Goal: Transaction & Acquisition: Purchase product/service

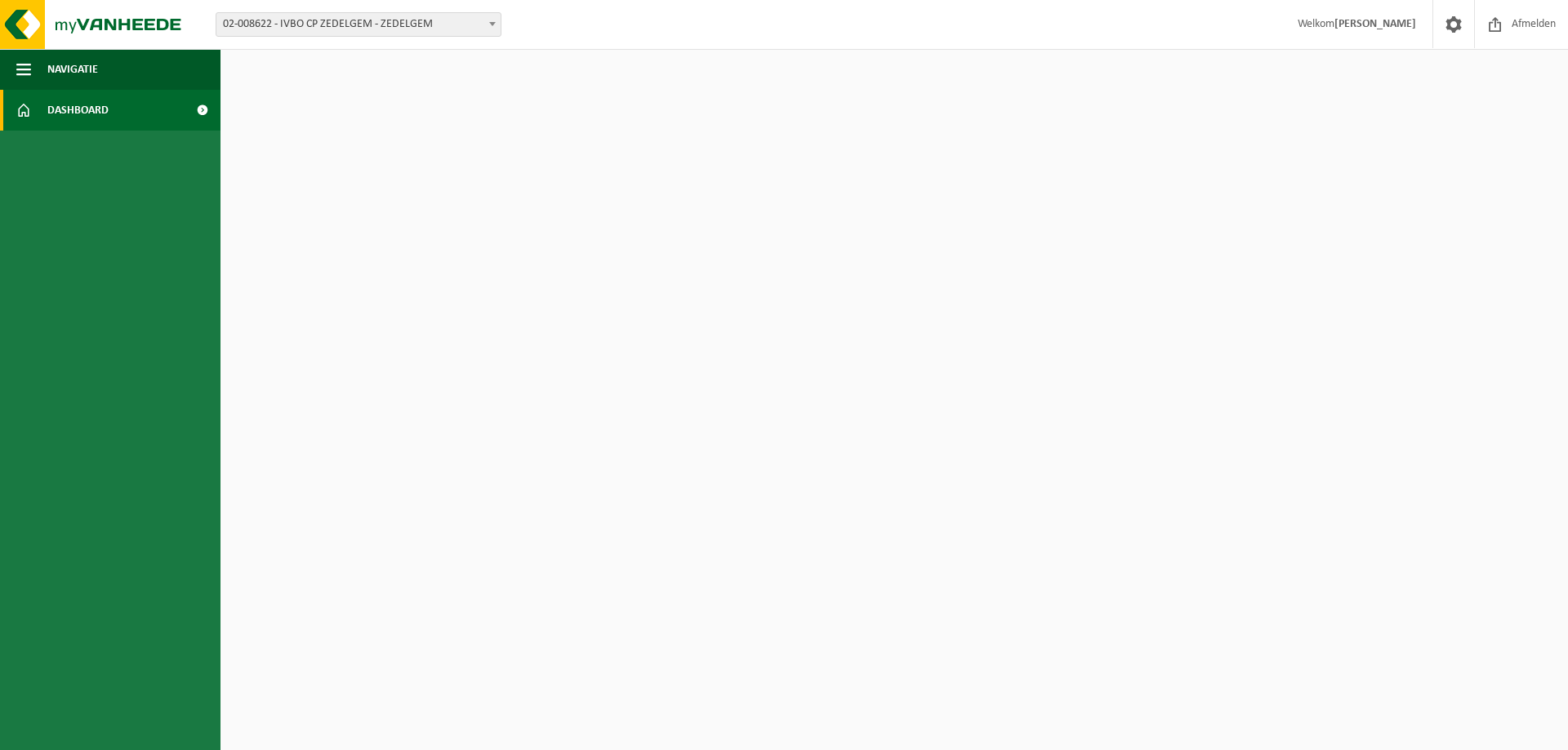
click at [198, 109] on span at bounding box center [201, 110] width 36 height 41
click at [1517, 24] on span "Afmelden" at bounding box center [1533, 24] width 52 height 48
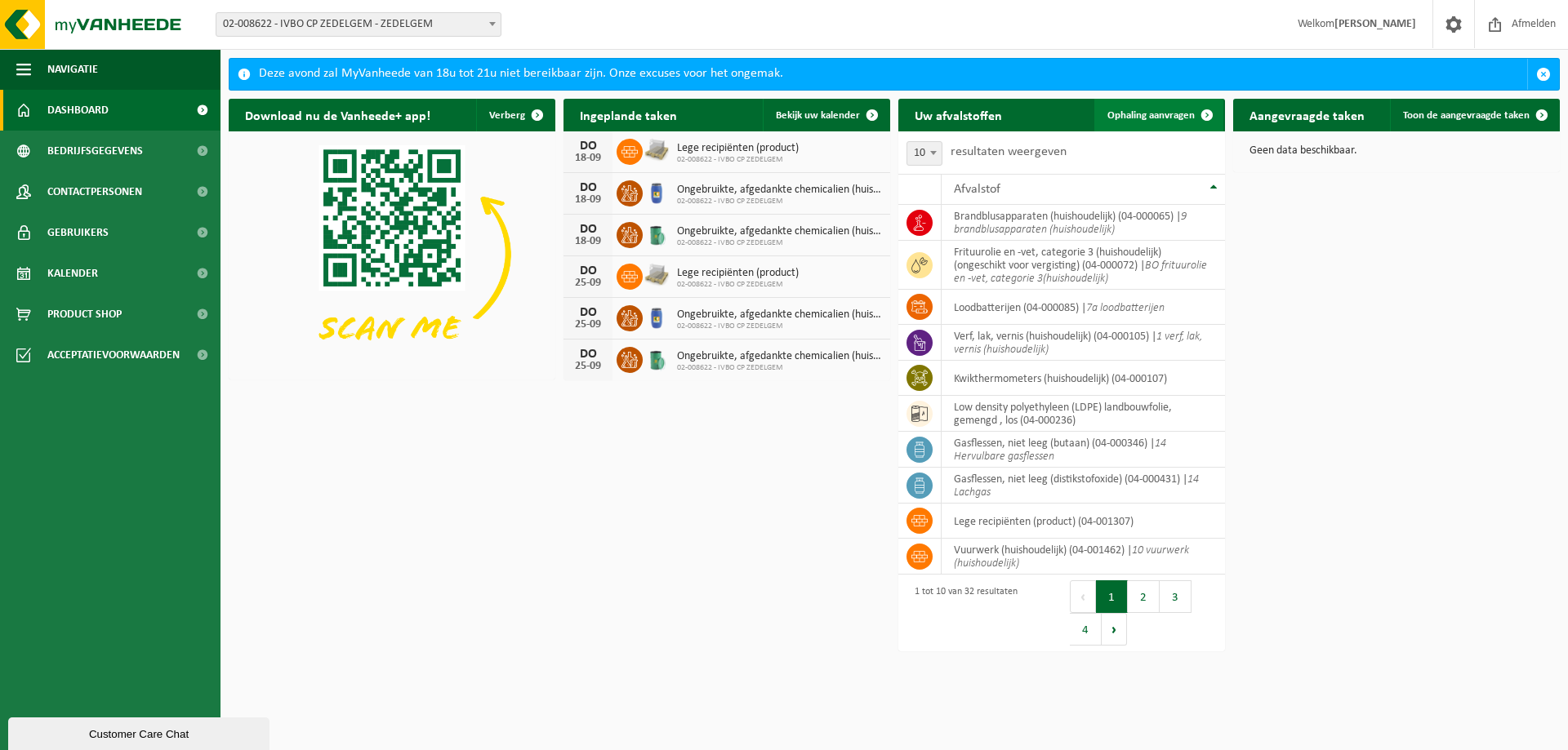
click at [1128, 110] on span "Ophaling aanvragen" at bounding box center [1151, 115] width 88 height 11
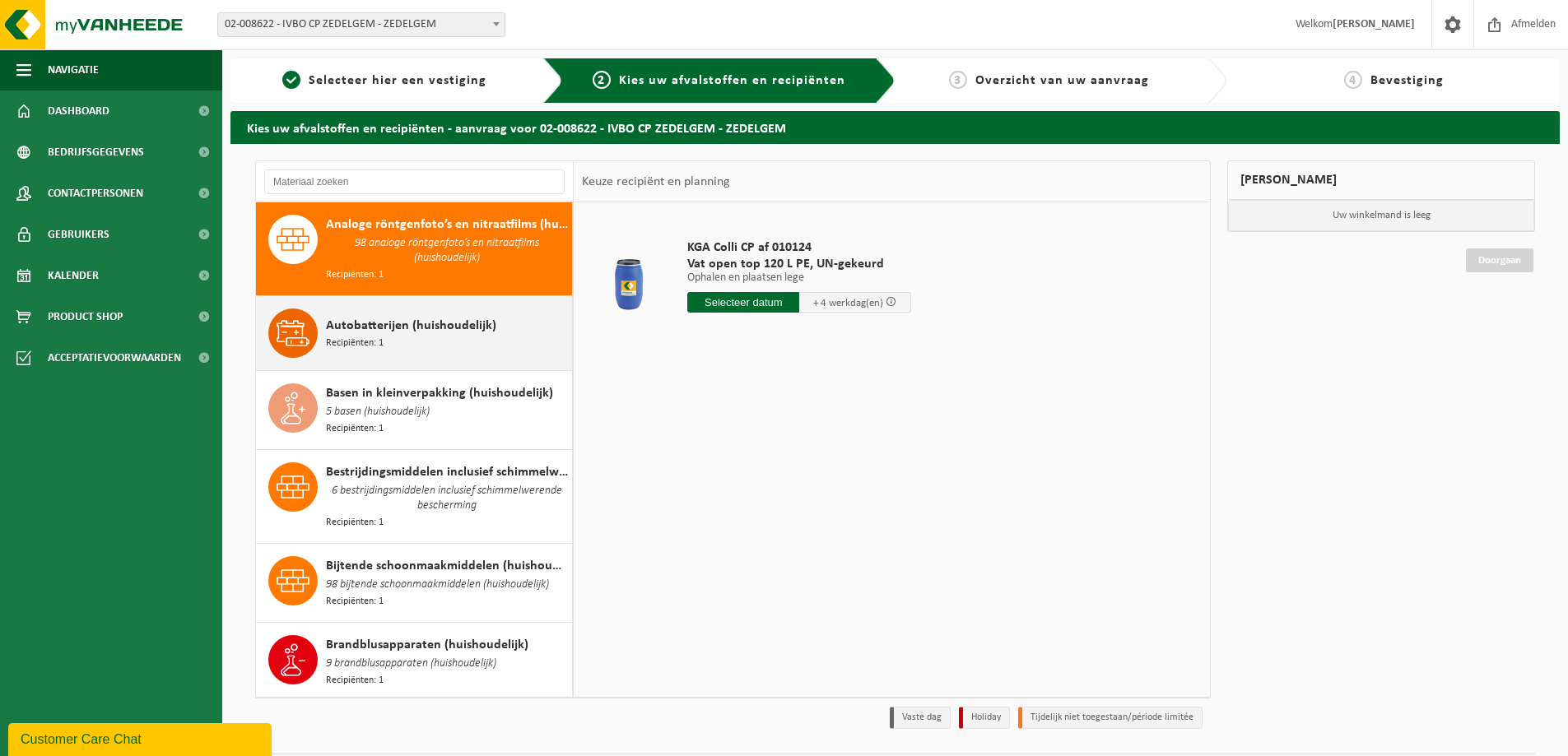
click at [372, 338] on span "Recipiënten: 1" at bounding box center [354, 344] width 58 height 16
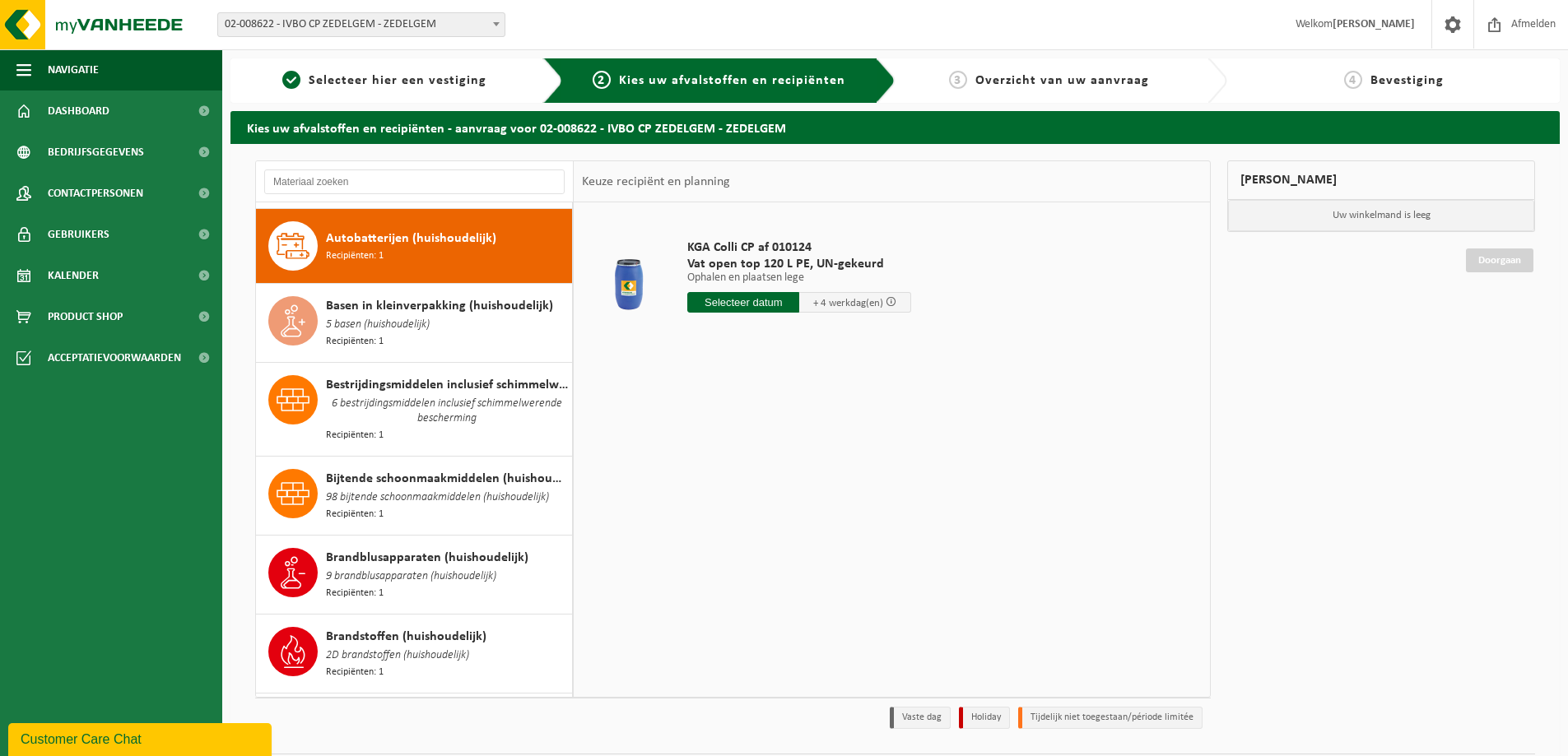
scroll to position [90, 0]
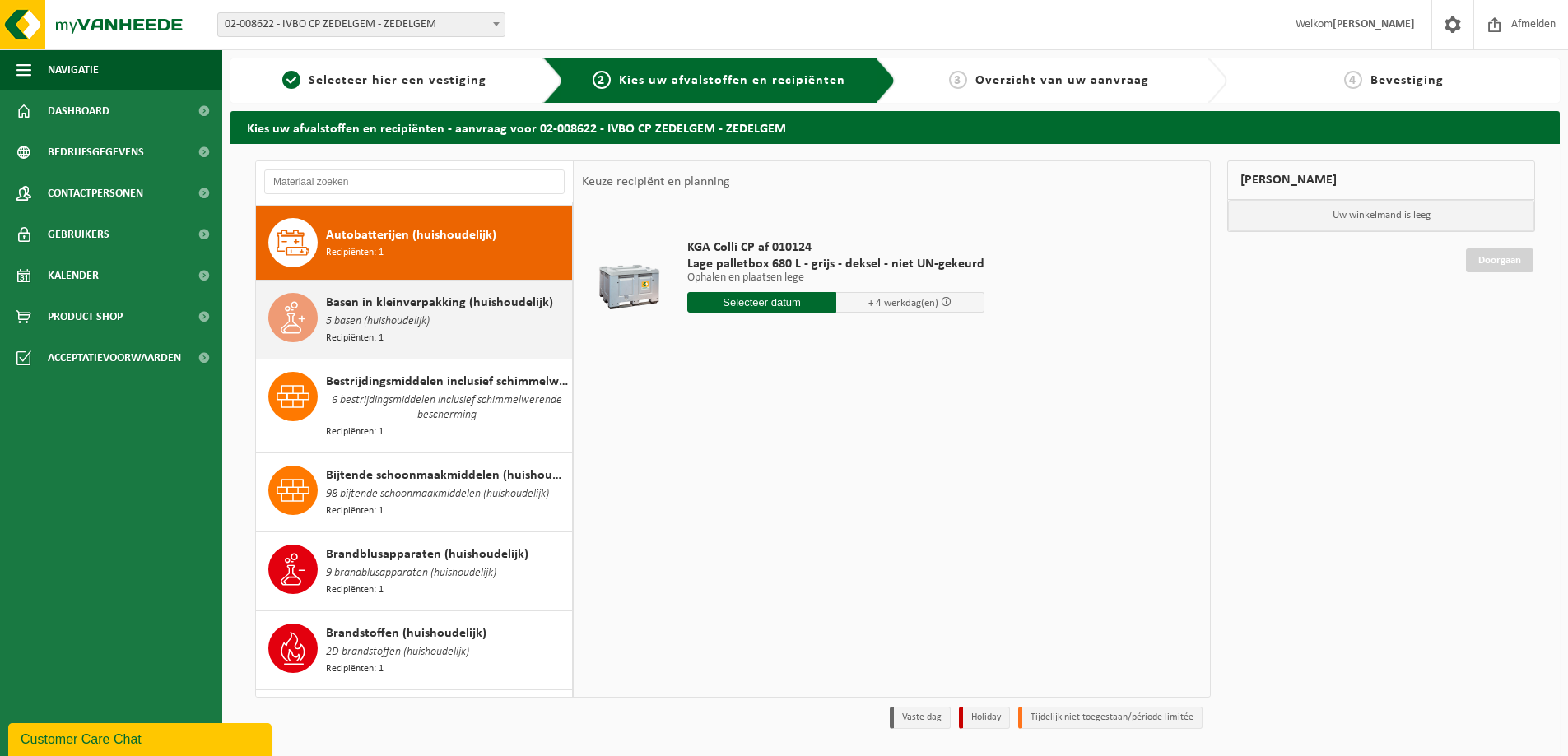
click at [383, 331] on span "Recipiënten: 1" at bounding box center [354, 339] width 58 height 16
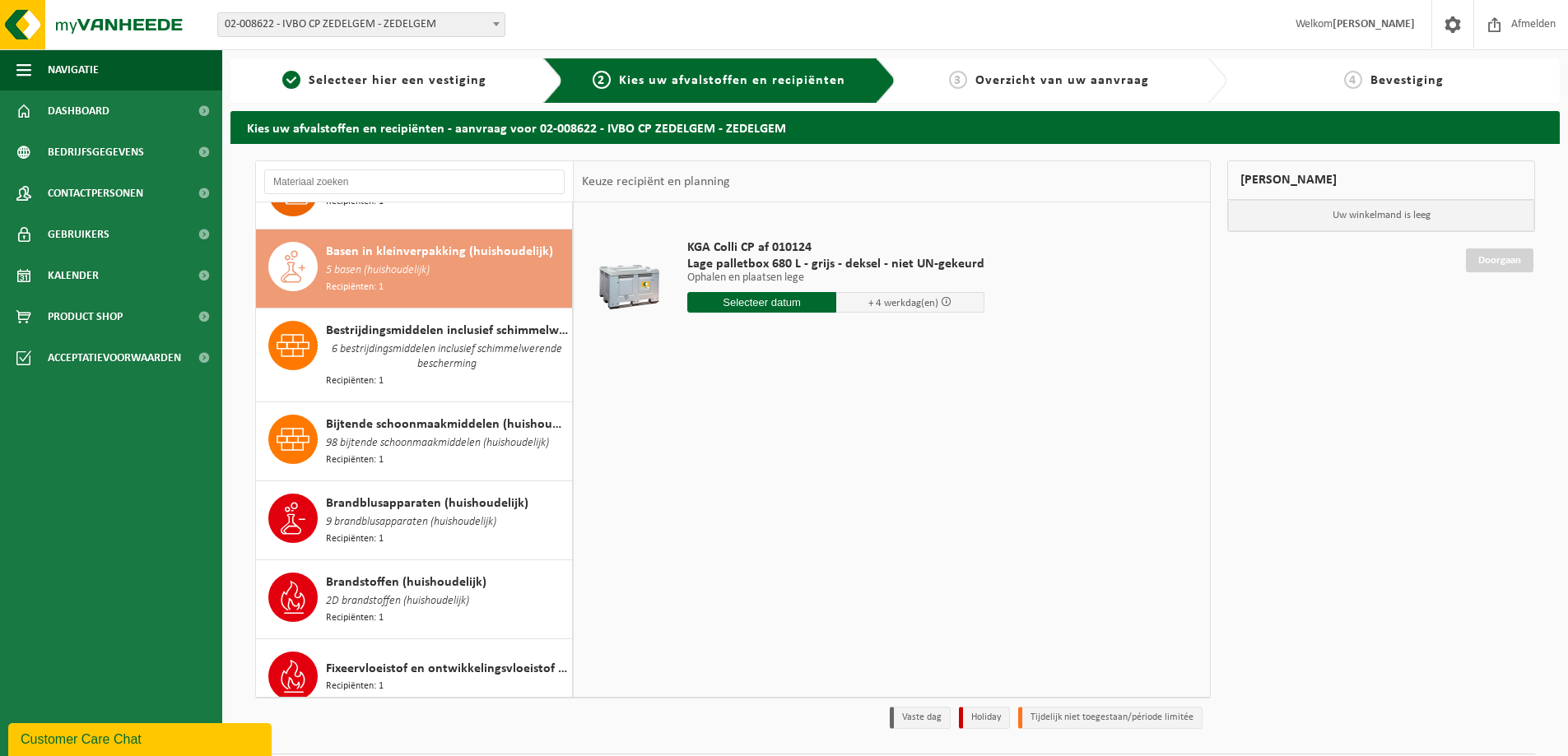
scroll to position [165, 0]
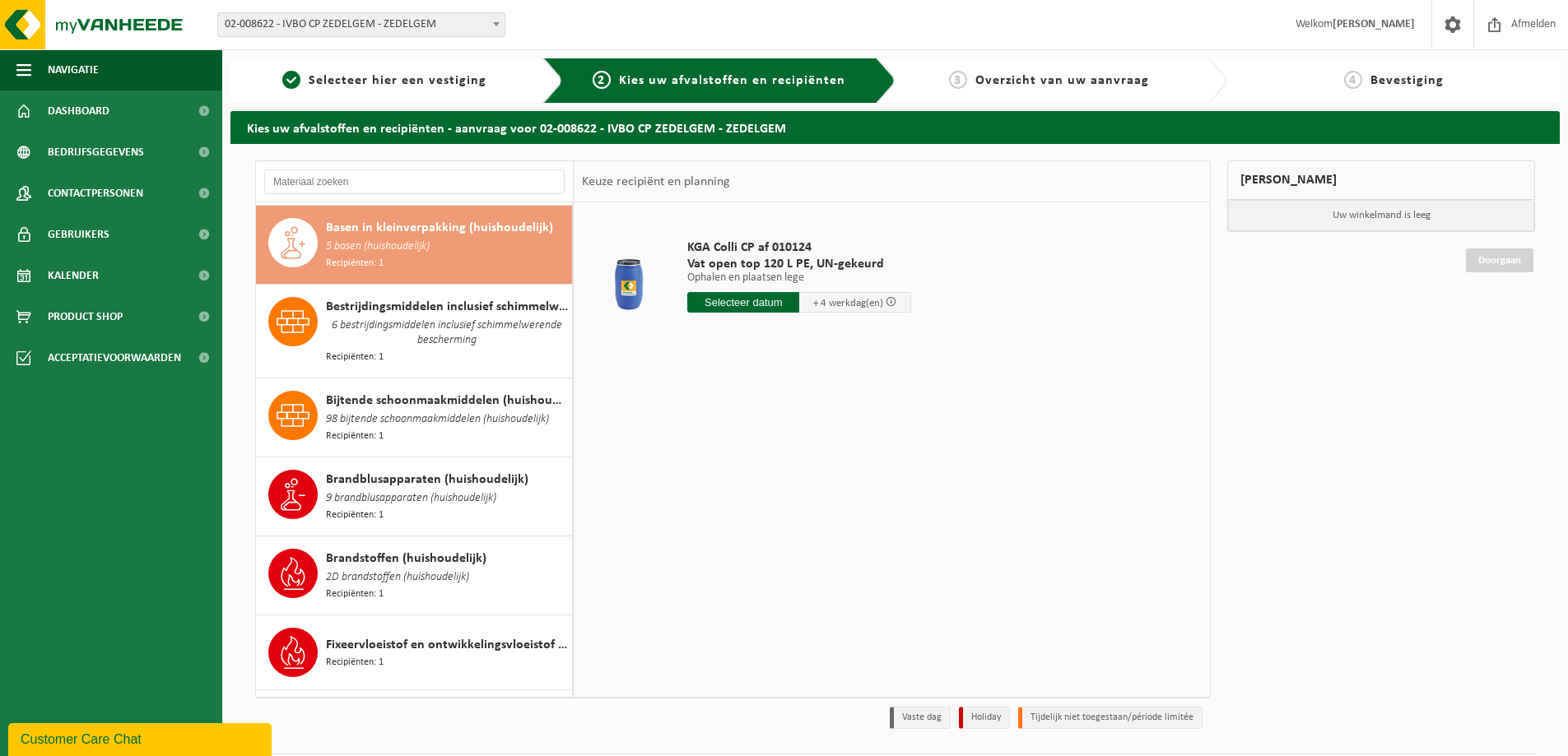
click at [741, 307] on input "text" at bounding box center [743, 302] width 112 height 21
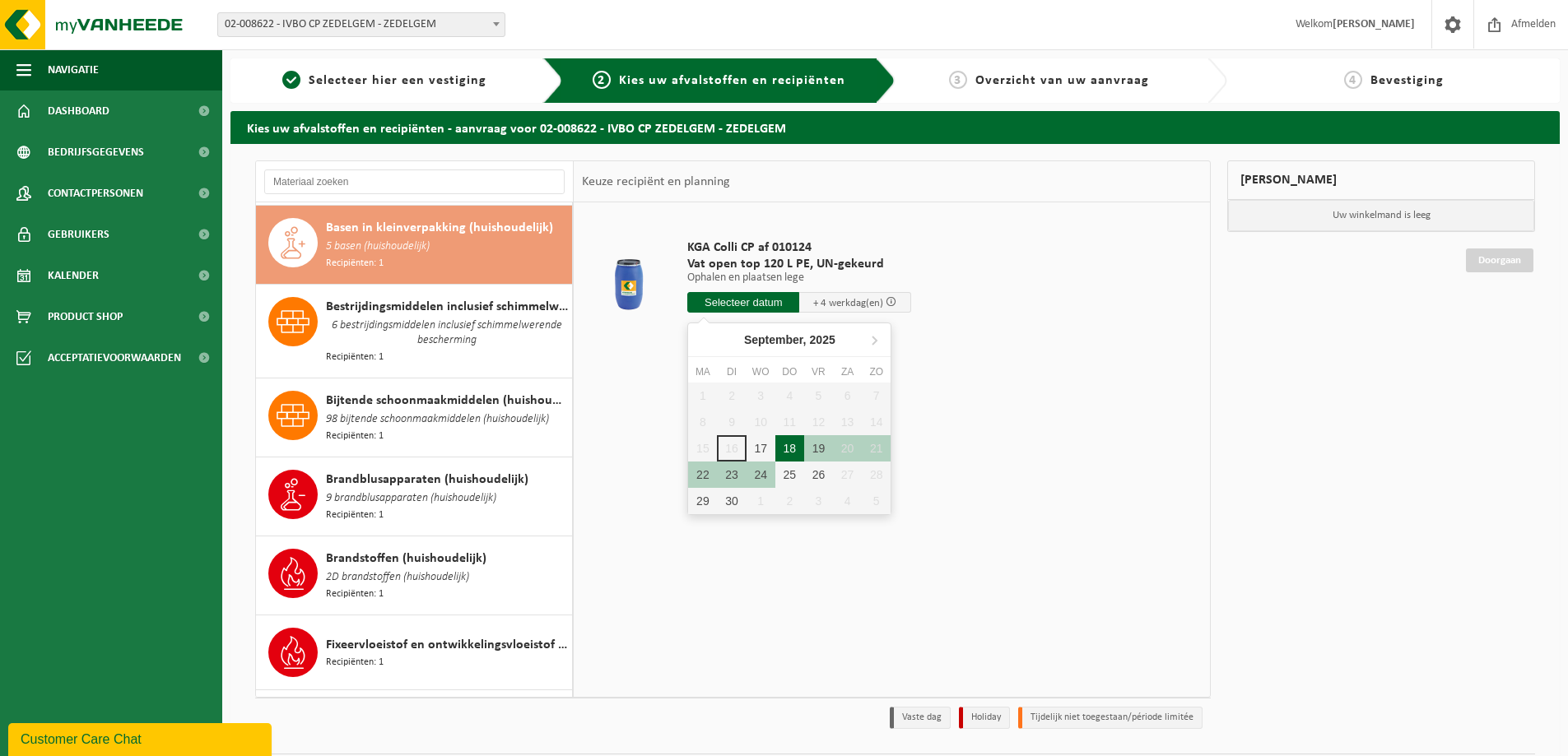
click at [787, 448] on div "18" at bounding box center [789, 448] width 29 height 26
type input "Van 2025-09-18"
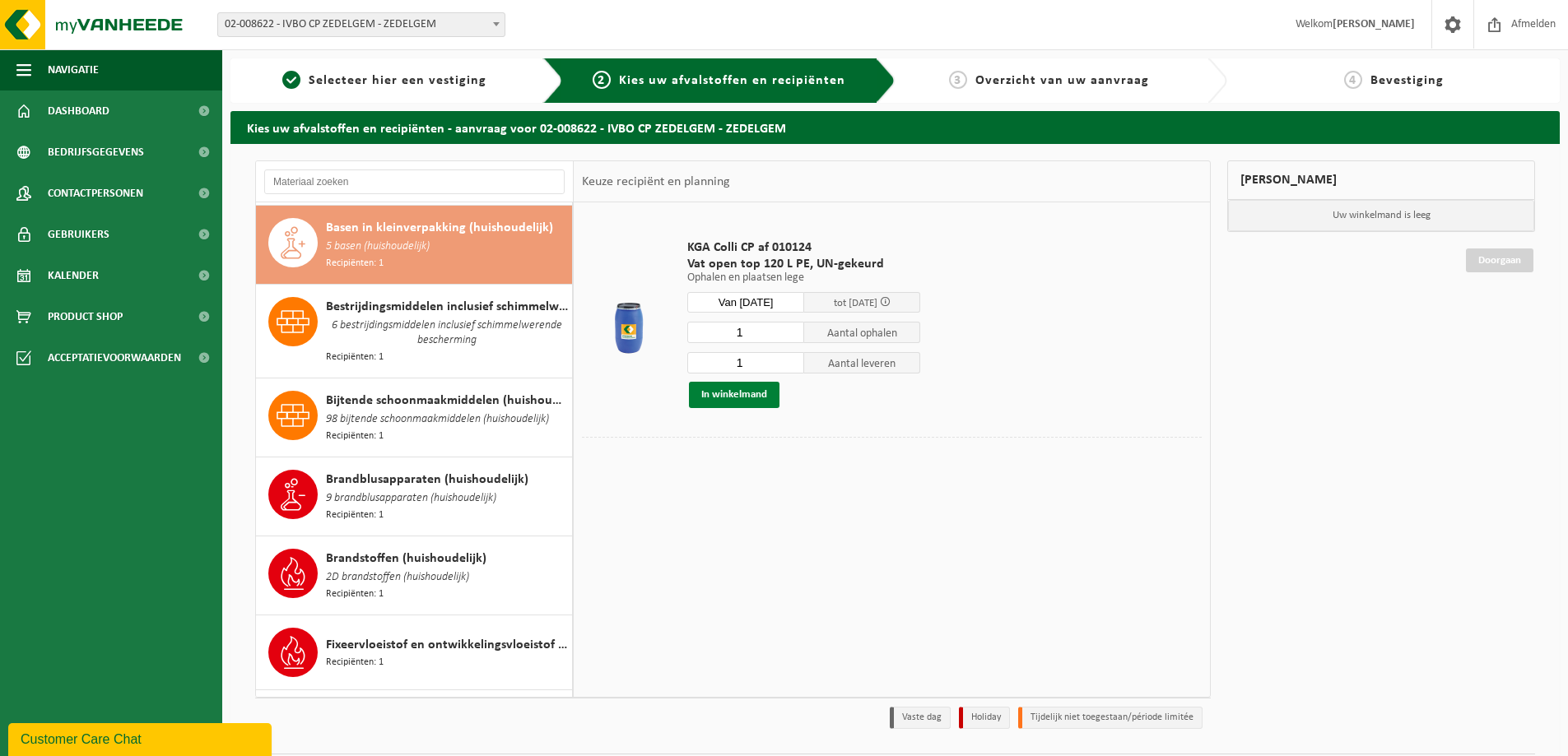
click at [739, 396] on button "In winkelmand" at bounding box center [733, 395] width 90 height 26
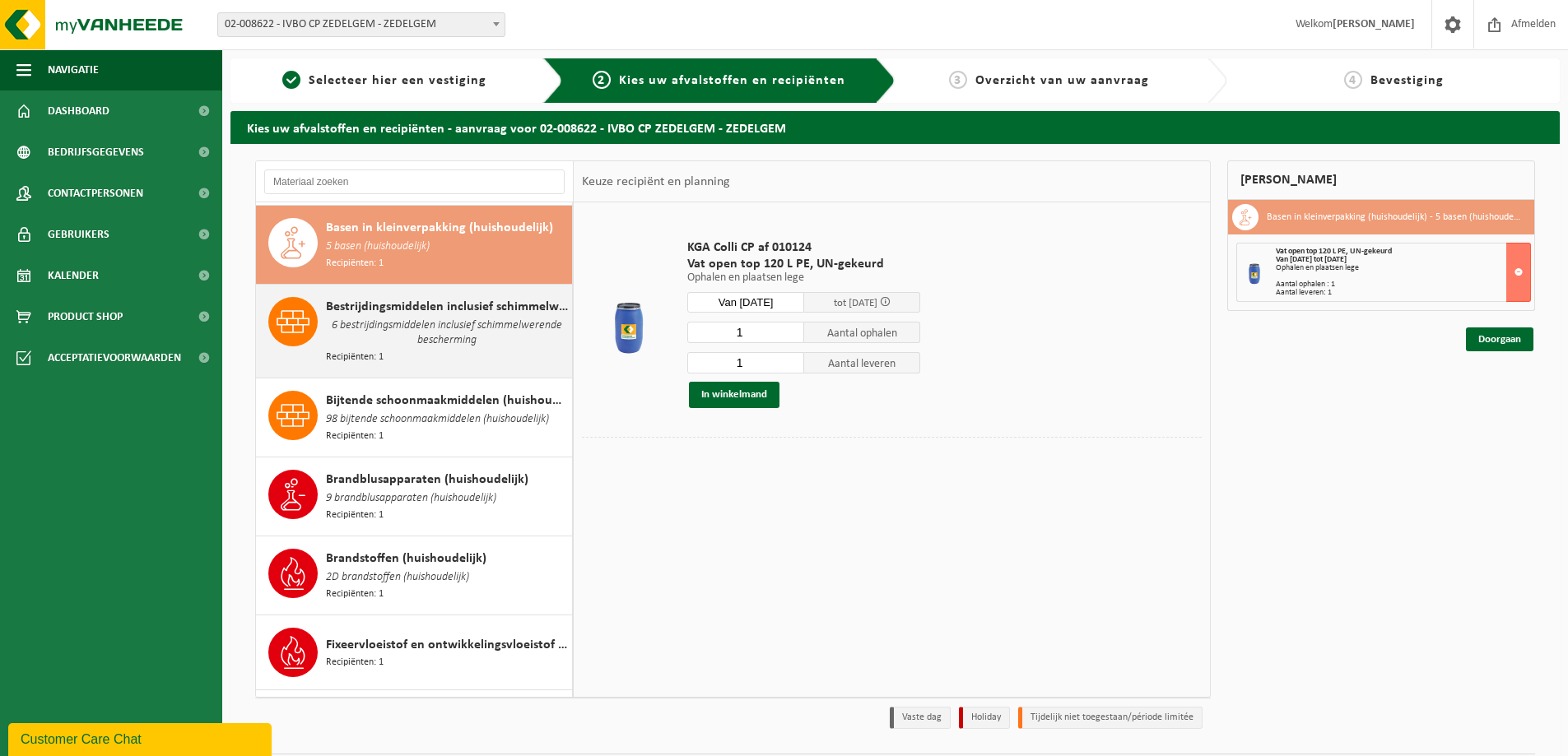
click at [437, 321] on span "6 bestrijdingsmiddelen inclusief schimmelwerende bescherming" at bounding box center [446, 333] width 242 height 33
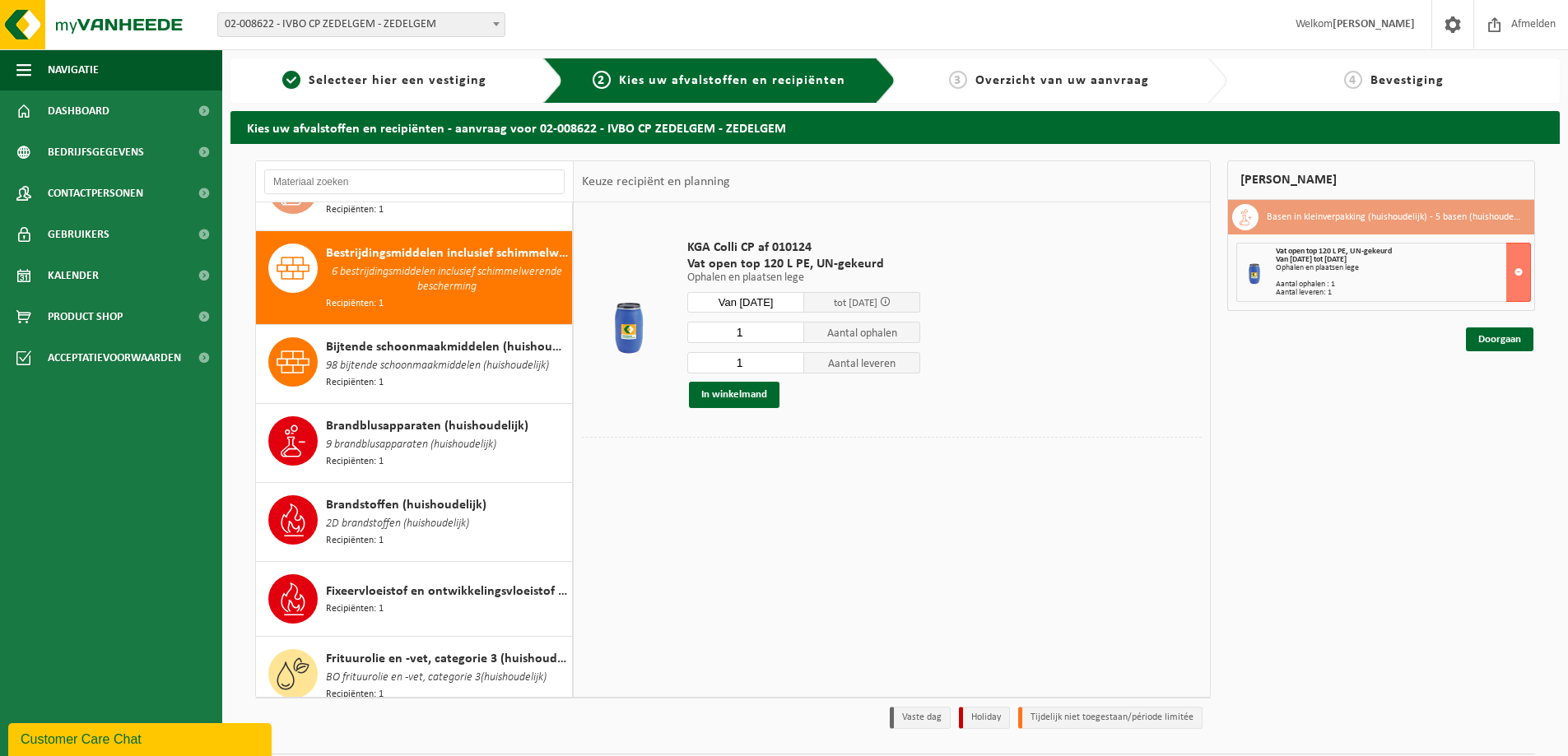
scroll to position [242, 0]
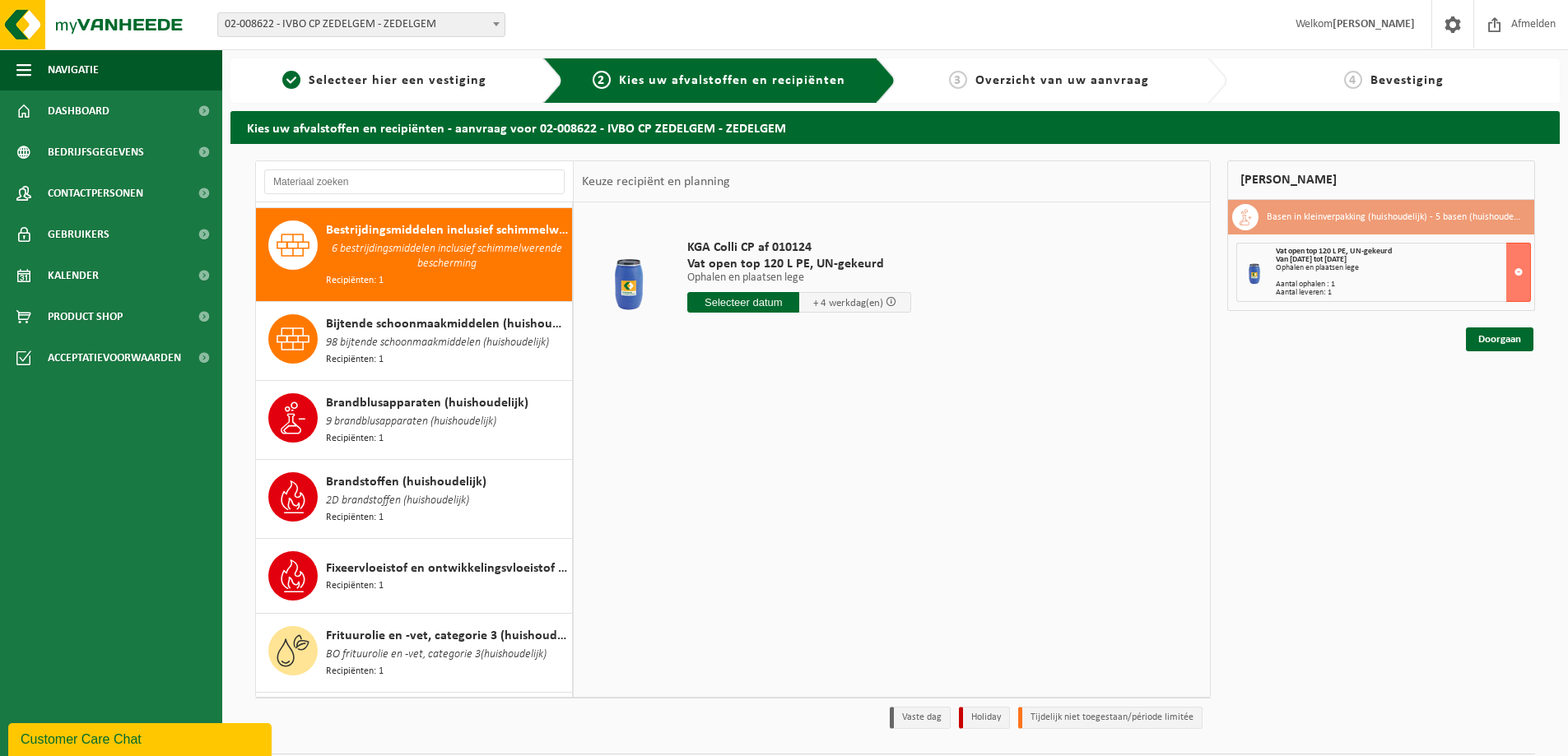
click at [754, 304] on input "text" at bounding box center [743, 302] width 112 height 21
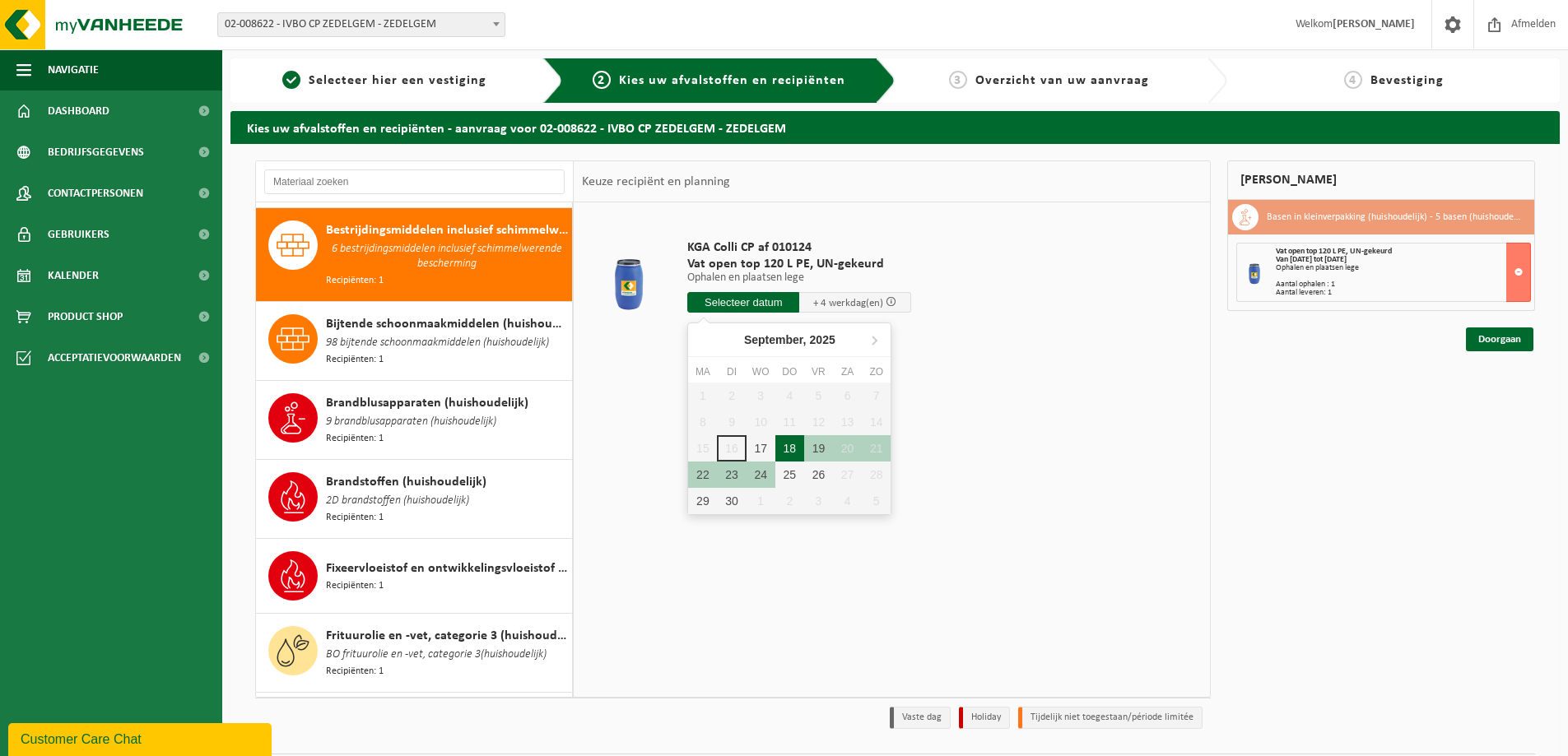
click at [794, 452] on div "18" at bounding box center [789, 448] width 29 height 26
type input "Van 2025-09-18"
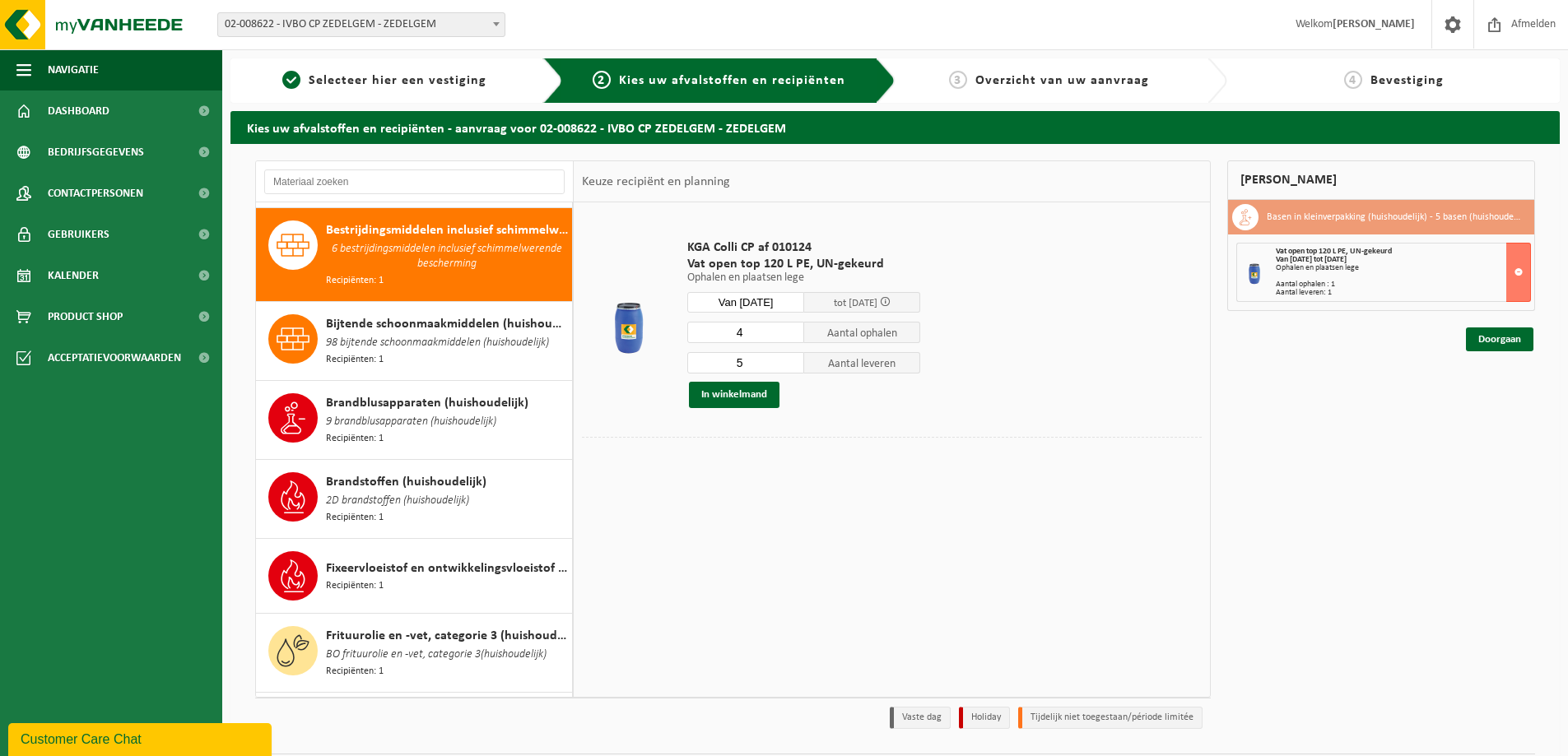
click at [790, 334] on input "4" at bounding box center [746, 332] width 117 height 21
click at [790, 334] on input "3" at bounding box center [746, 332] width 117 height 21
type input "2"
click at [790, 334] on input "2" at bounding box center [746, 332] width 117 height 21
click at [790, 367] on input "4" at bounding box center [746, 362] width 117 height 21
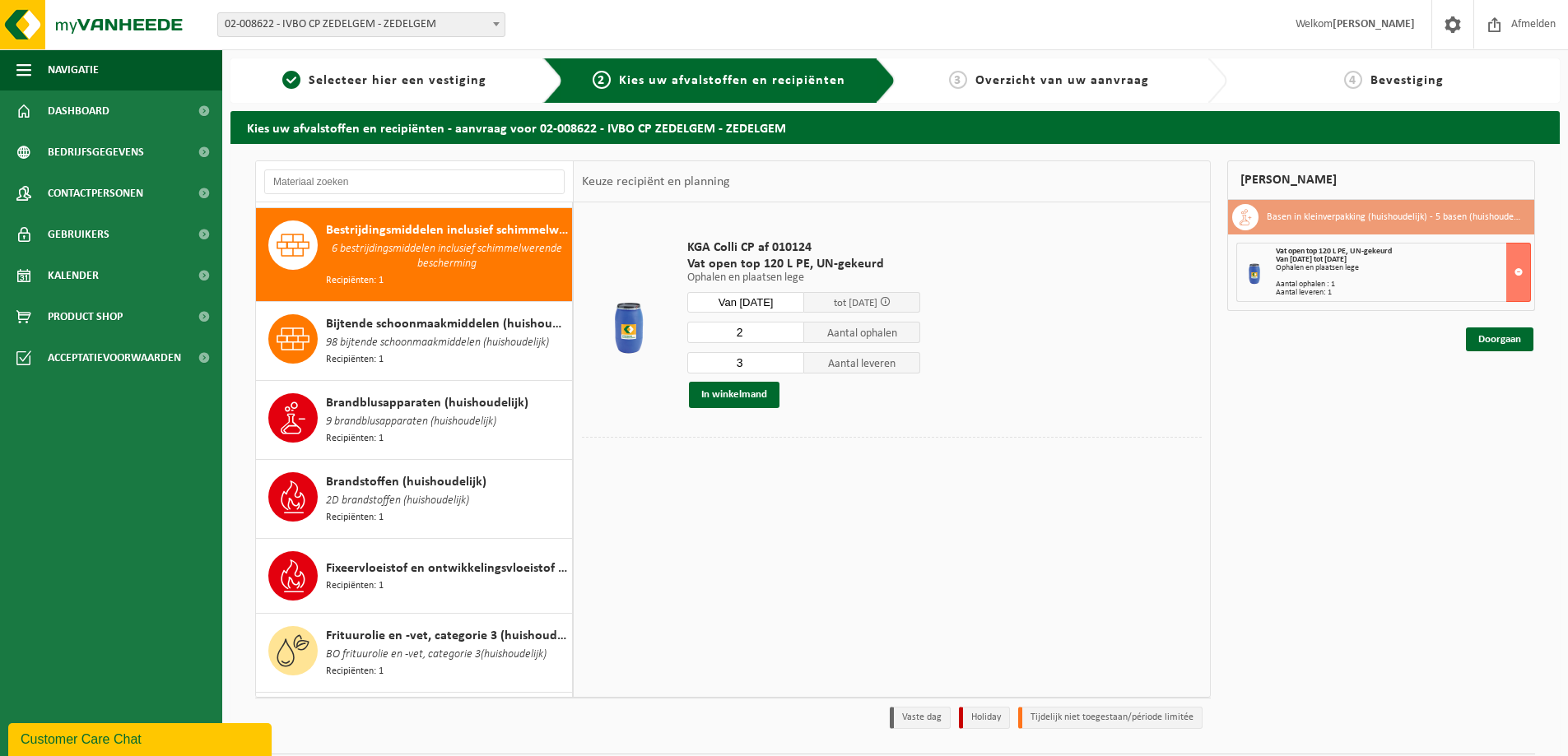
click at [790, 367] on input "3" at bounding box center [746, 362] width 117 height 21
click at [790, 367] on input "2" at bounding box center [746, 362] width 117 height 21
click at [790, 367] on input "1" at bounding box center [746, 362] width 117 height 21
type input "2"
click at [788, 357] on input "2" at bounding box center [746, 362] width 117 height 21
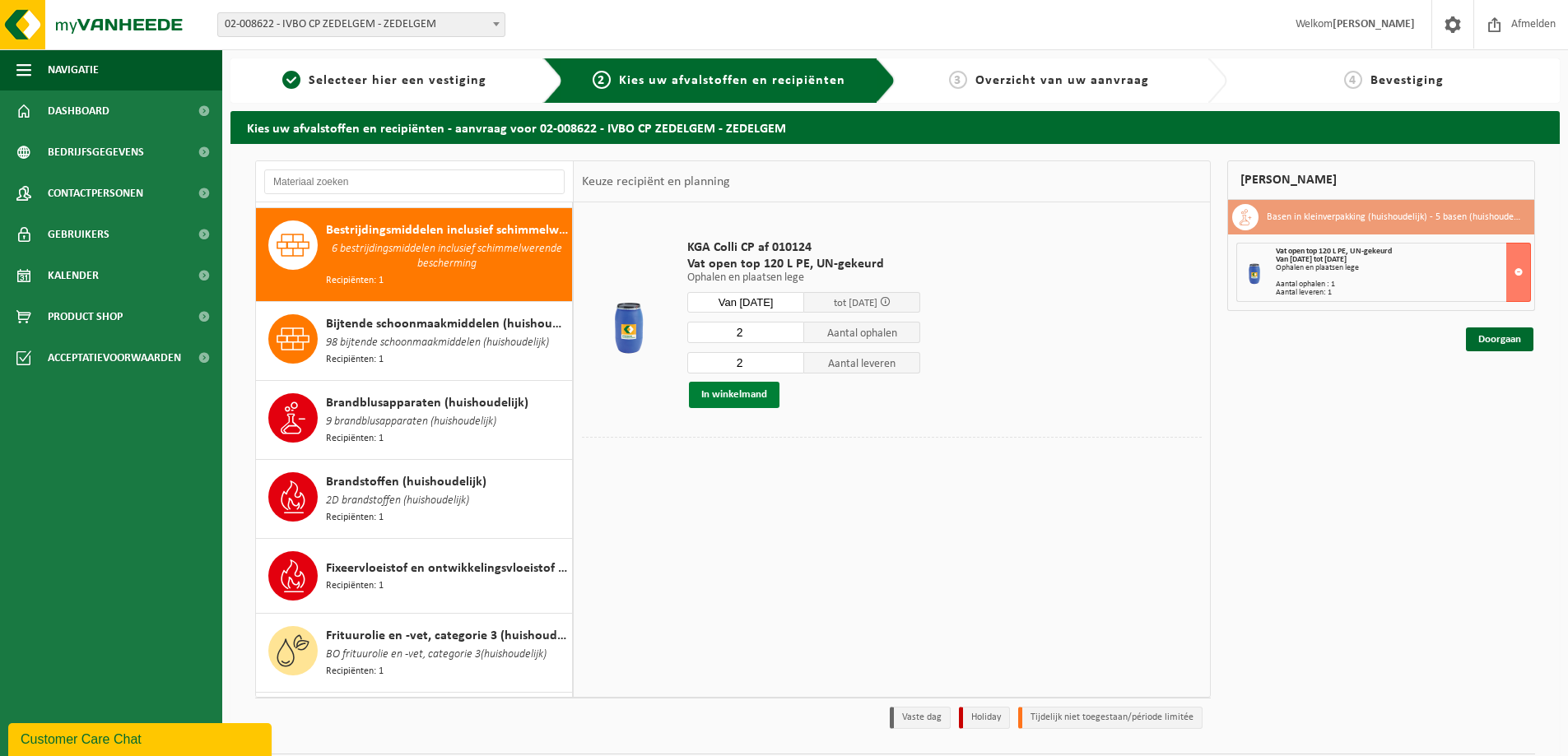
click at [725, 393] on button "In winkelmand" at bounding box center [733, 395] width 90 height 26
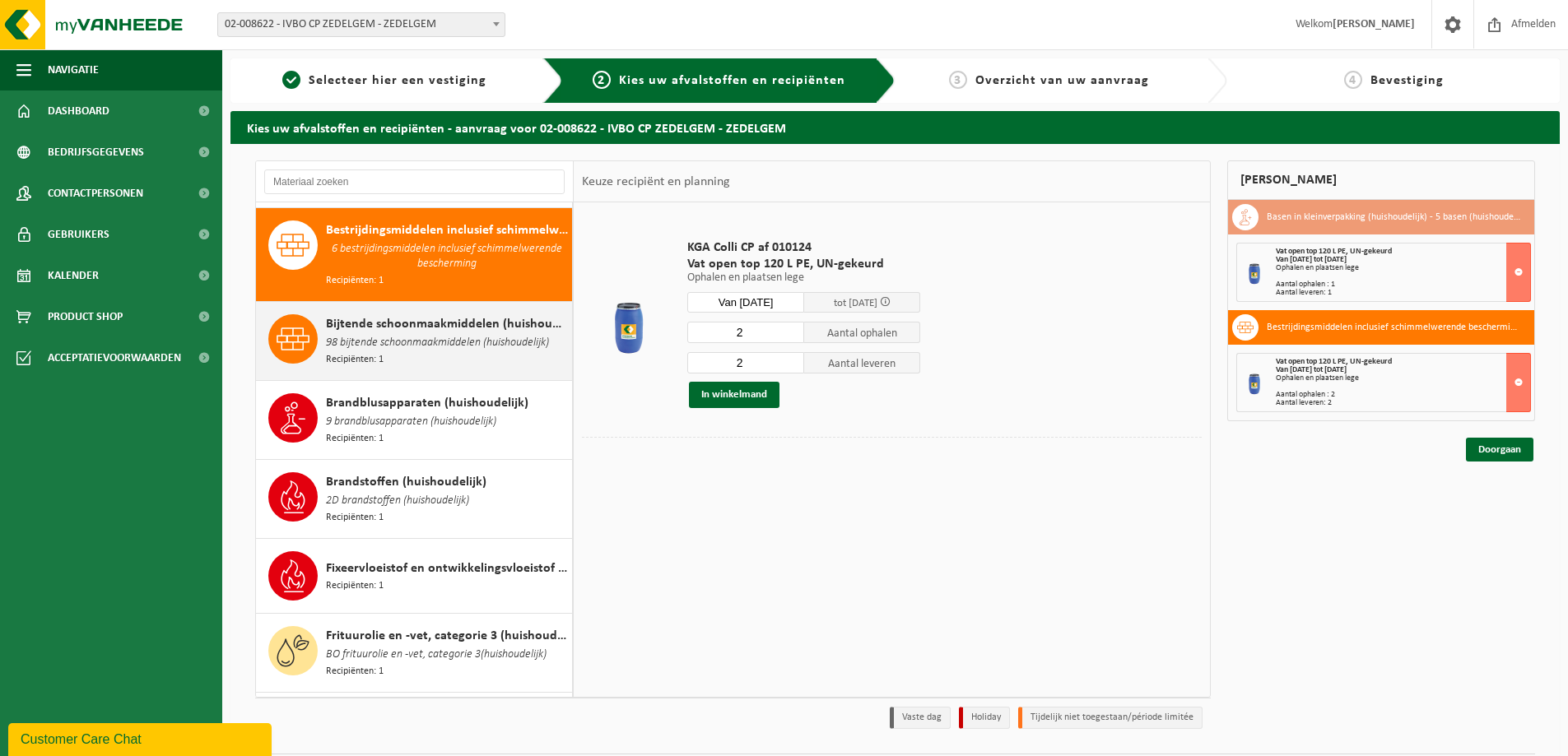
click at [425, 334] on span "98 bijtende schoonmaakmiddelen (huishoudelijk)" at bounding box center [438, 343] width 223 height 18
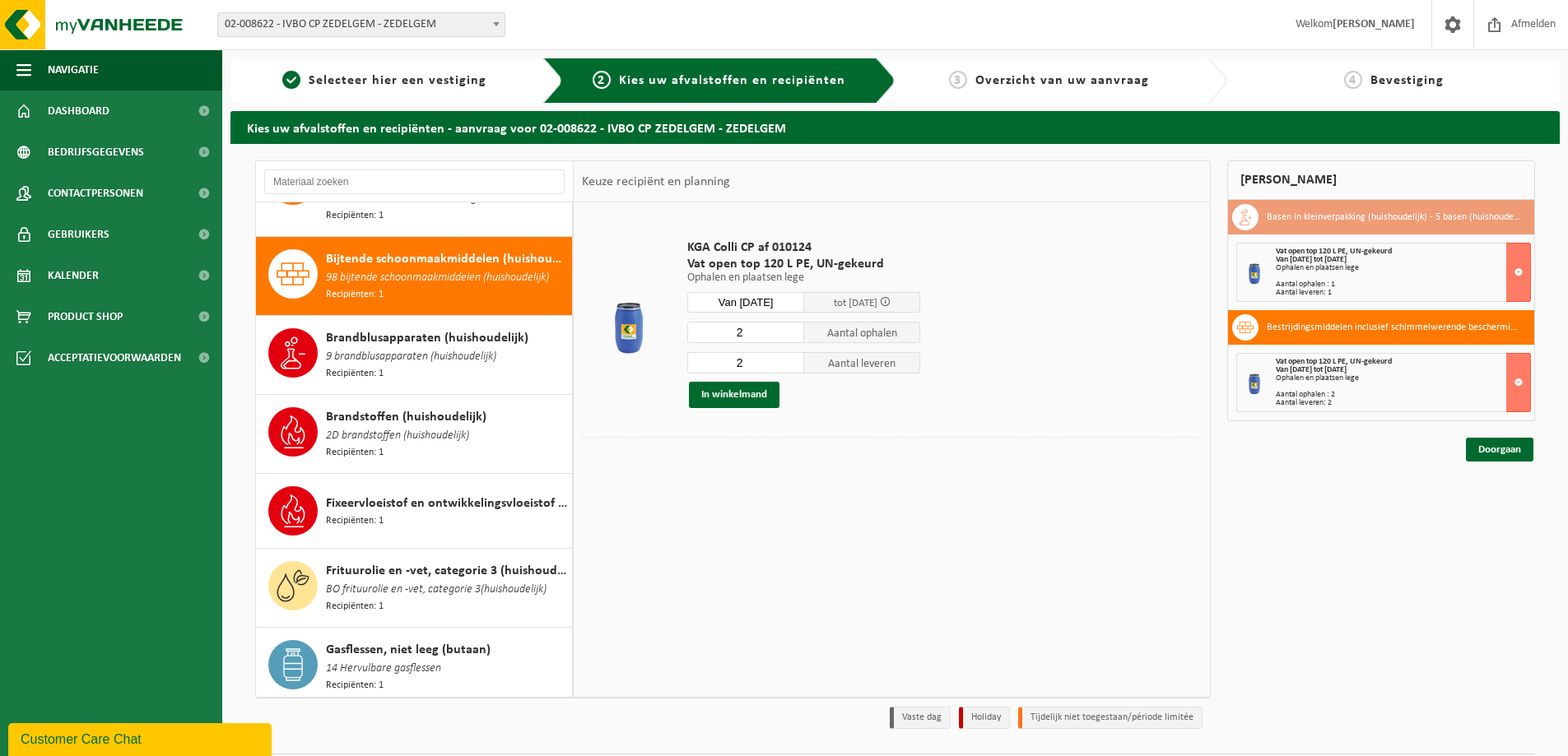
scroll to position [332, 0]
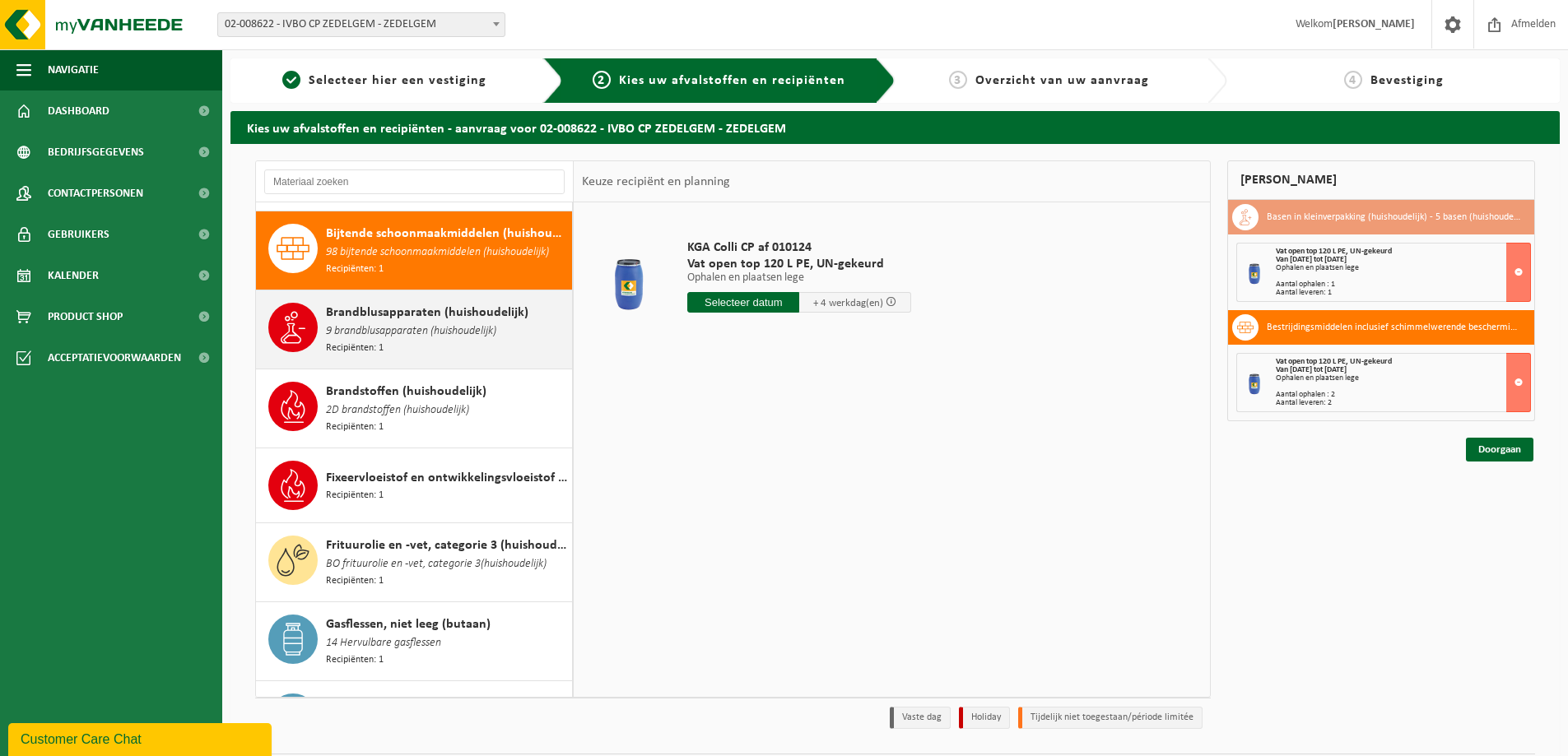
click at [434, 332] on div "Brandblusapparaten (huishoudelijk) 9 brandblusapparaten (huishoudelijk) Recipië…" at bounding box center [446, 329] width 242 height 54
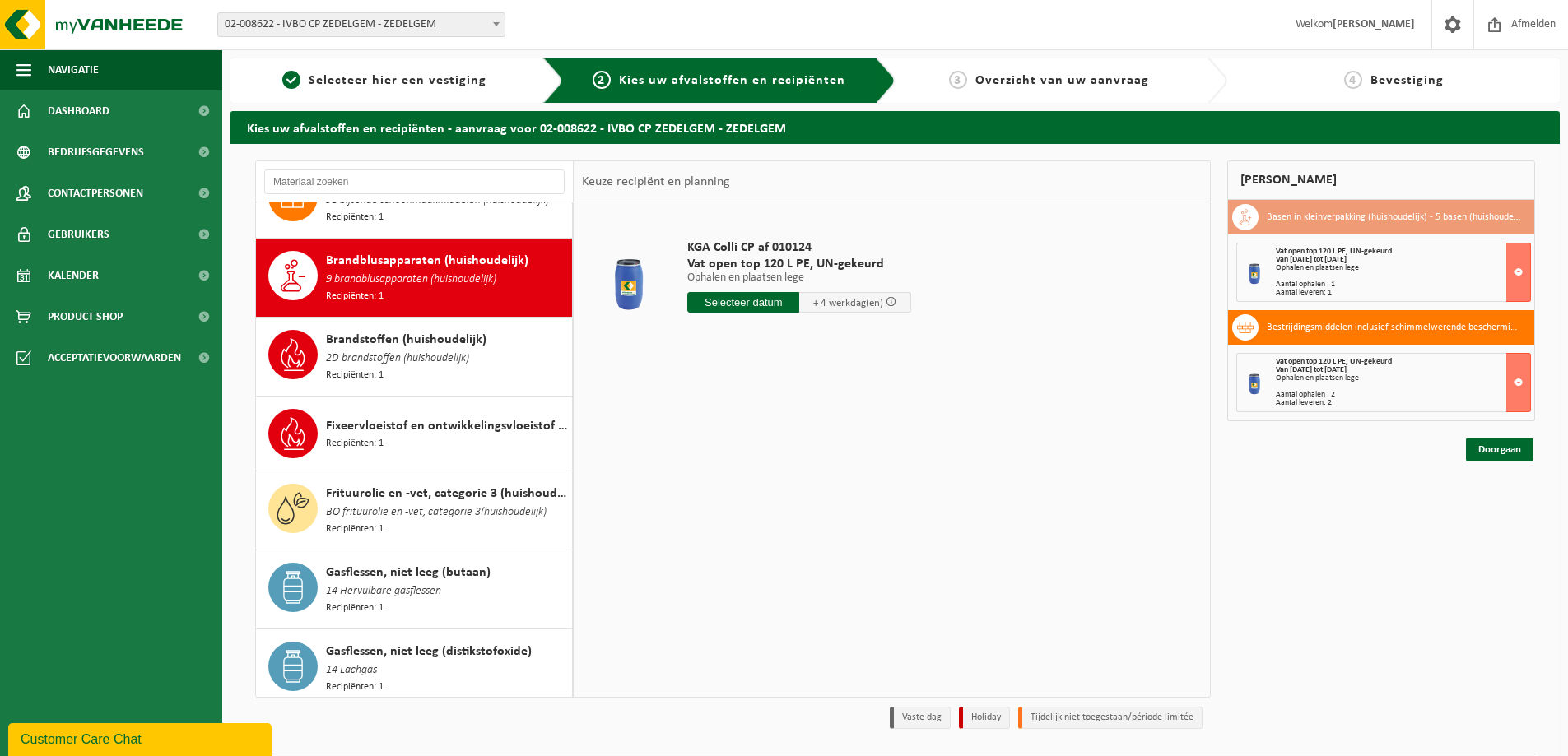
scroll to position [409, 0]
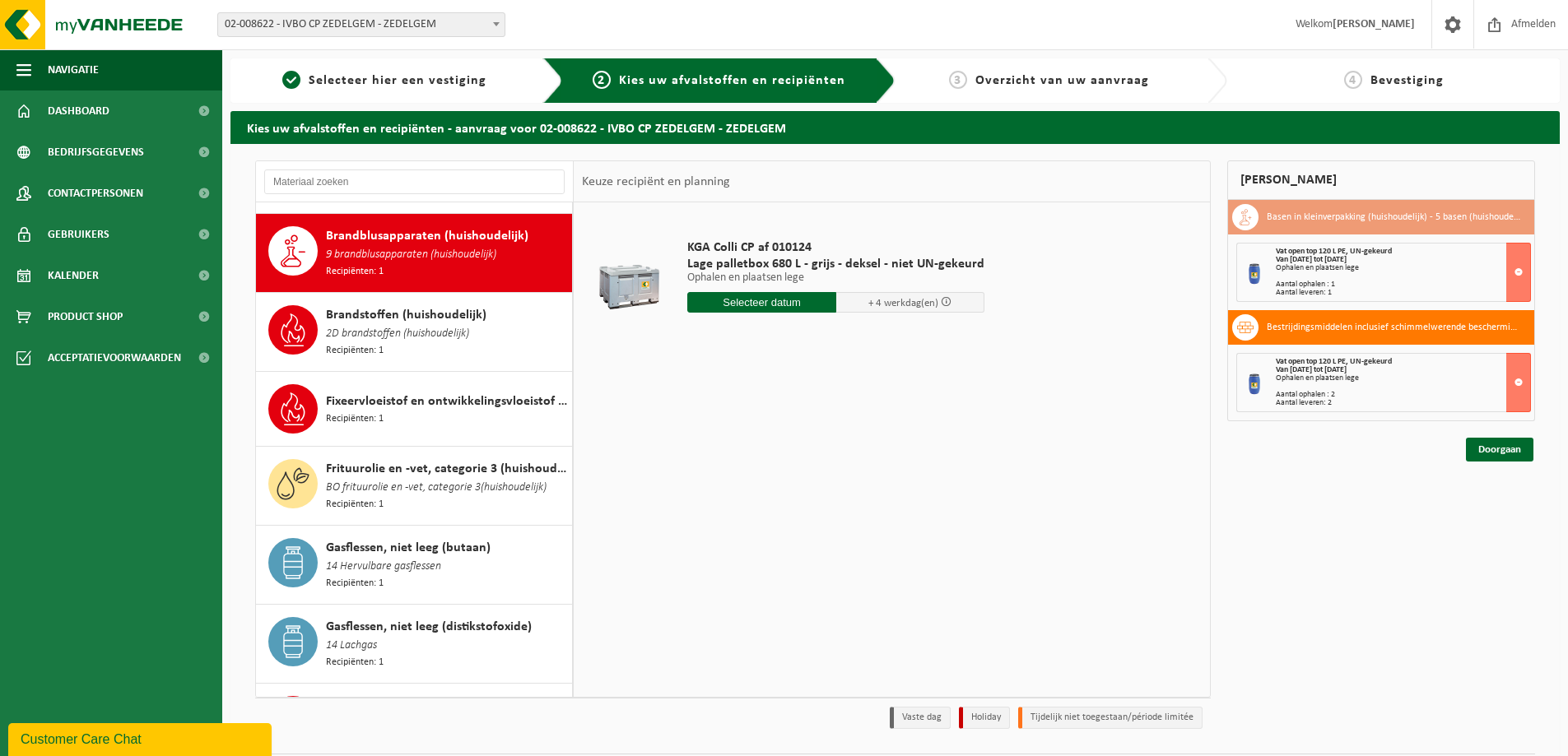
click at [750, 297] on input "text" at bounding box center [762, 302] width 149 height 21
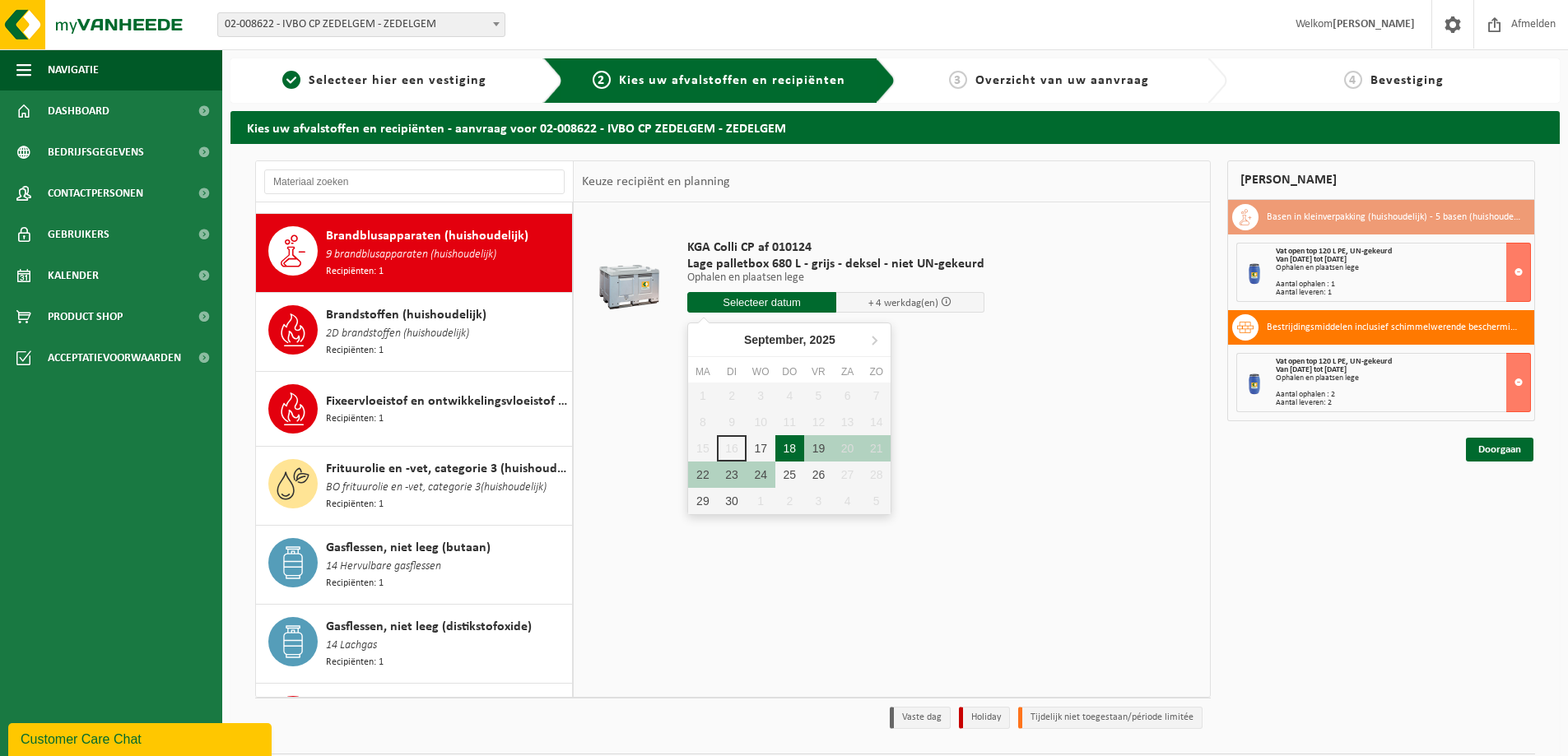
click at [794, 444] on div "18" at bounding box center [789, 448] width 29 height 26
type input "Van 2025-09-18"
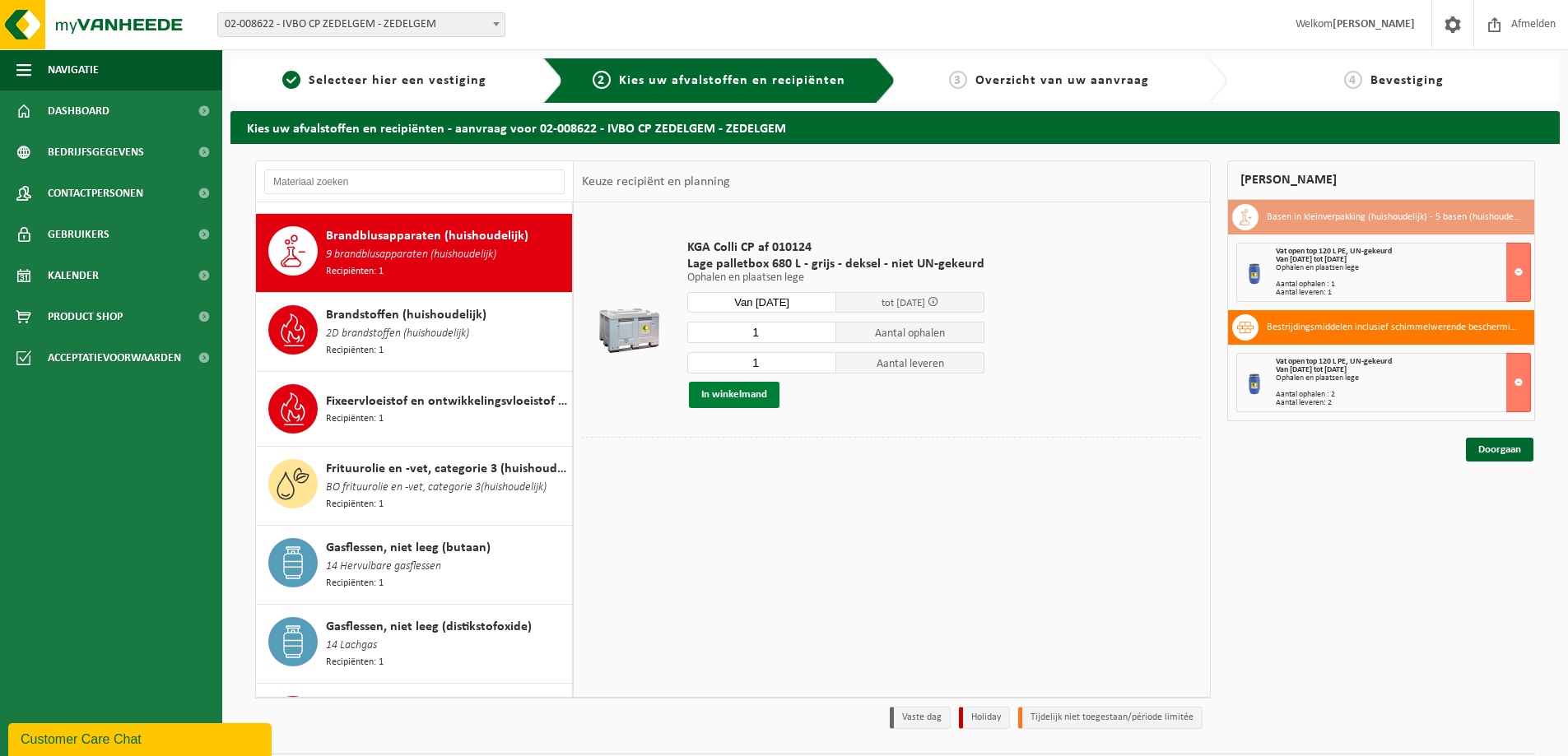
click at [723, 392] on button "In winkelmand" at bounding box center [733, 395] width 90 height 26
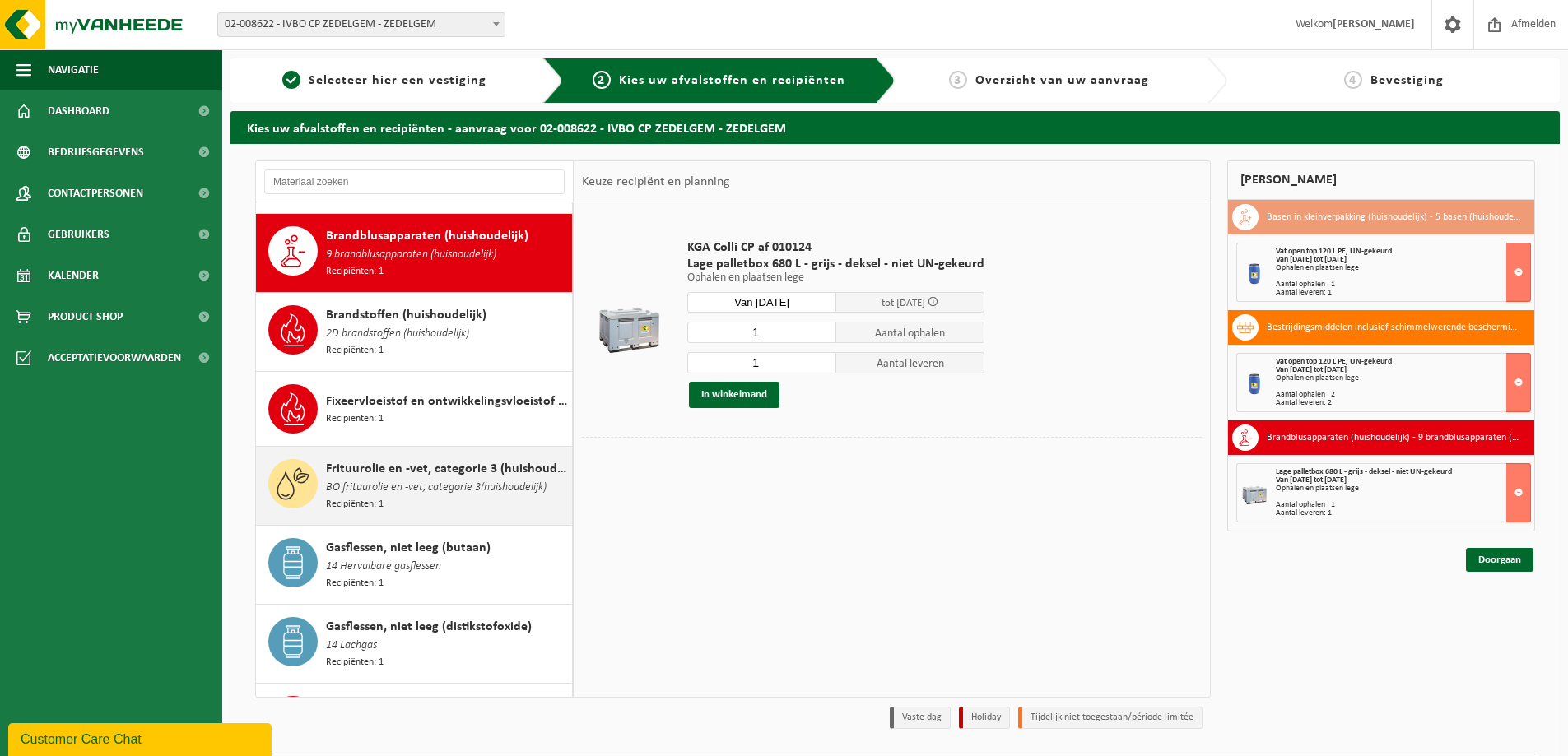
click at [396, 459] on span "Frituurolie en -vet, categorie 3 (huishoudelijk) (ongeschikt voor vergisting)" at bounding box center [446, 469] width 242 height 20
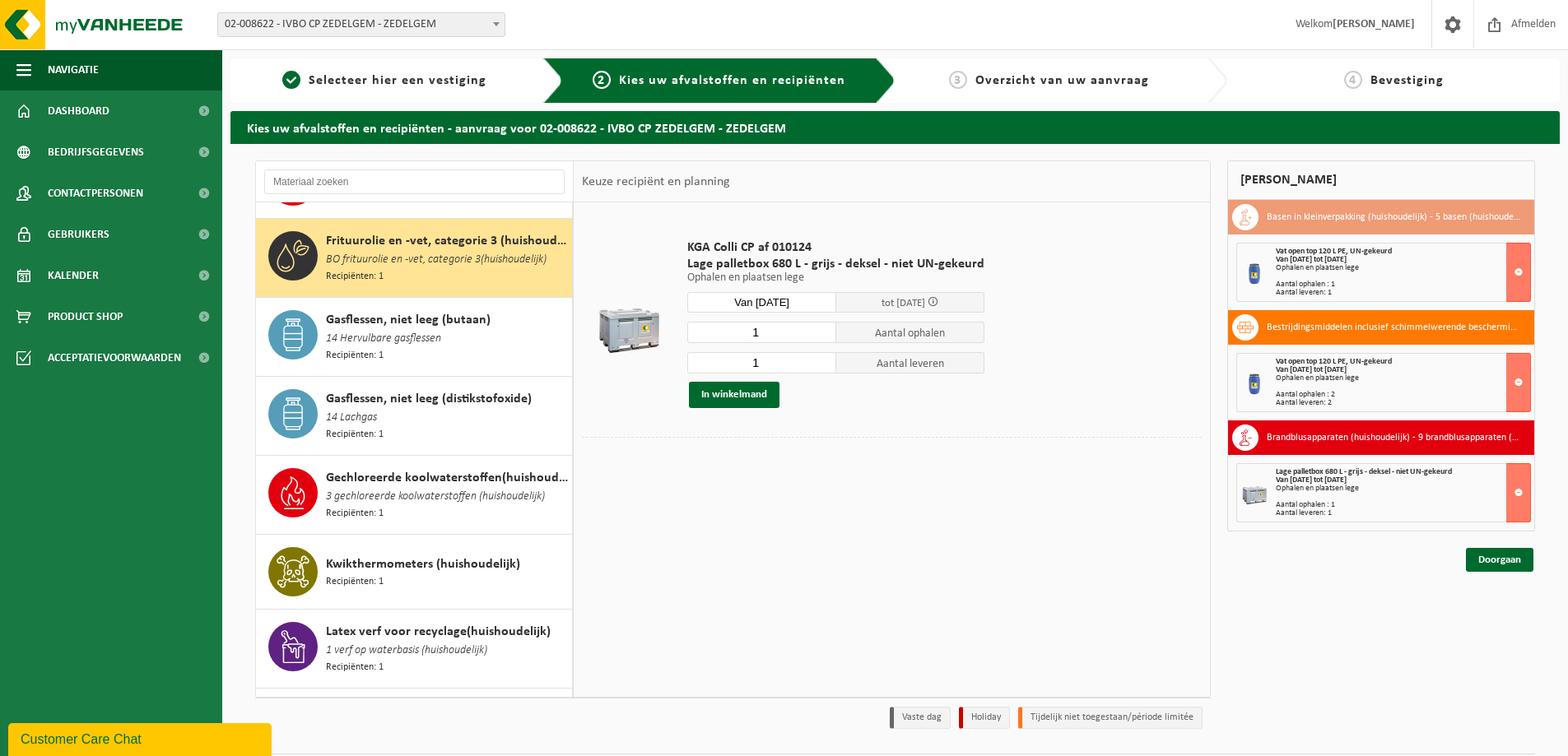
scroll to position [636, 0]
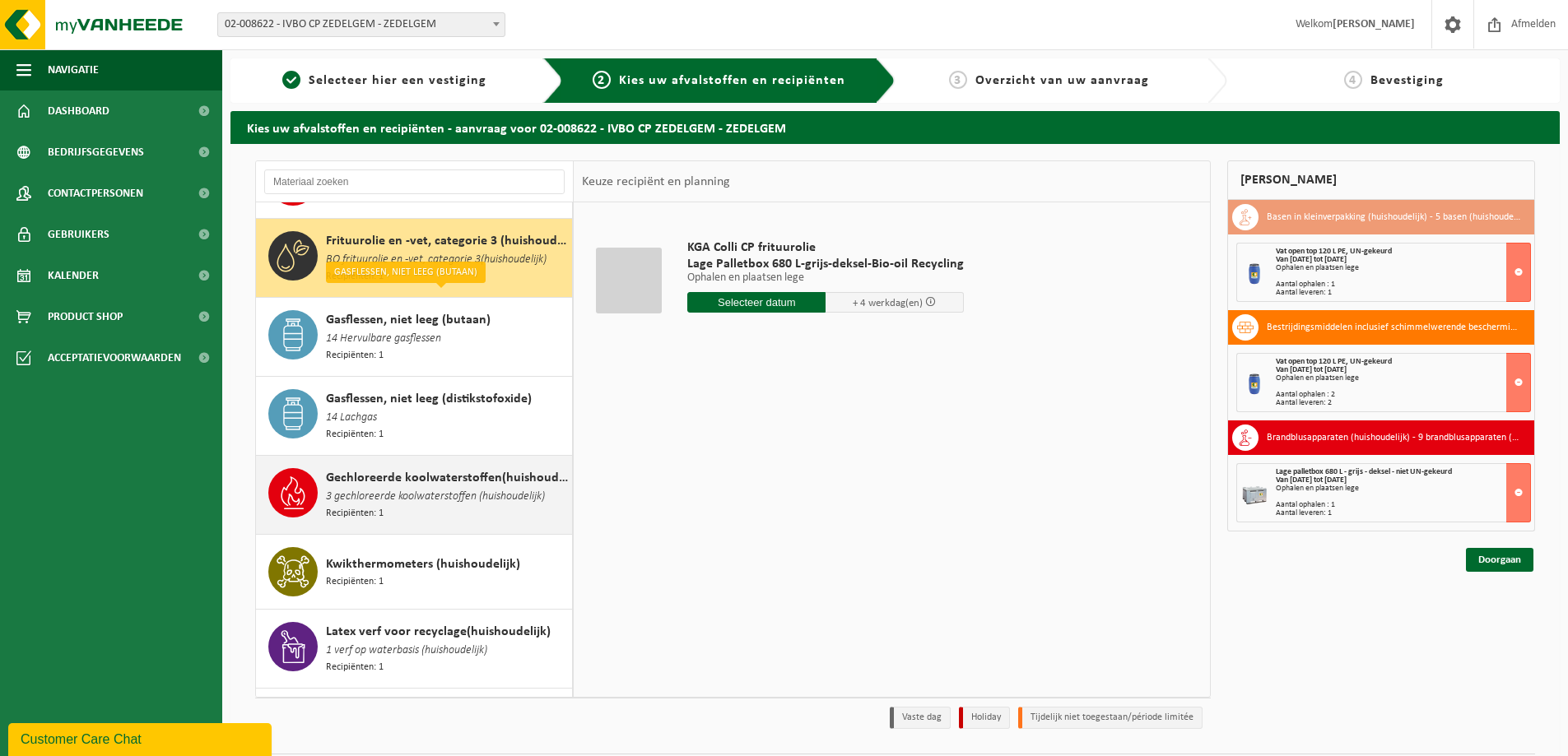
click at [437, 488] on span "3 gechloreerde koolwaterstoffen (huishoudelijk)" at bounding box center [435, 497] width 219 height 18
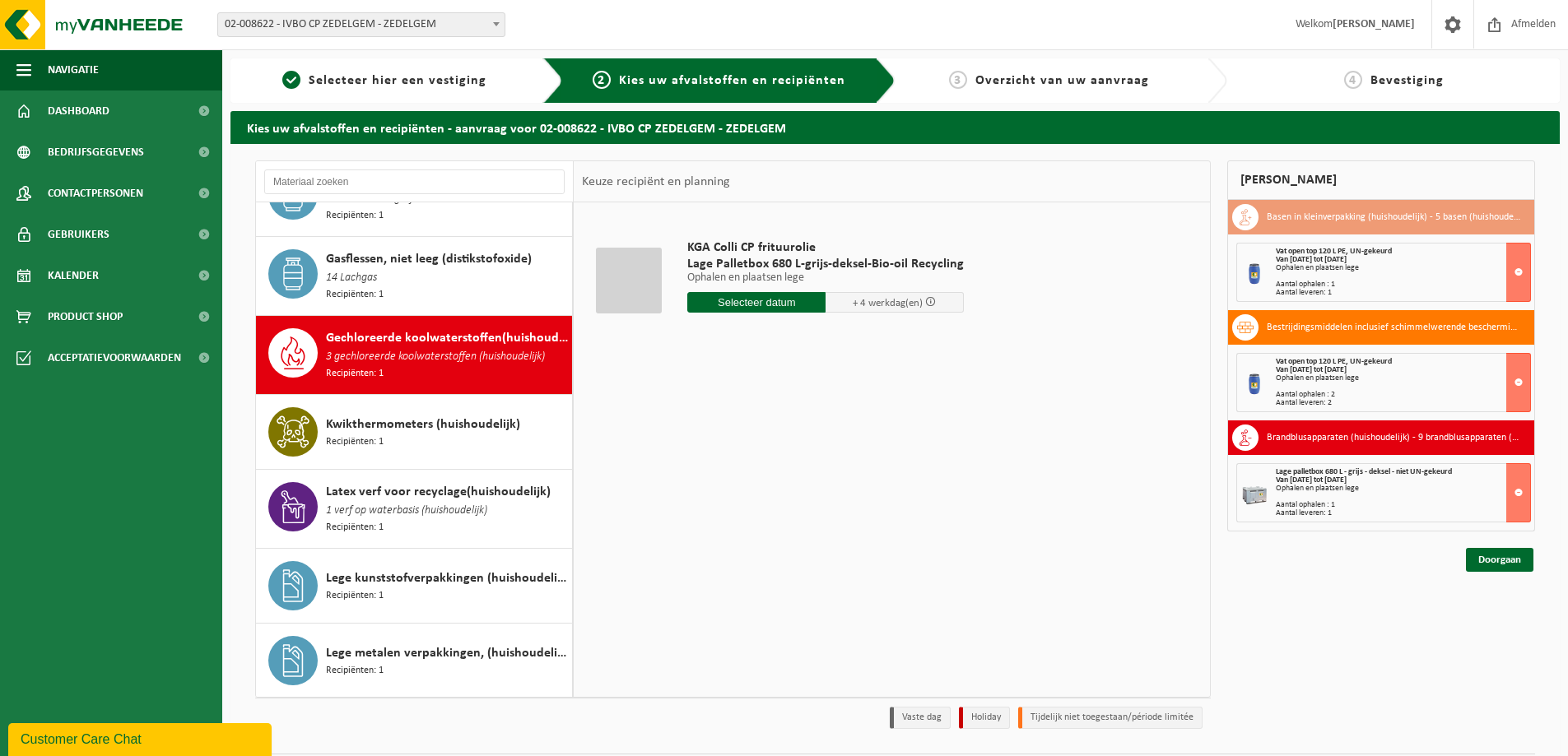
scroll to position [867, 0]
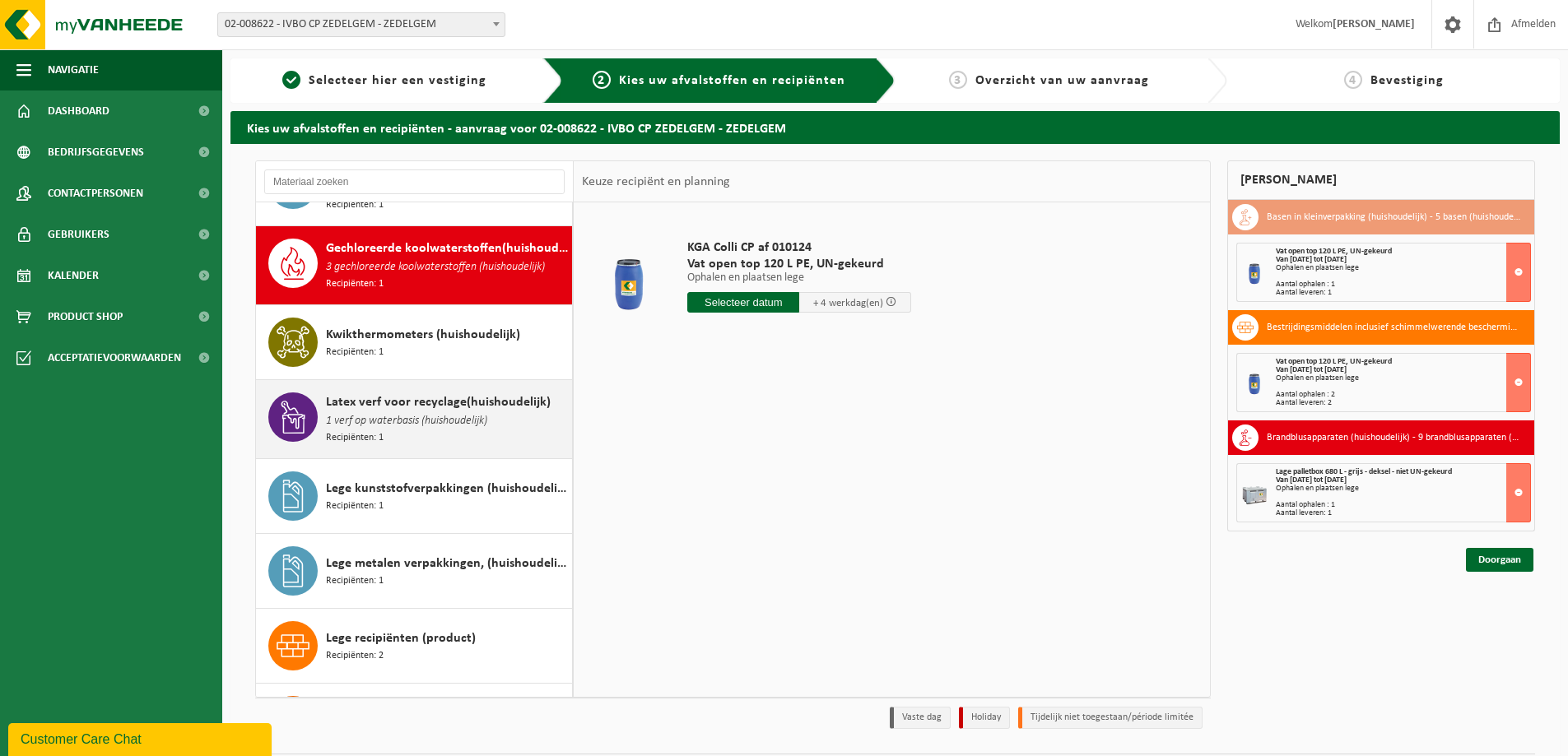
click at [425, 412] on span "1 verf op waterbasis (huishoudelijk)" at bounding box center [406, 421] width 162 height 18
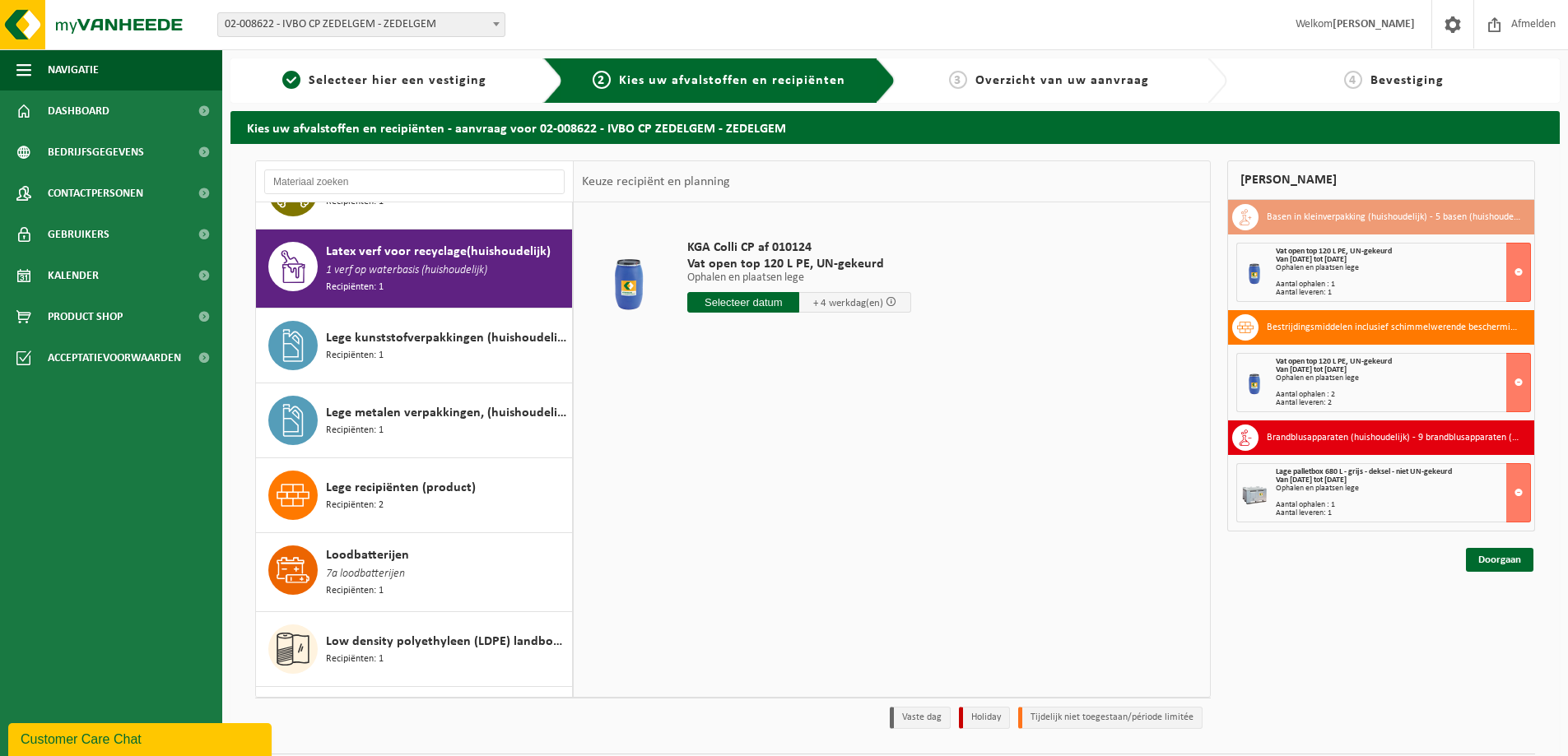
scroll to position [1018, 0]
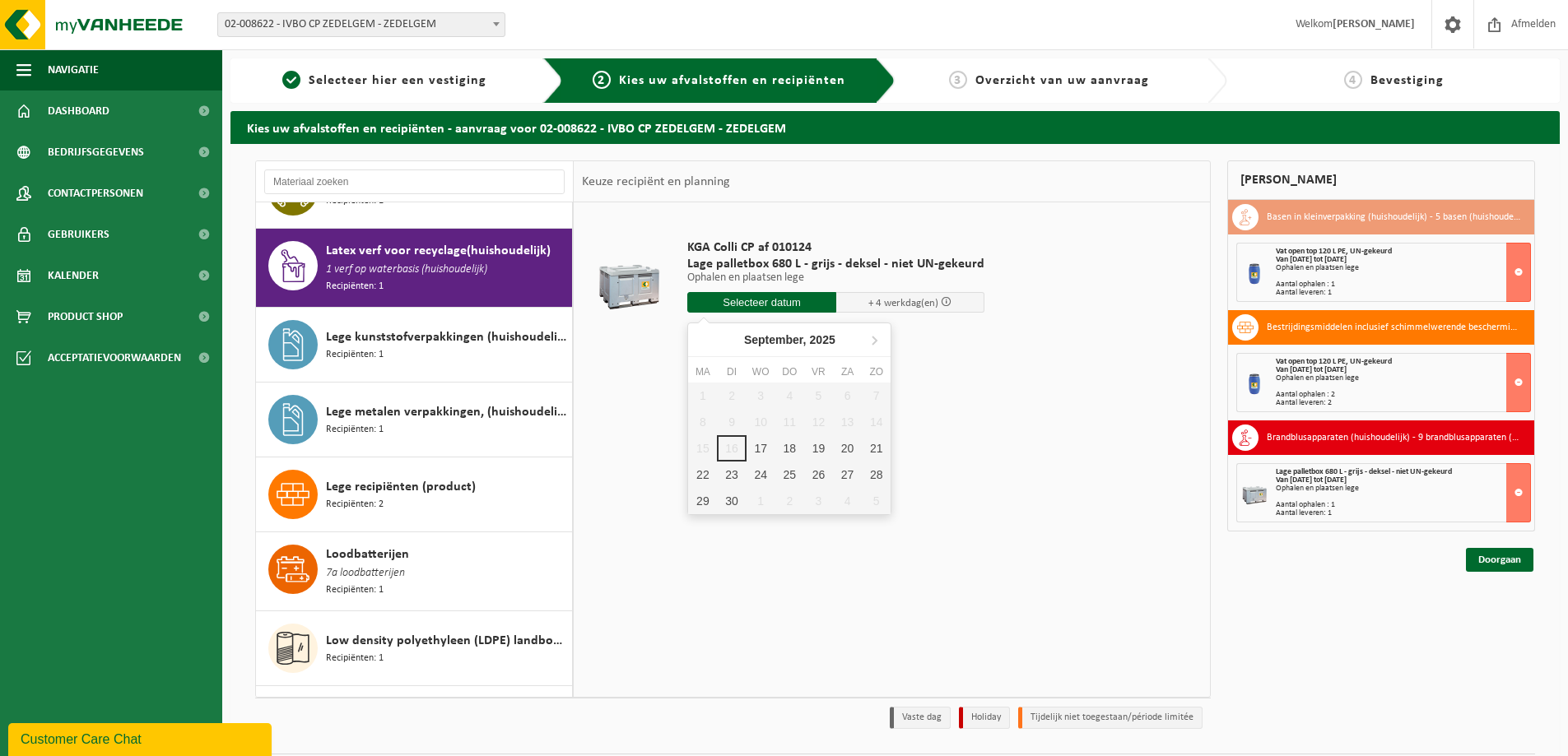
click at [760, 299] on input "text" at bounding box center [762, 302] width 149 height 21
click at [789, 445] on div "18" at bounding box center [789, 448] width 29 height 26
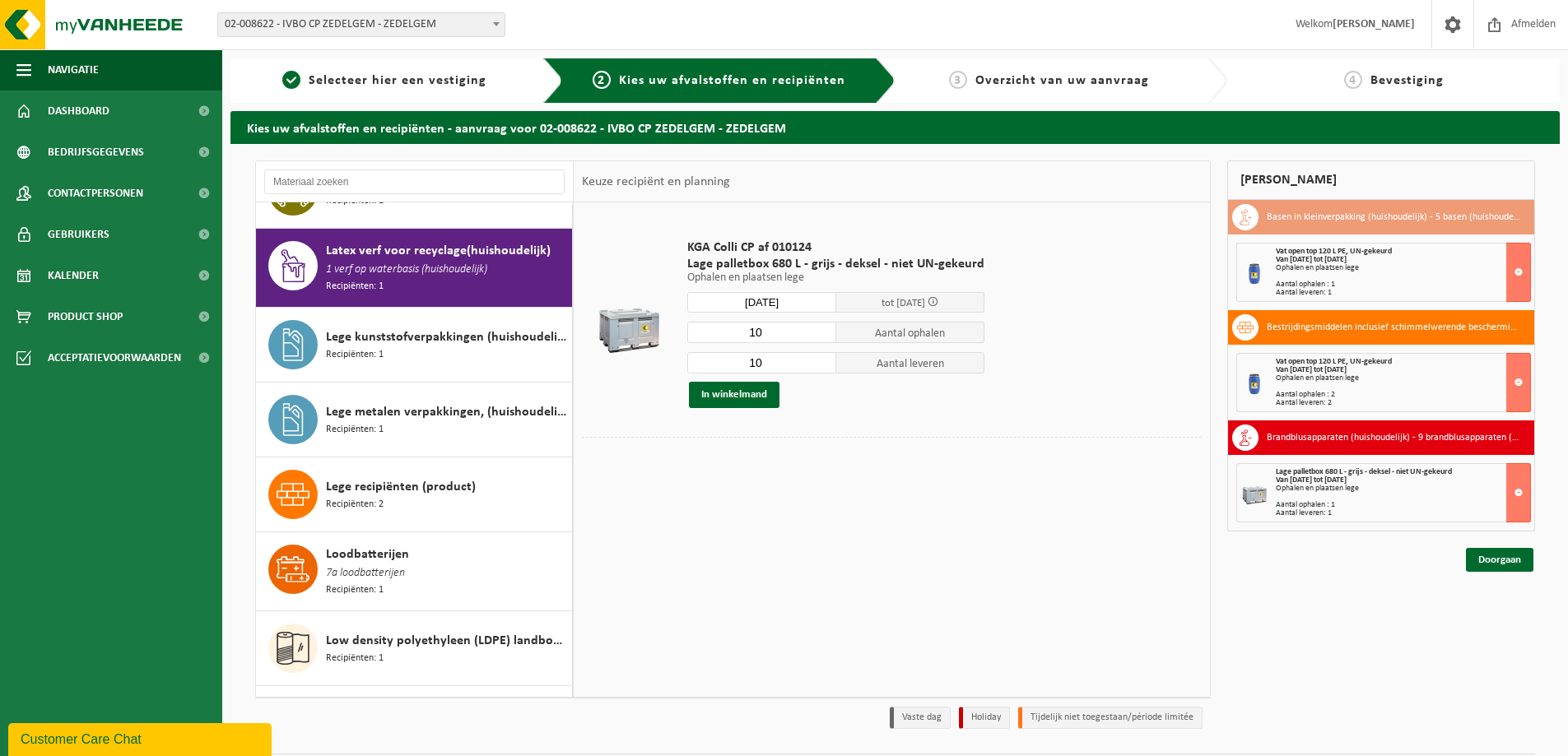
type input "Van 2025-09-18"
click at [819, 332] on input "9" at bounding box center [762, 332] width 149 height 21
click at [819, 332] on input "8" at bounding box center [762, 332] width 149 height 21
click at [819, 332] on input "7" at bounding box center [762, 332] width 149 height 21
type input "6"
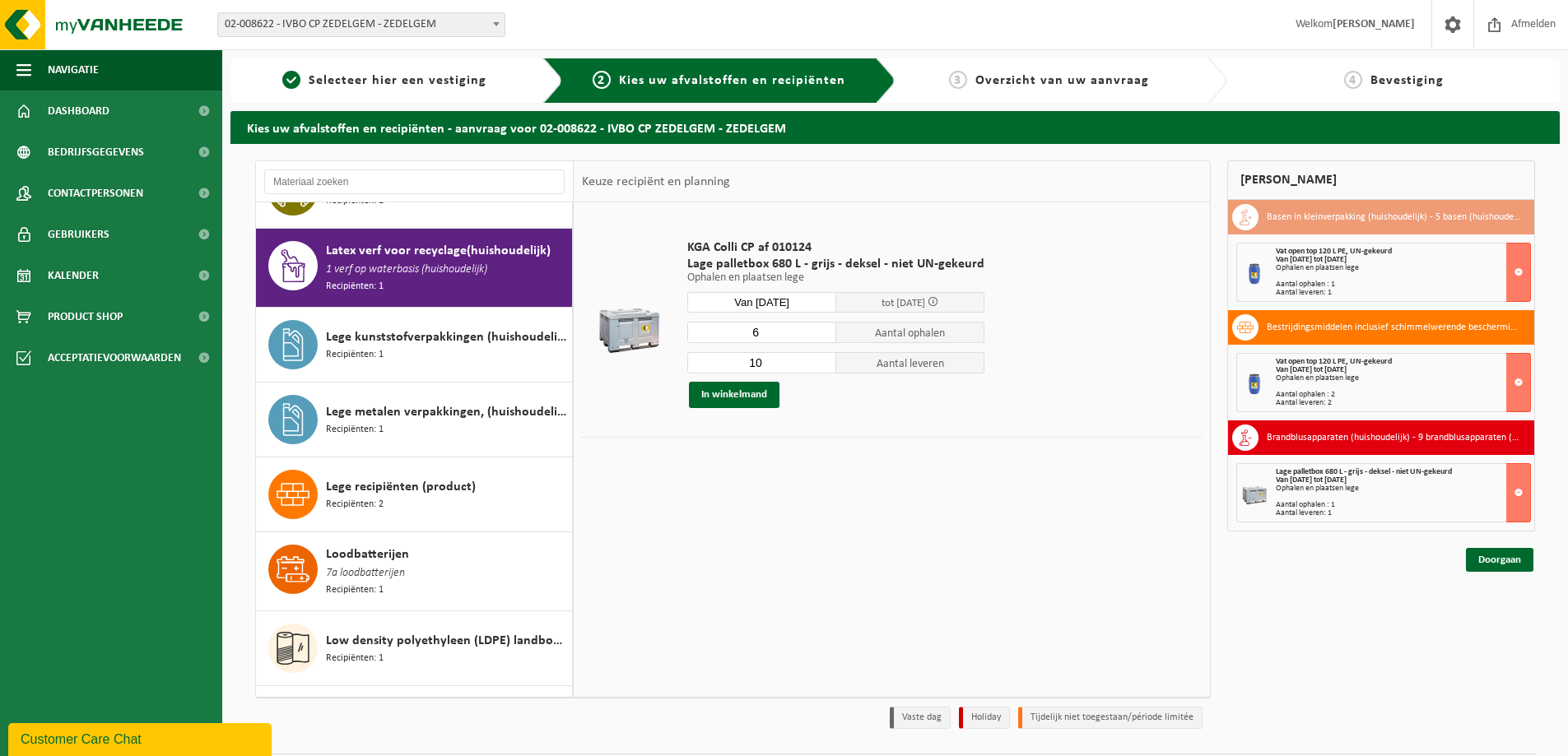
click at [819, 332] on input "6" at bounding box center [762, 332] width 149 height 21
click at [818, 363] on input "9" at bounding box center [762, 362] width 149 height 21
click at [818, 363] on input "8" at bounding box center [762, 362] width 149 height 21
click at [818, 363] on input "7" at bounding box center [762, 362] width 149 height 21
type input "6"
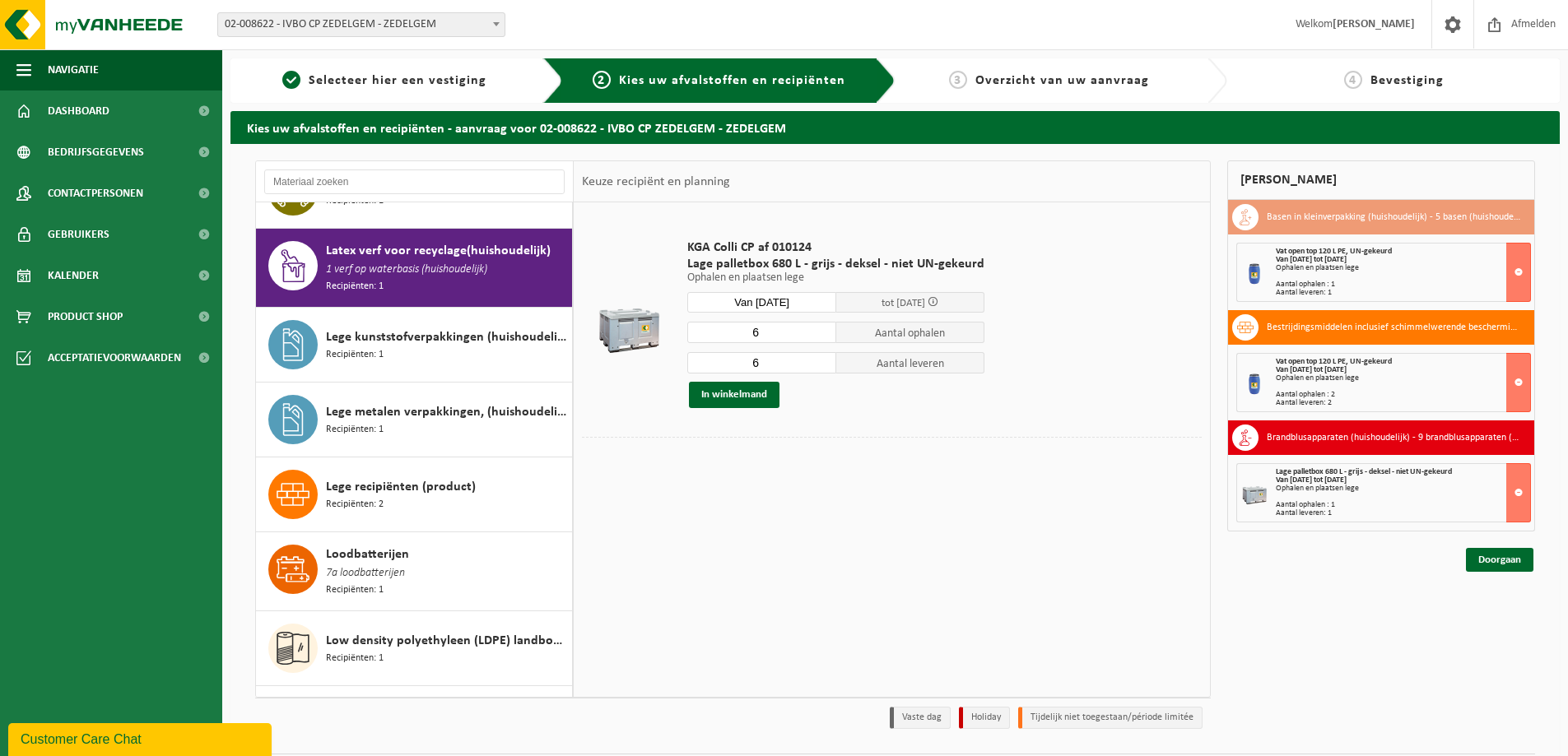
click at [818, 363] on input "6" at bounding box center [762, 362] width 149 height 21
click at [760, 393] on button "In winkelmand" at bounding box center [733, 395] width 90 height 26
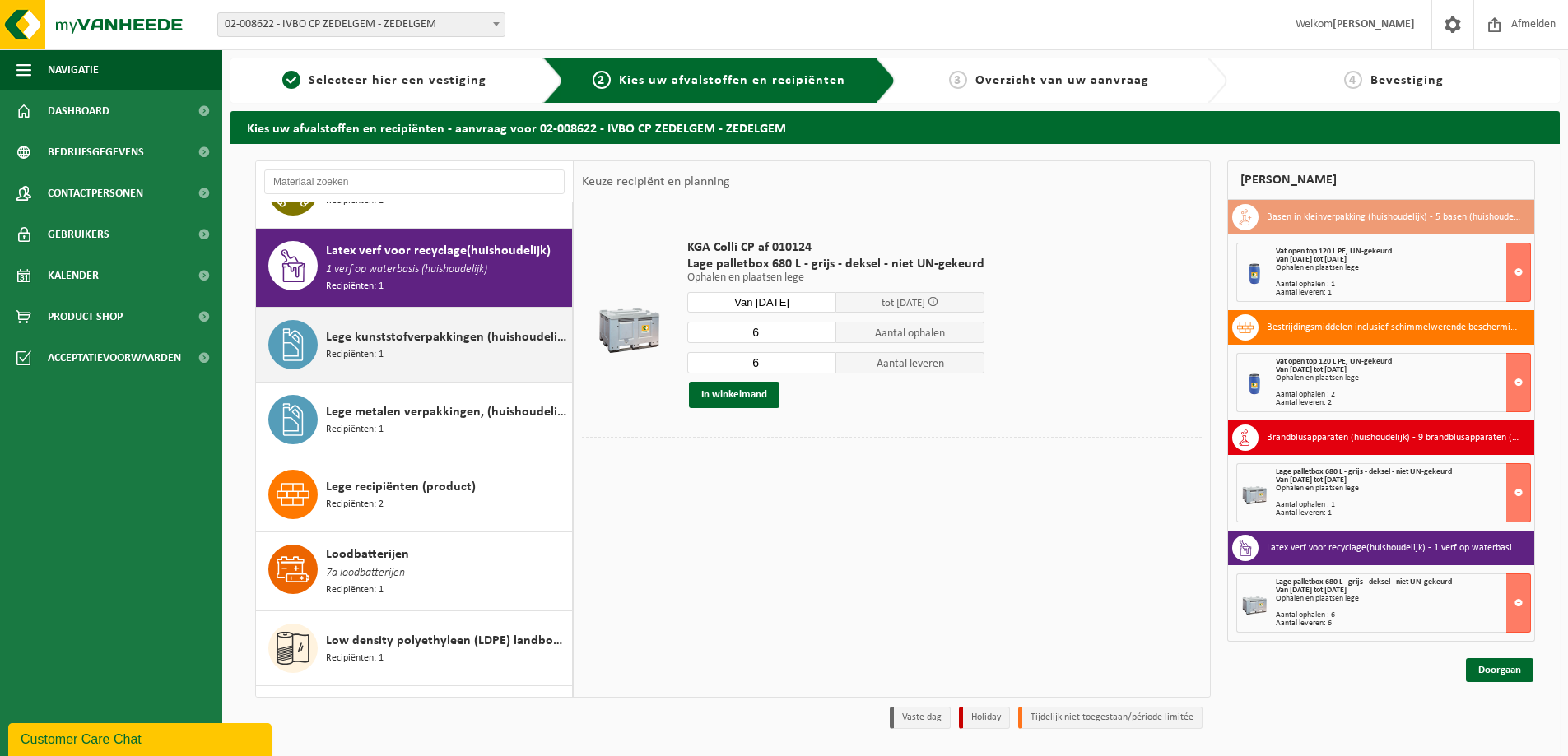
click at [392, 328] on span "Lege kunststofverpakkingen (huishoudelijk)" at bounding box center [446, 337] width 242 height 20
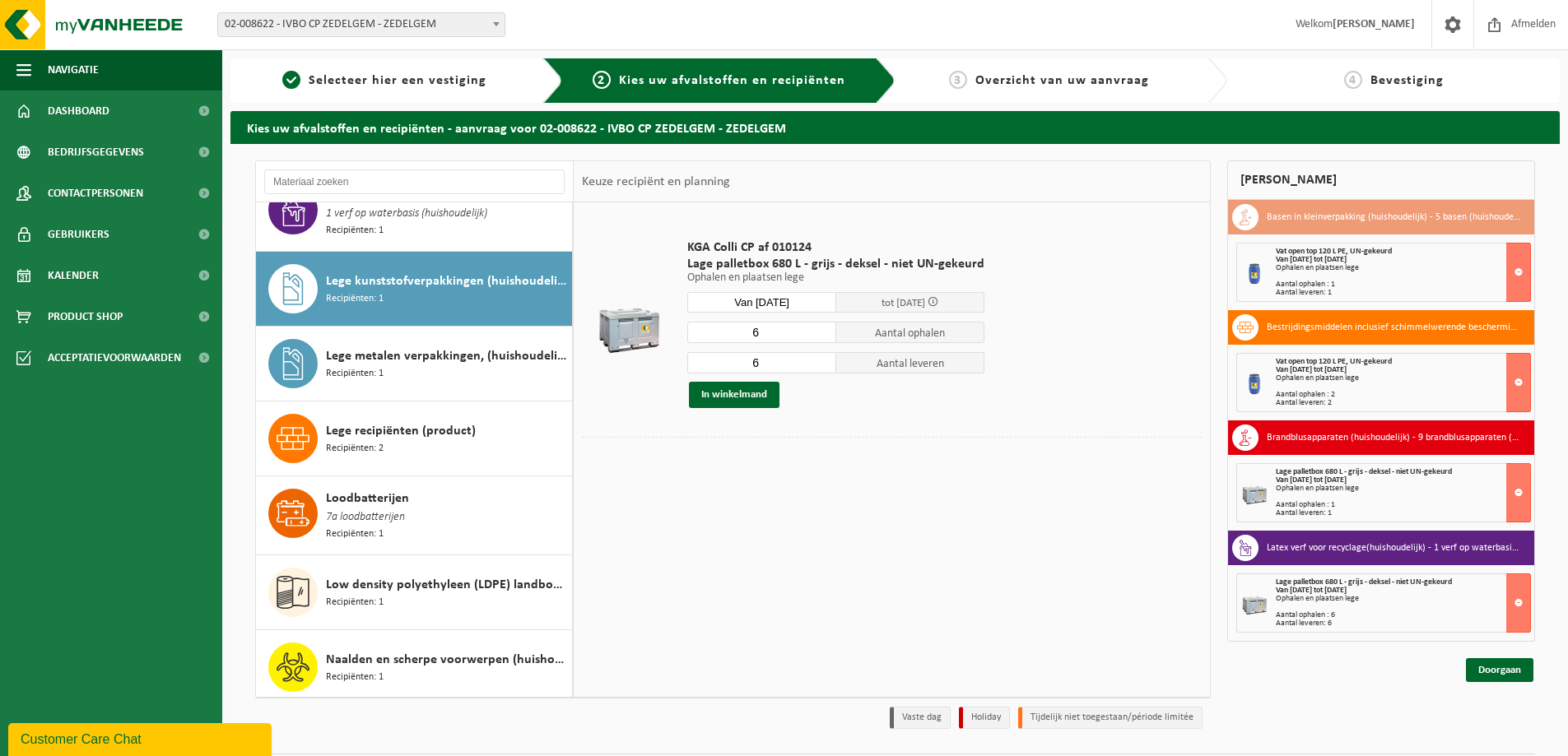
scroll to position [1094, 0]
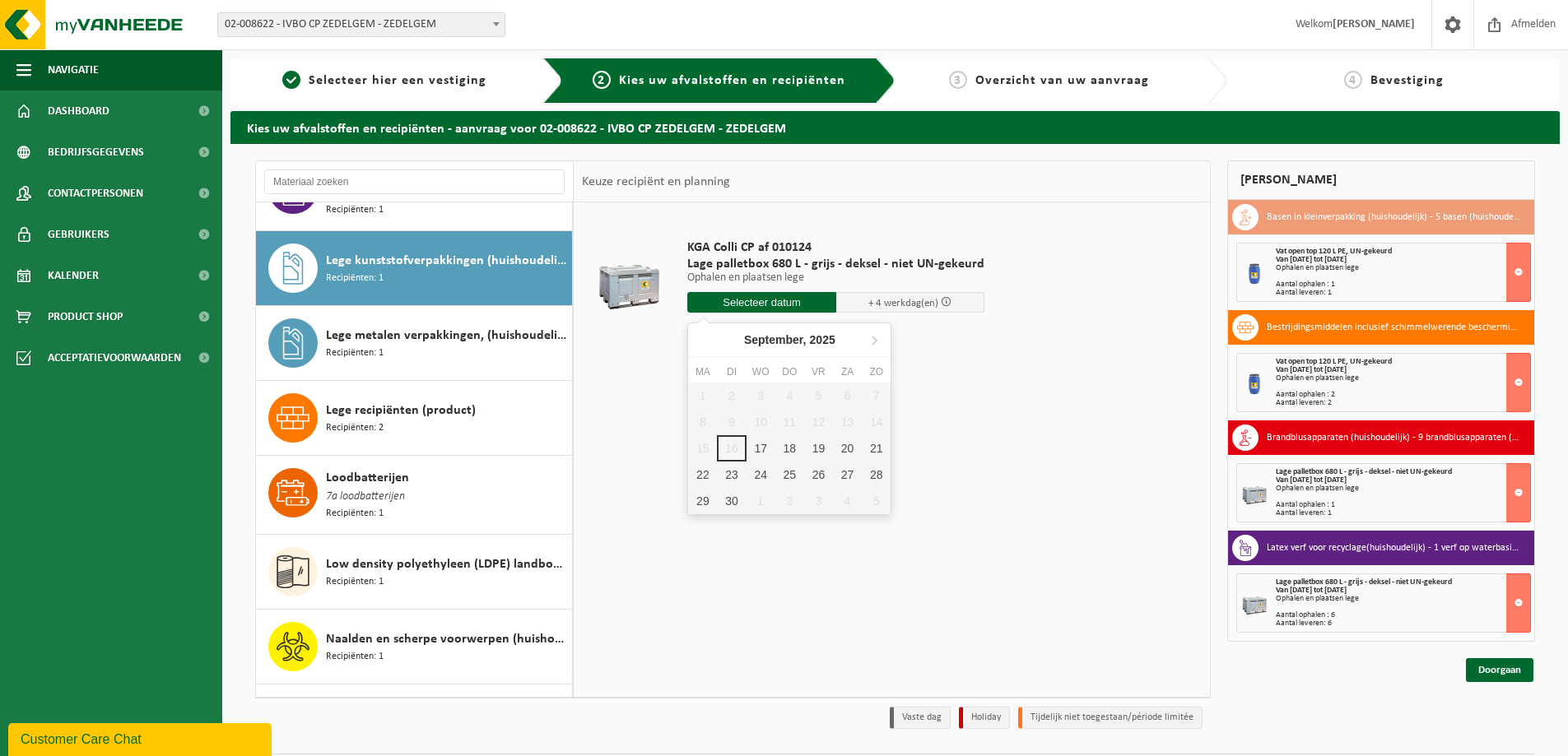
click at [763, 297] on input "text" at bounding box center [762, 302] width 149 height 21
click at [789, 454] on div "18" at bounding box center [789, 448] width 29 height 26
type input "Van 2025-09-18"
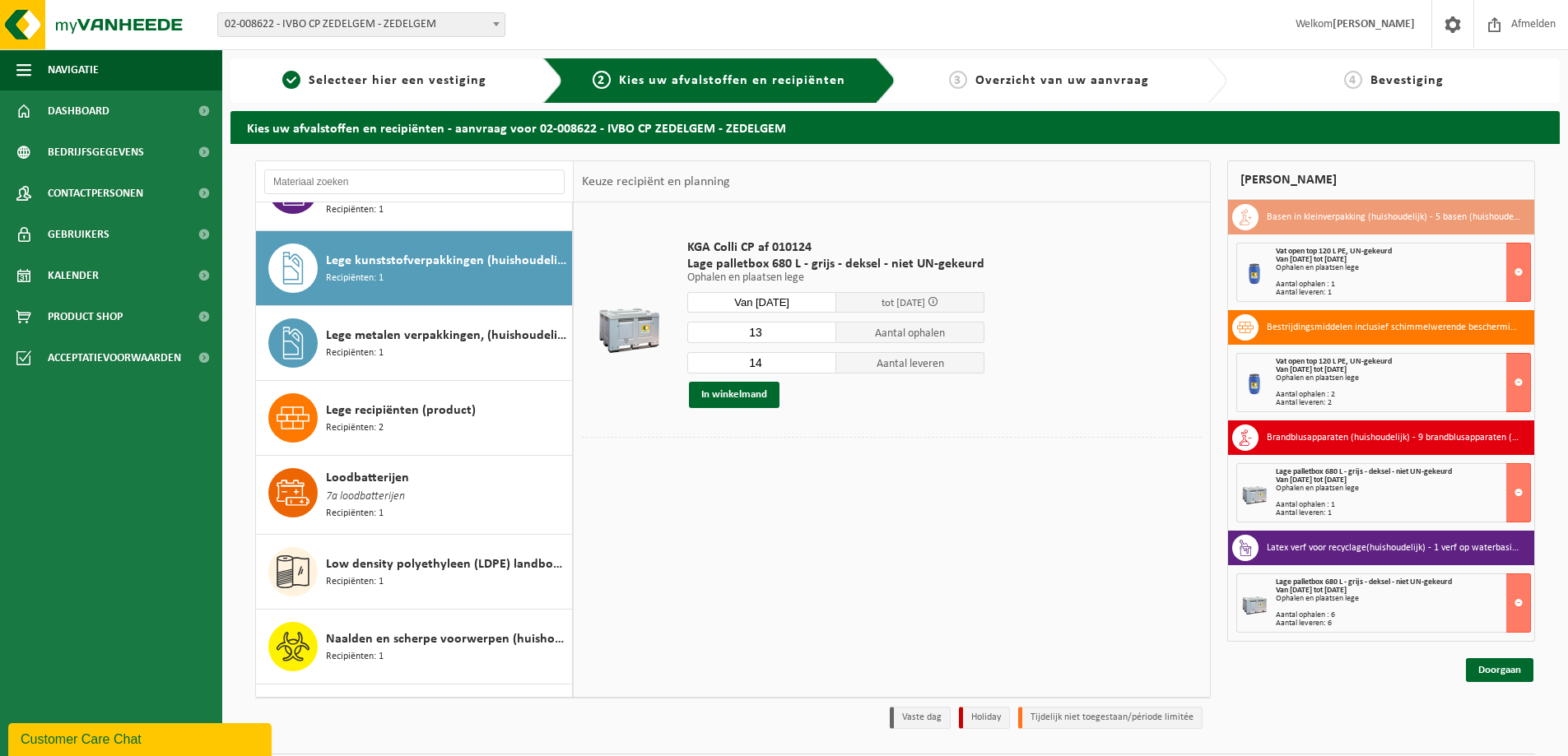
click at [819, 335] on input "13" at bounding box center [762, 332] width 149 height 21
click at [819, 335] on input "12" at bounding box center [762, 332] width 149 height 21
click at [819, 335] on input "11" at bounding box center [762, 332] width 149 height 21
click at [819, 335] on input "10" at bounding box center [762, 332] width 149 height 21
click at [819, 335] on input "9" at bounding box center [762, 332] width 149 height 21
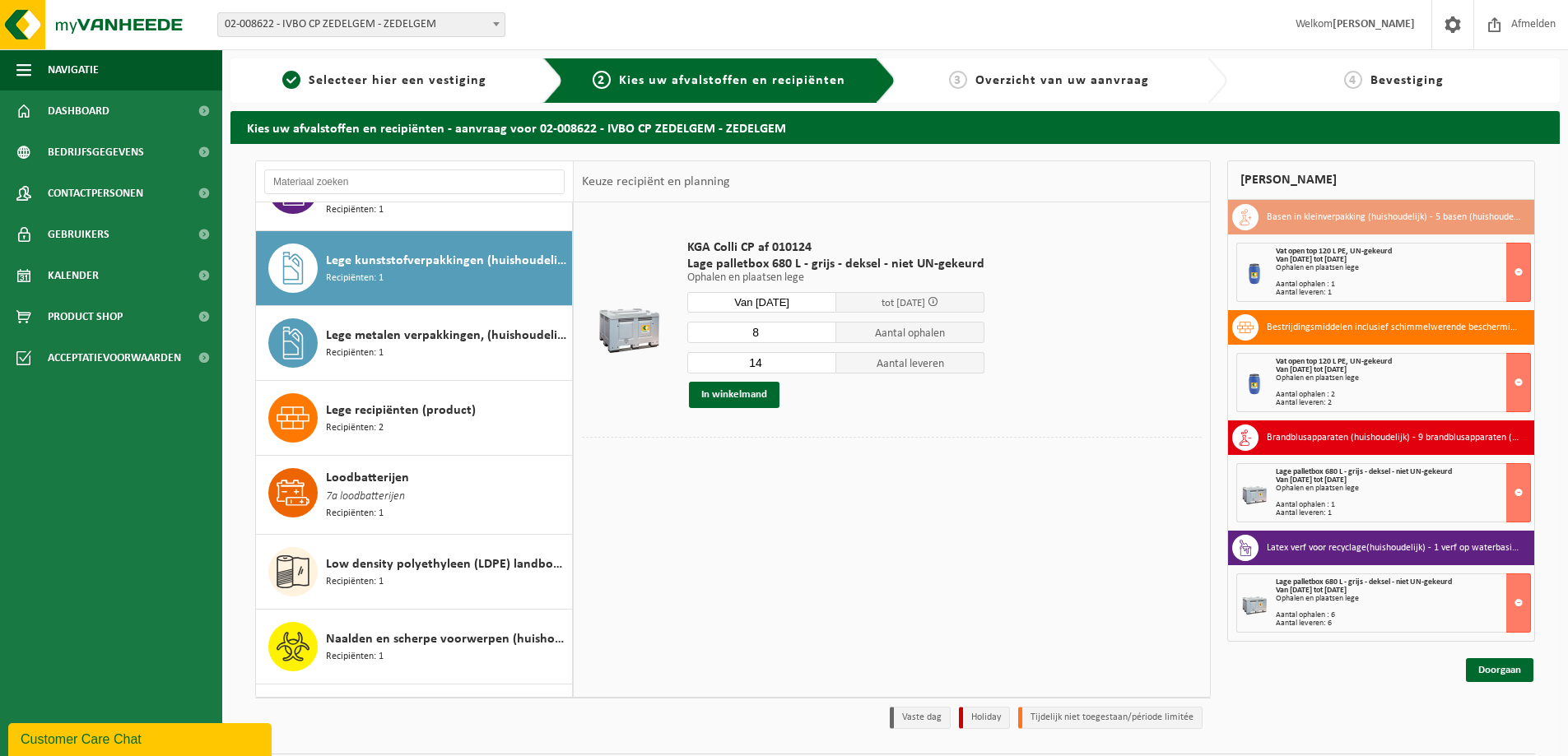
click at [819, 335] on input "8" at bounding box center [762, 332] width 149 height 21
click at [819, 335] on input "7" at bounding box center [762, 332] width 149 height 21
type input "6"
click at [819, 335] on input "6" at bounding box center [762, 332] width 149 height 21
click at [820, 364] on input "13" at bounding box center [762, 362] width 149 height 21
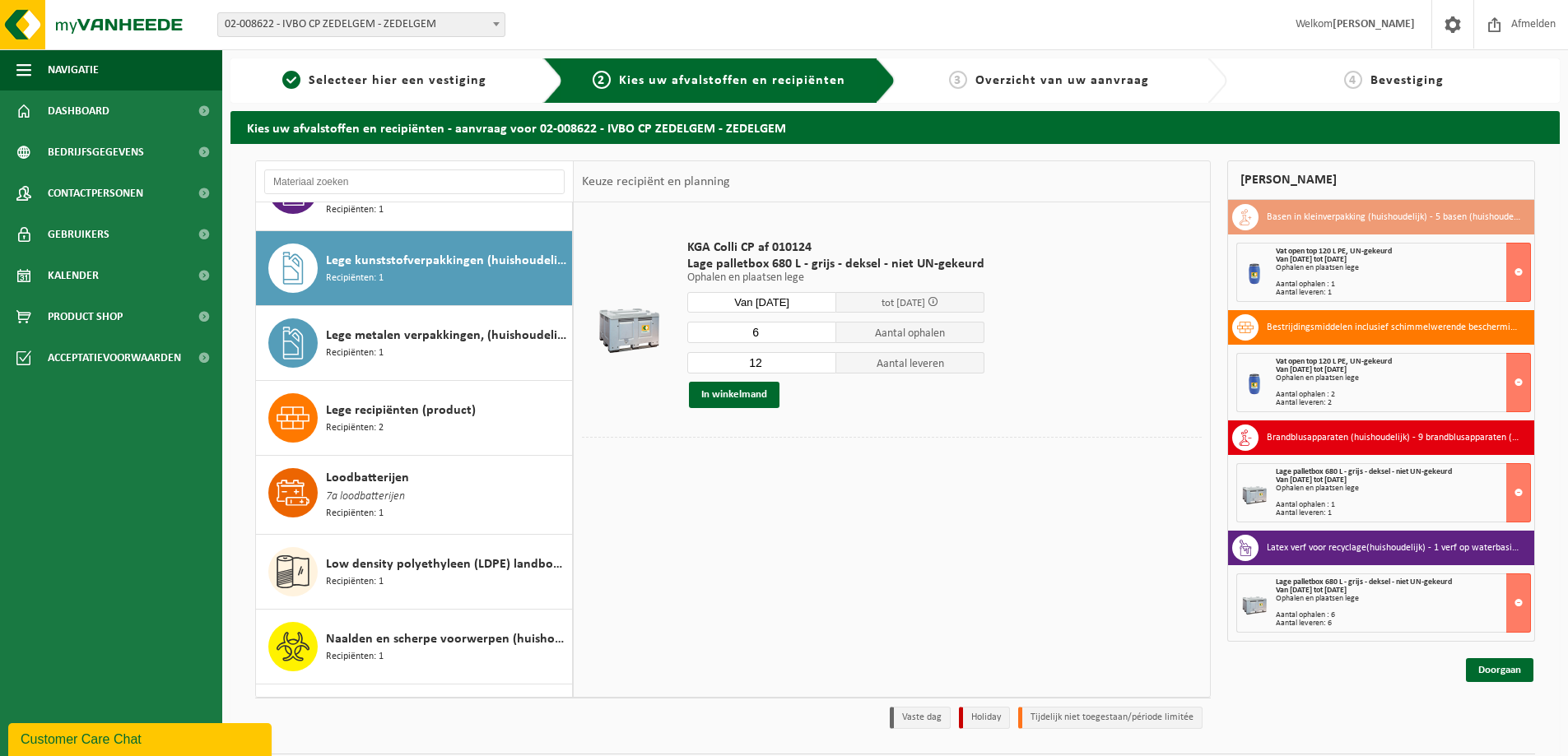
click at [820, 364] on input "12" at bounding box center [762, 362] width 149 height 21
click at [820, 364] on input "11" at bounding box center [762, 362] width 149 height 21
click at [820, 364] on input "10" at bounding box center [762, 362] width 149 height 21
click at [821, 365] on input "9" at bounding box center [762, 362] width 149 height 21
click at [821, 365] on input "8" at bounding box center [762, 362] width 149 height 21
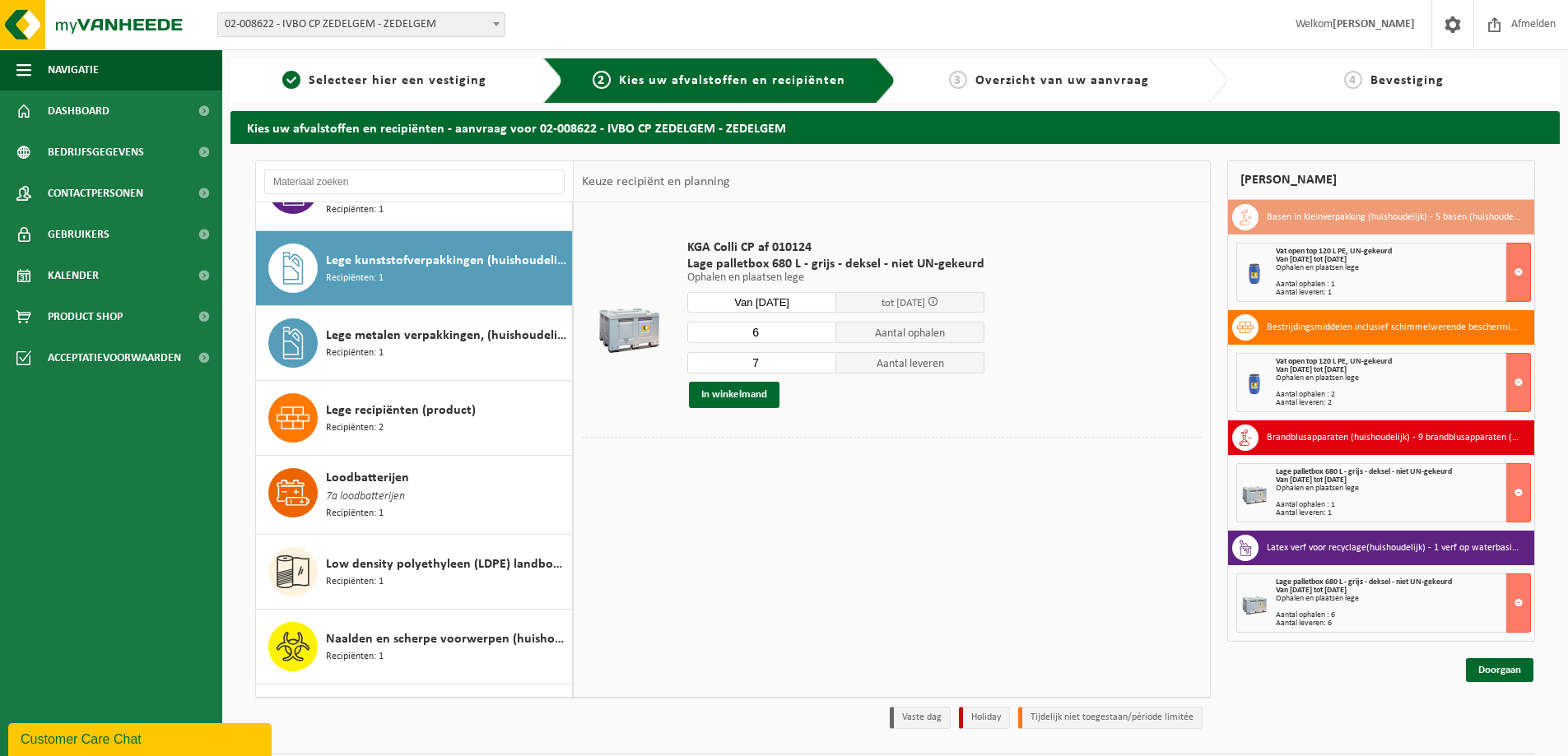
click at [821, 365] on input "7" at bounding box center [762, 362] width 149 height 21
click at [821, 365] on input "6" at bounding box center [762, 362] width 149 height 21
click at [820, 365] on input "5" at bounding box center [762, 362] width 149 height 21
click at [820, 365] on input "4" at bounding box center [762, 362] width 149 height 21
click at [820, 365] on input "3" at bounding box center [762, 362] width 149 height 21
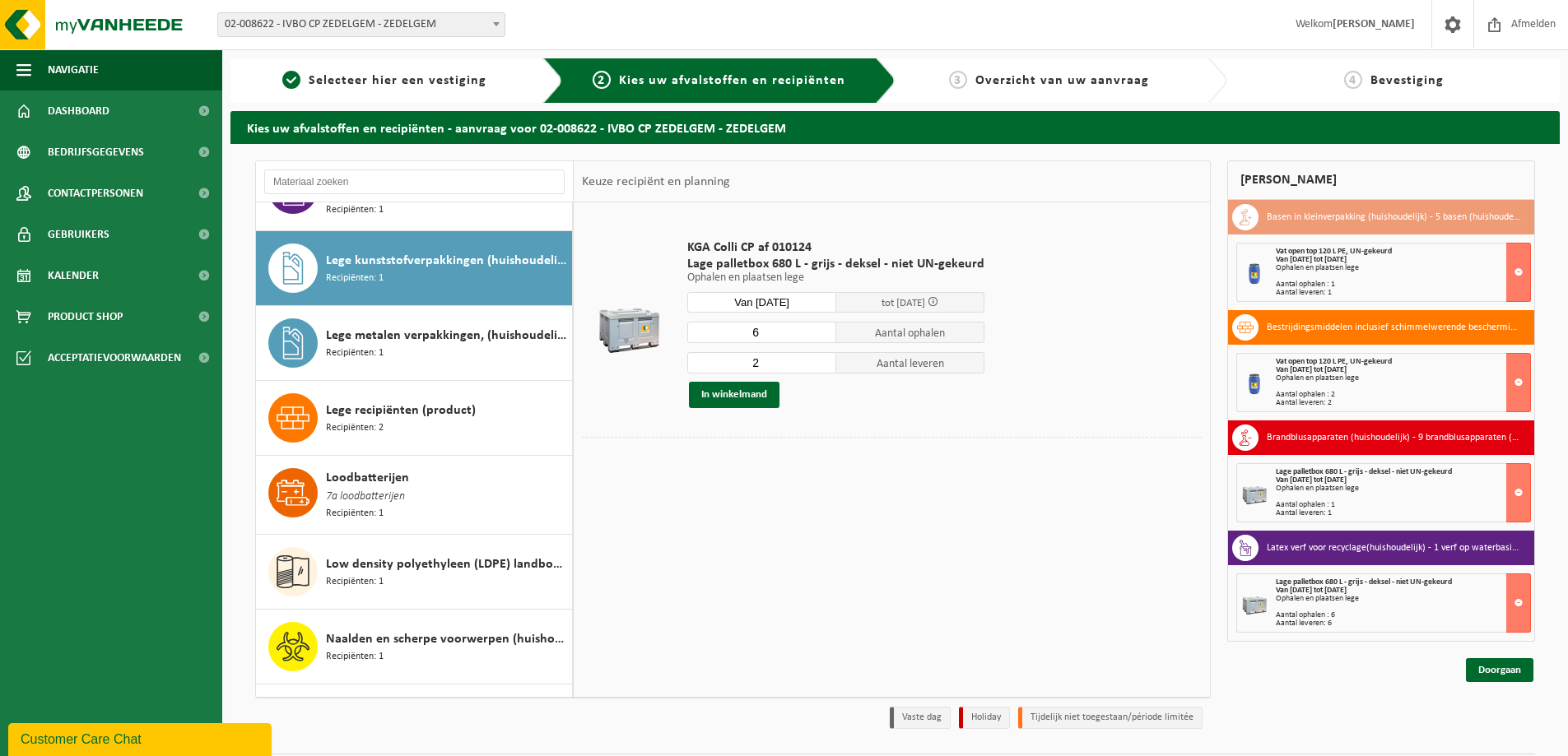
click at [820, 365] on input "2" at bounding box center [762, 362] width 149 height 21
click at [822, 365] on input "1" at bounding box center [762, 362] width 149 height 21
type input "0"
click at [822, 365] on input "0" at bounding box center [762, 362] width 149 height 21
click at [729, 390] on button "In winkelmand" at bounding box center [733, 395] width 90 height 26
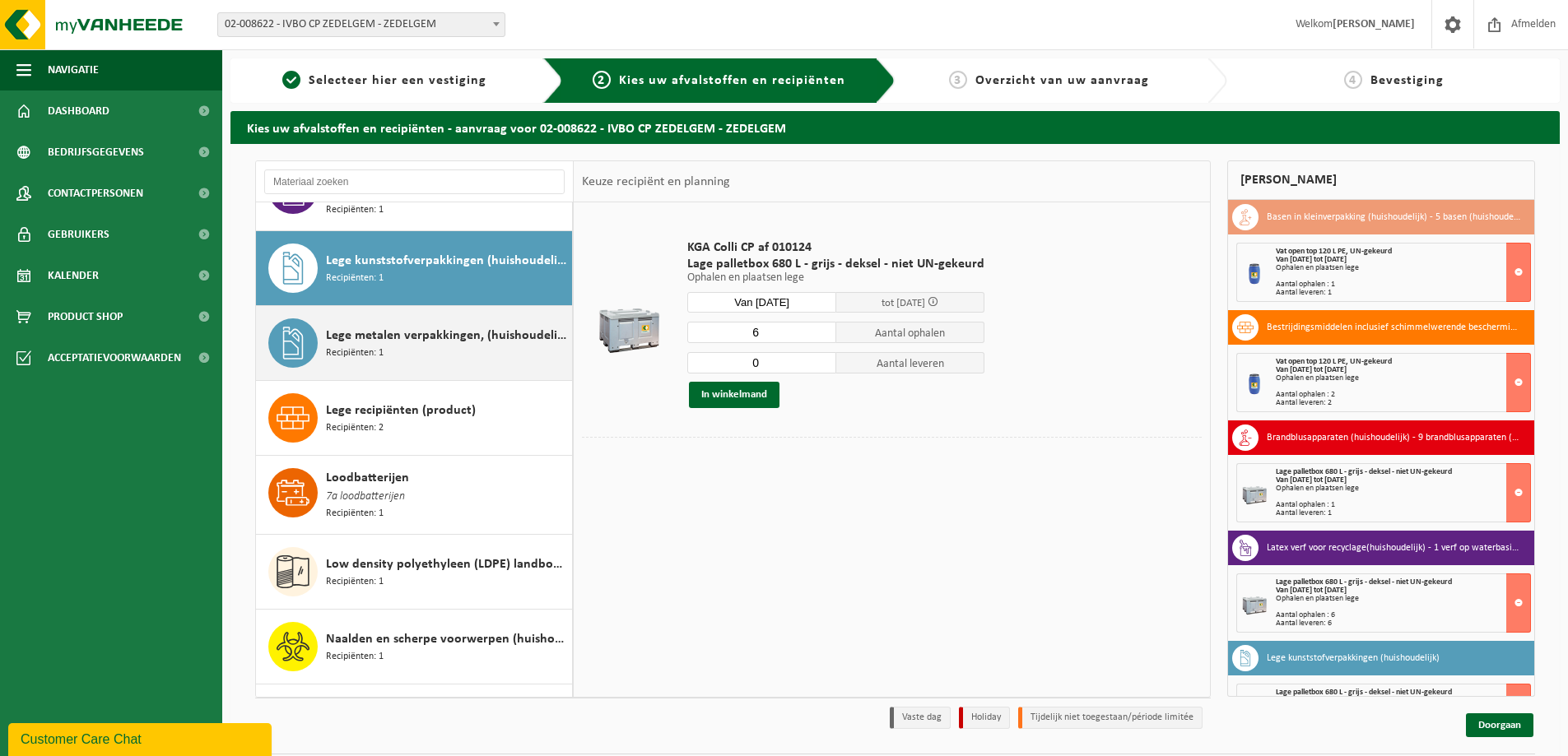
click at [381, 326] on span "Lege metalen verpakkingen, (huishoudelijk)" at bounding box center [446, 336] width 242 height 20
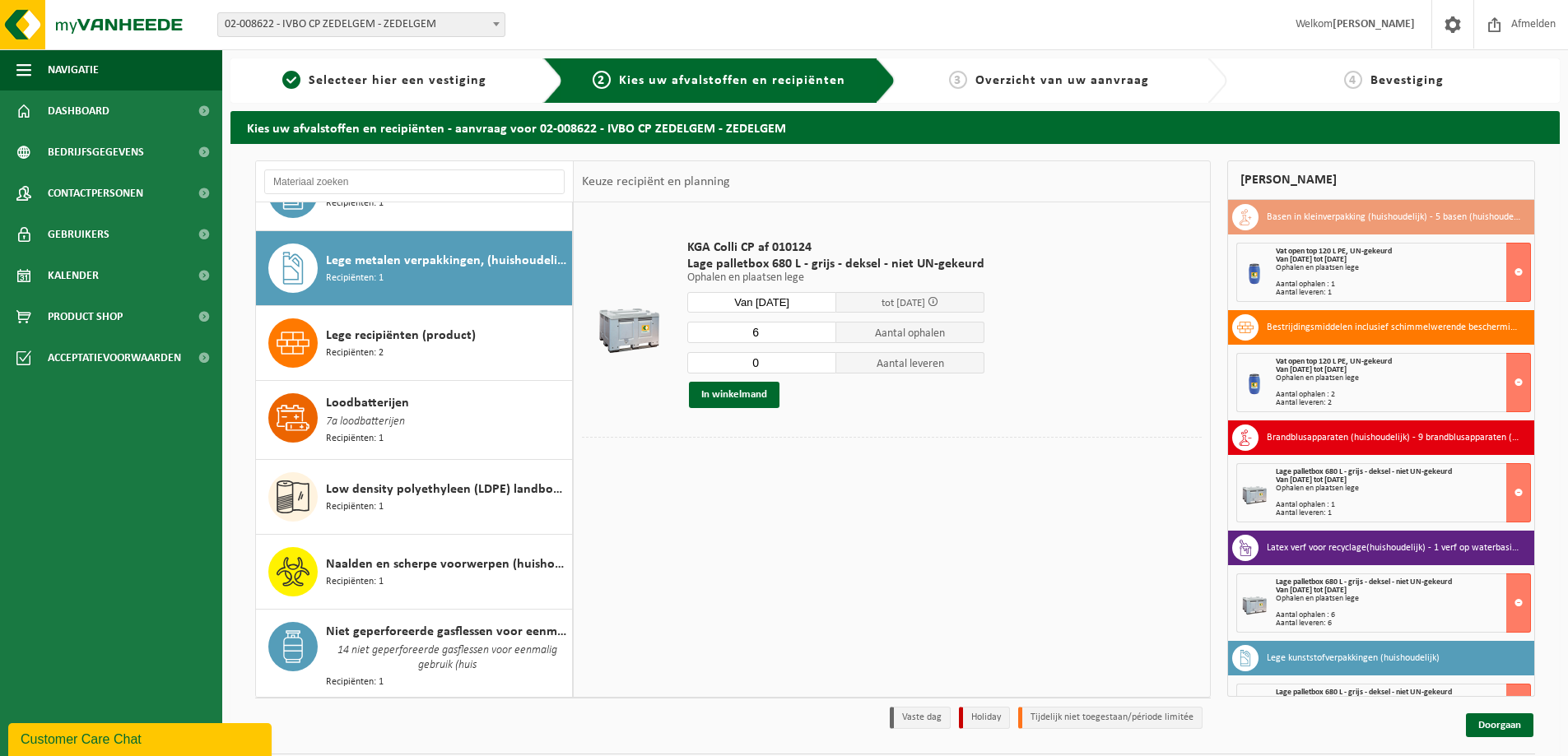
scroll to position [1169, 0]
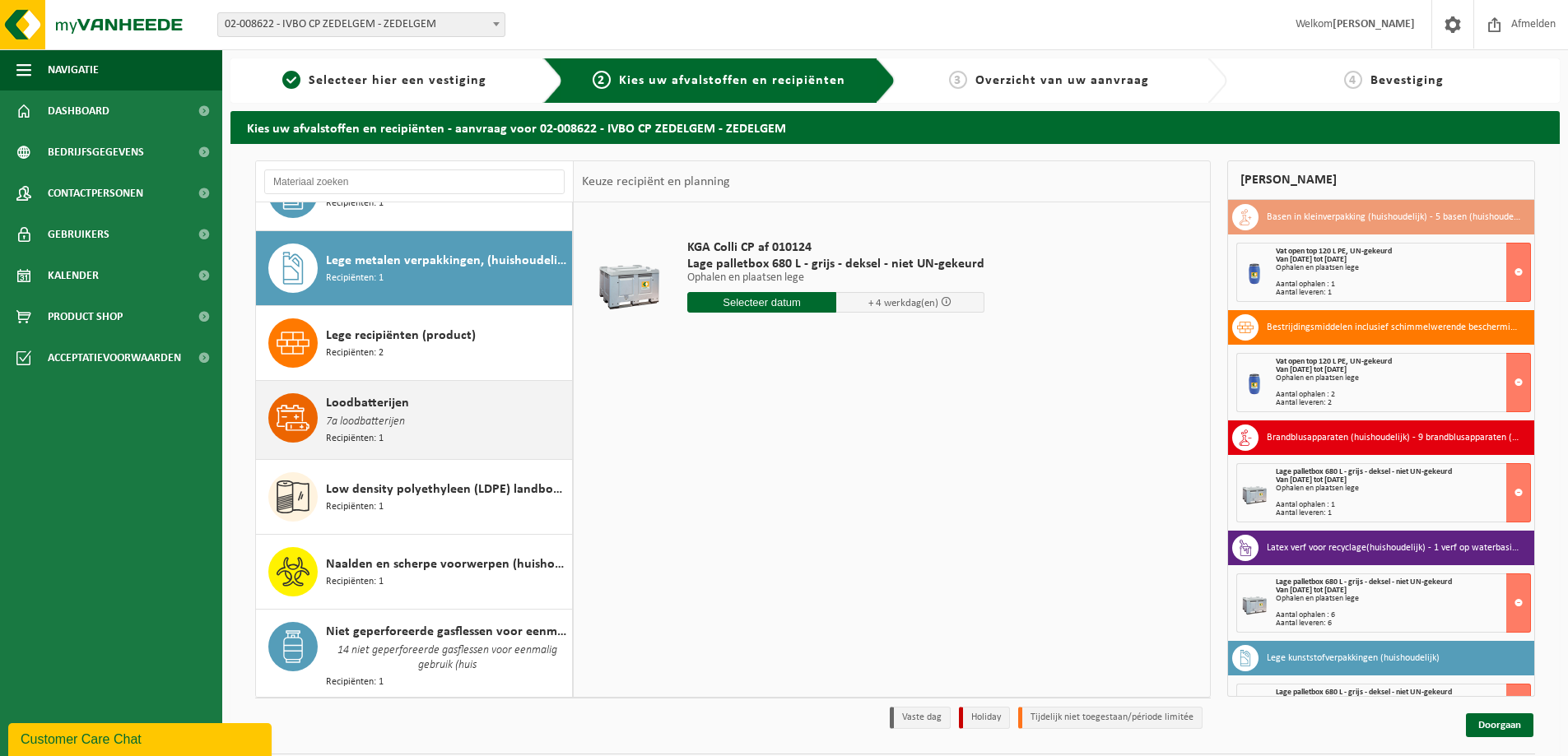
click at [378, 413] on span "7a loodbatterijen" at bounding box center [365, 422] width 79 height 18
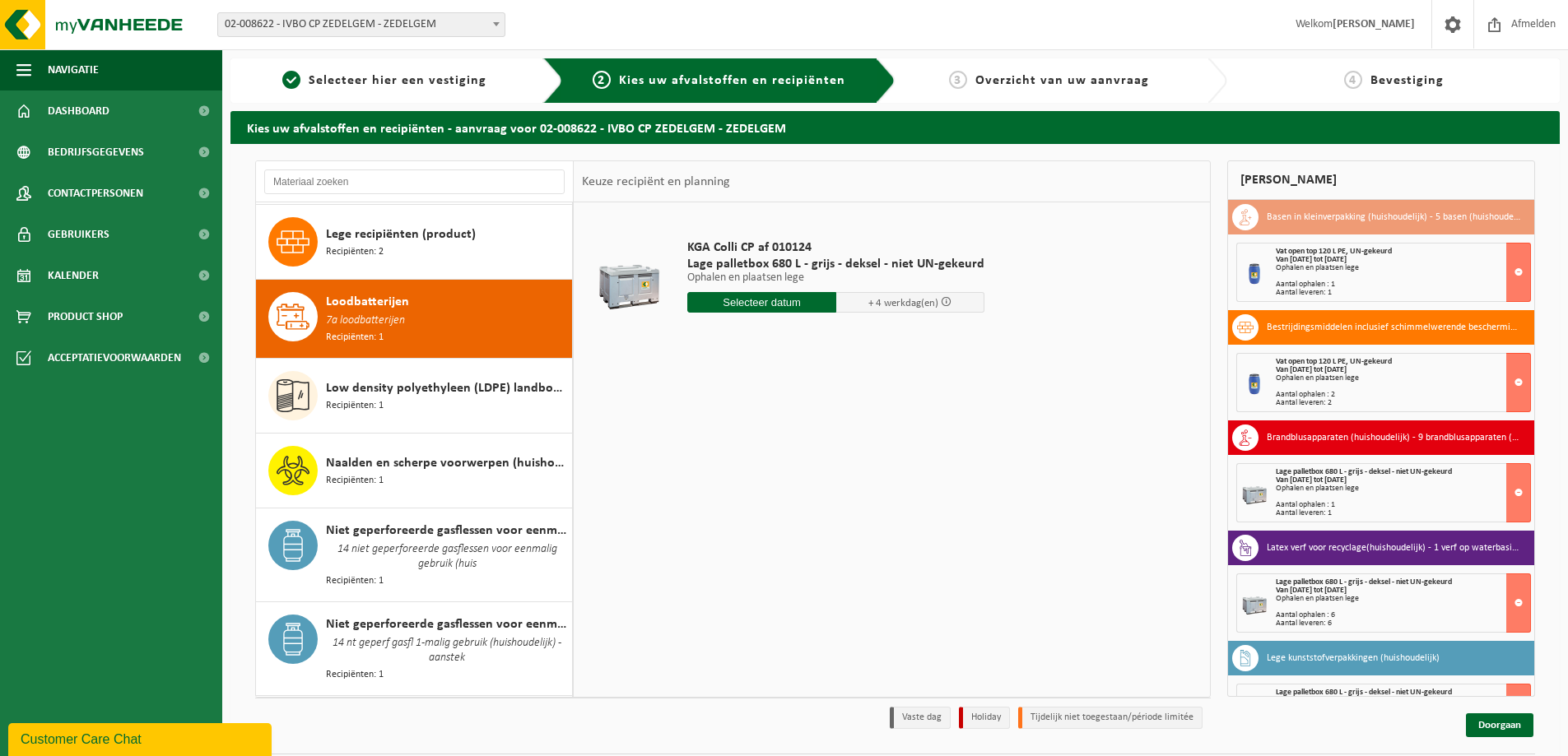
scroll to position [1318, 0]
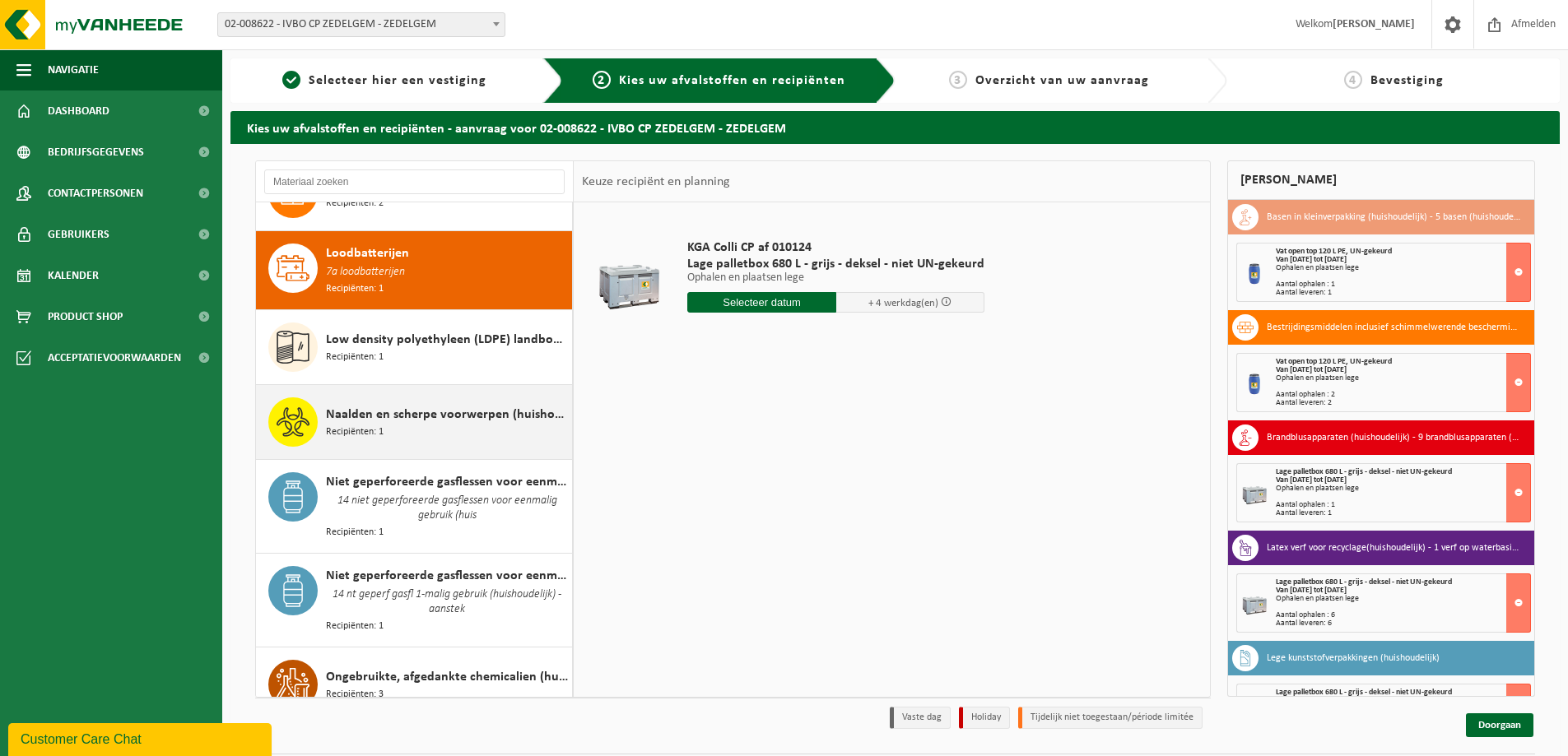
click at [381, 425] on span "Recipiënten: 1" at bounding box center [354, 433] width 58 height 16
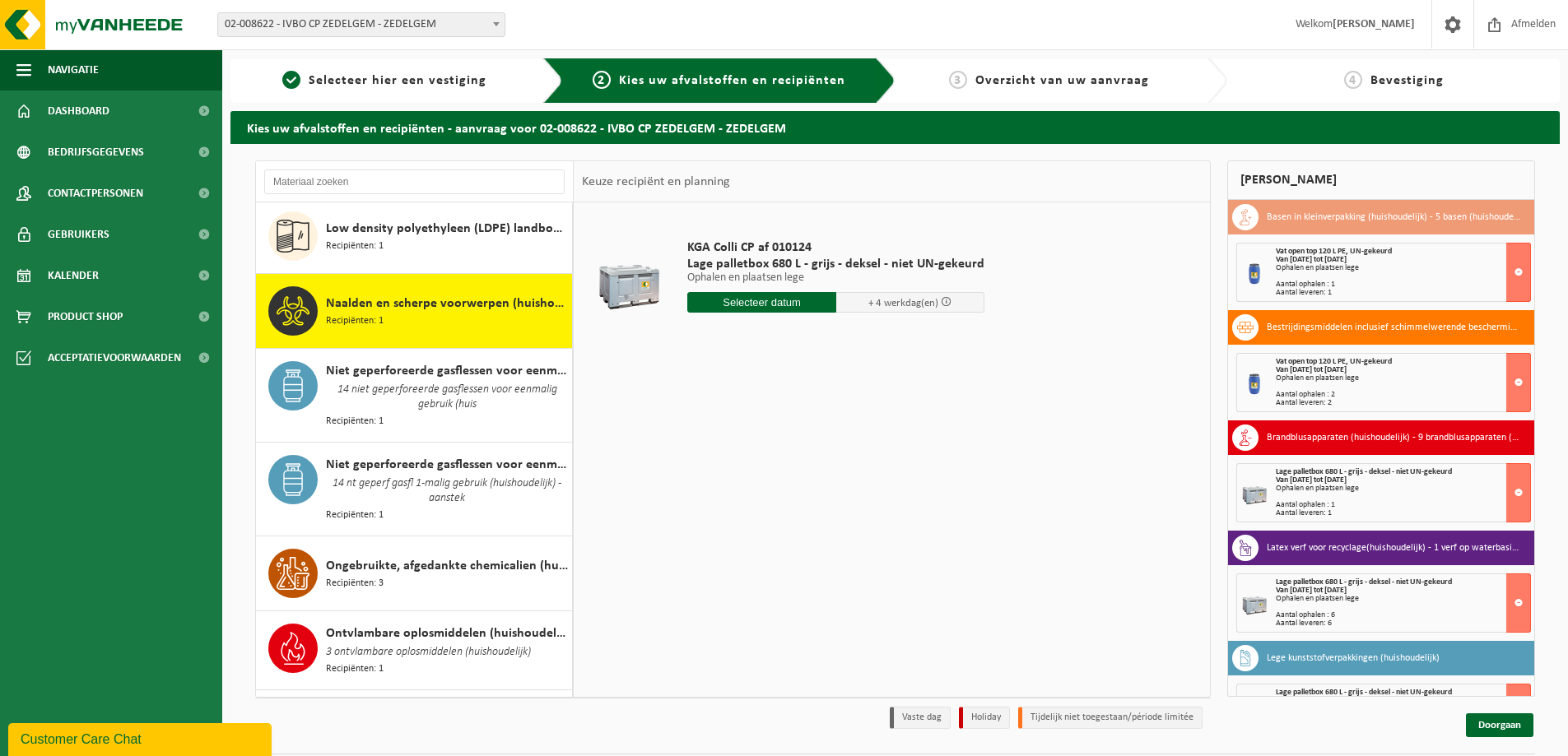
scroll to position [1470, 0]
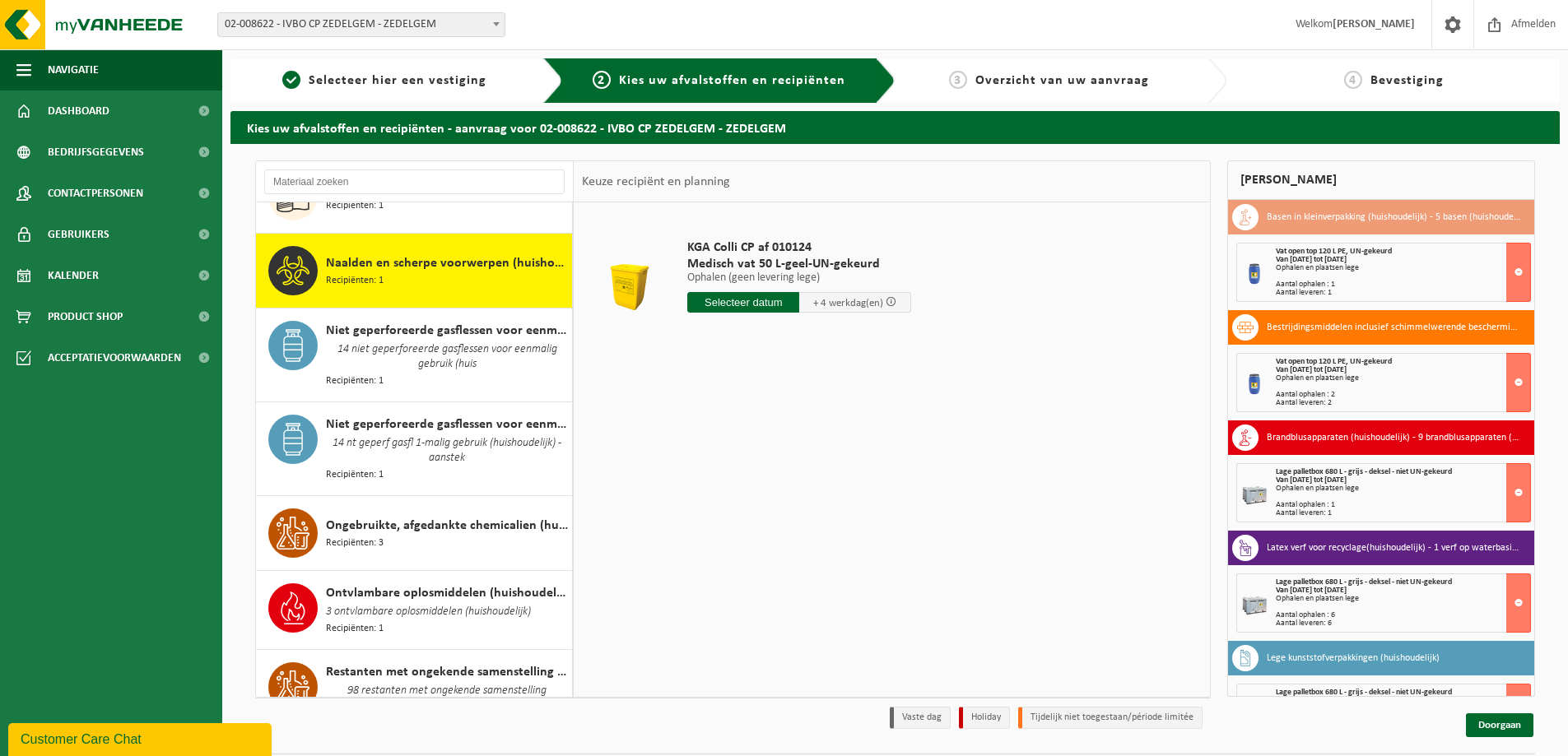
click at [743, 303] on input "text" at bounding box center [743, 302] width 112 height 21
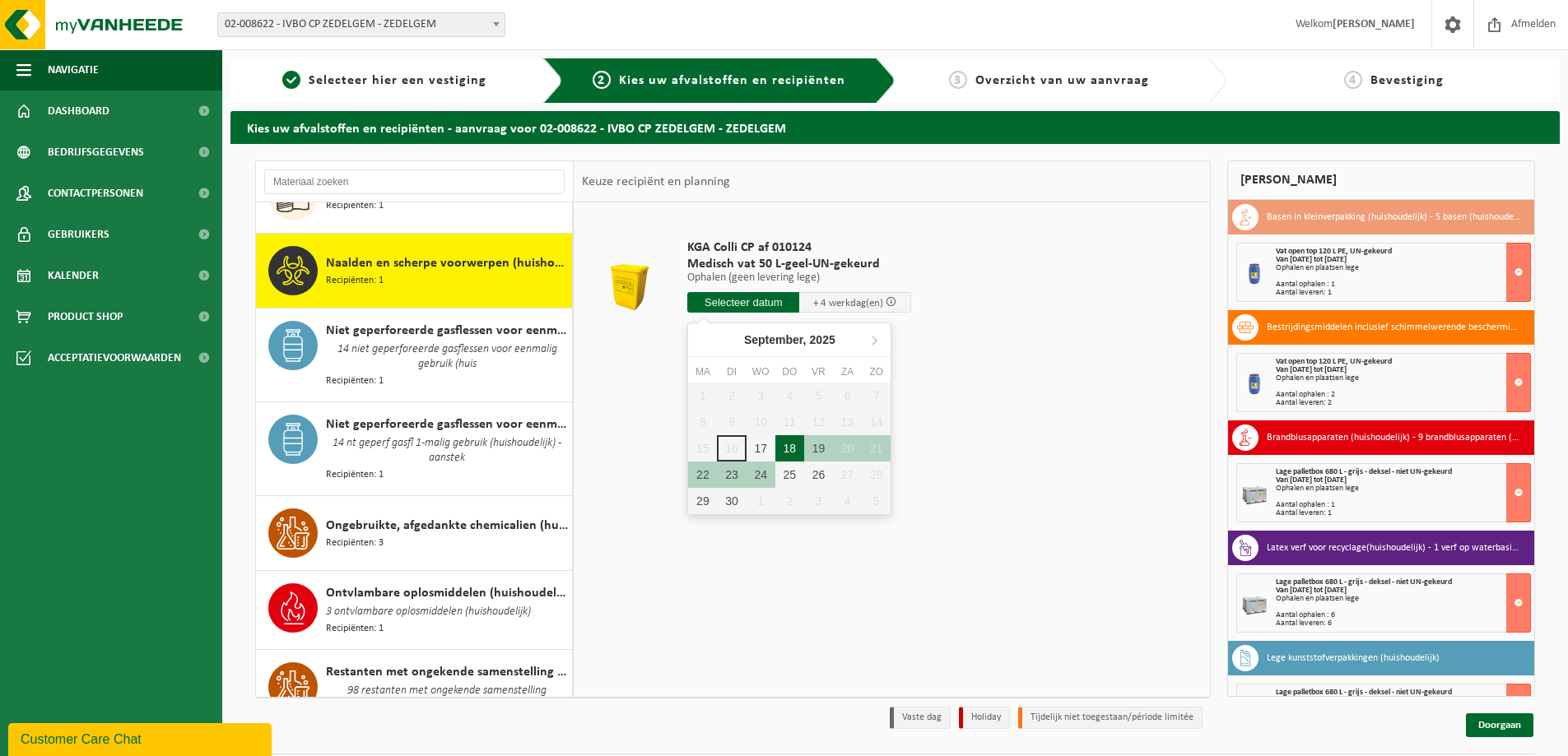
click at [790, 453] on div "18" at bounding box center [789, 448] width 29 height 26
type input "Van 2025-09-18"
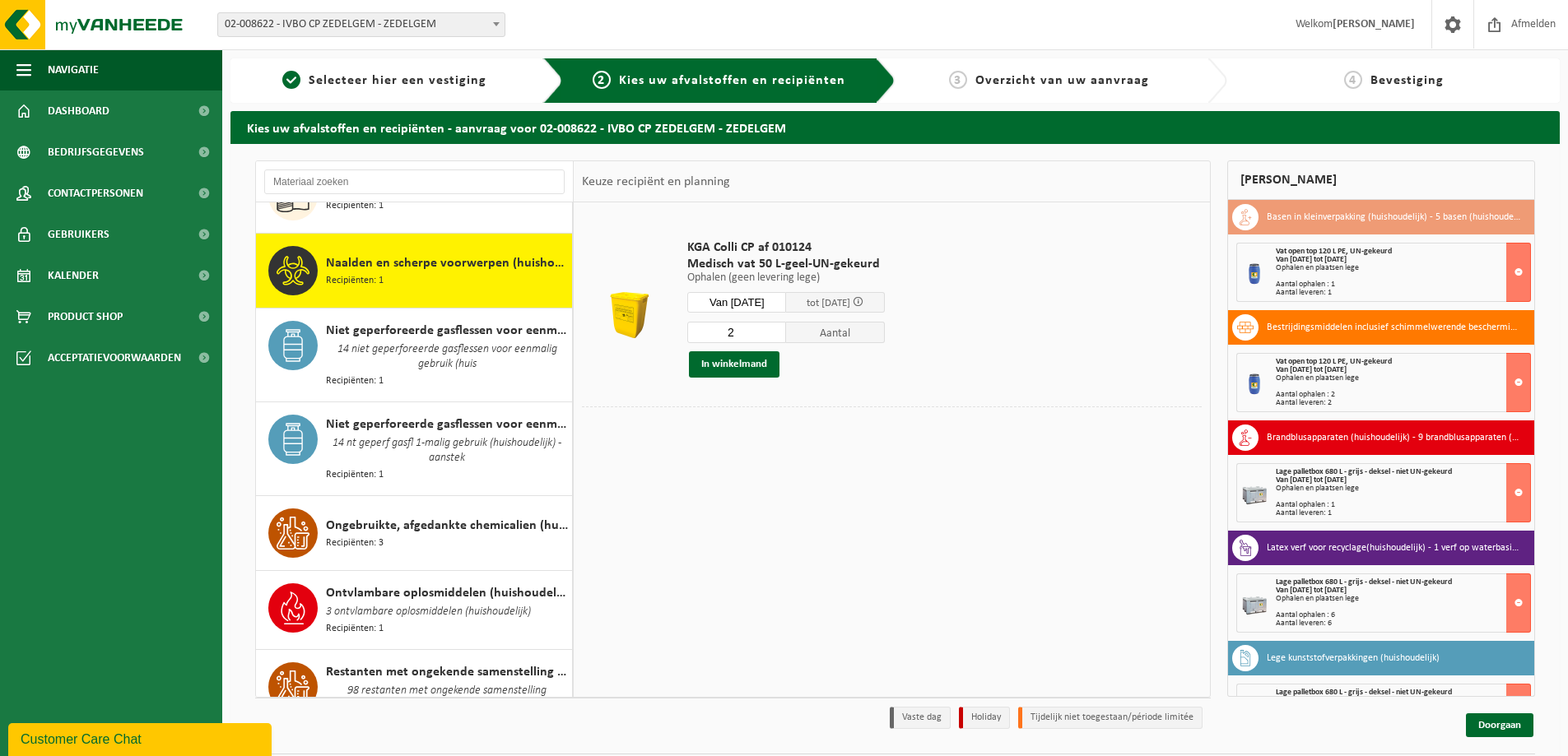
type input "2"
click at [785, 328] on input "2" at bounding box center [737, 332] width 99 height 21
click at [738, 366] on button "In winkelmand" at bounding box center [733, 364] width 90 height 26
click at [389, 516] on span "Ongebruikte, afgedankte chemicalien (huishoudelijk)" at bounding box center [446, 526] width 242 height 20
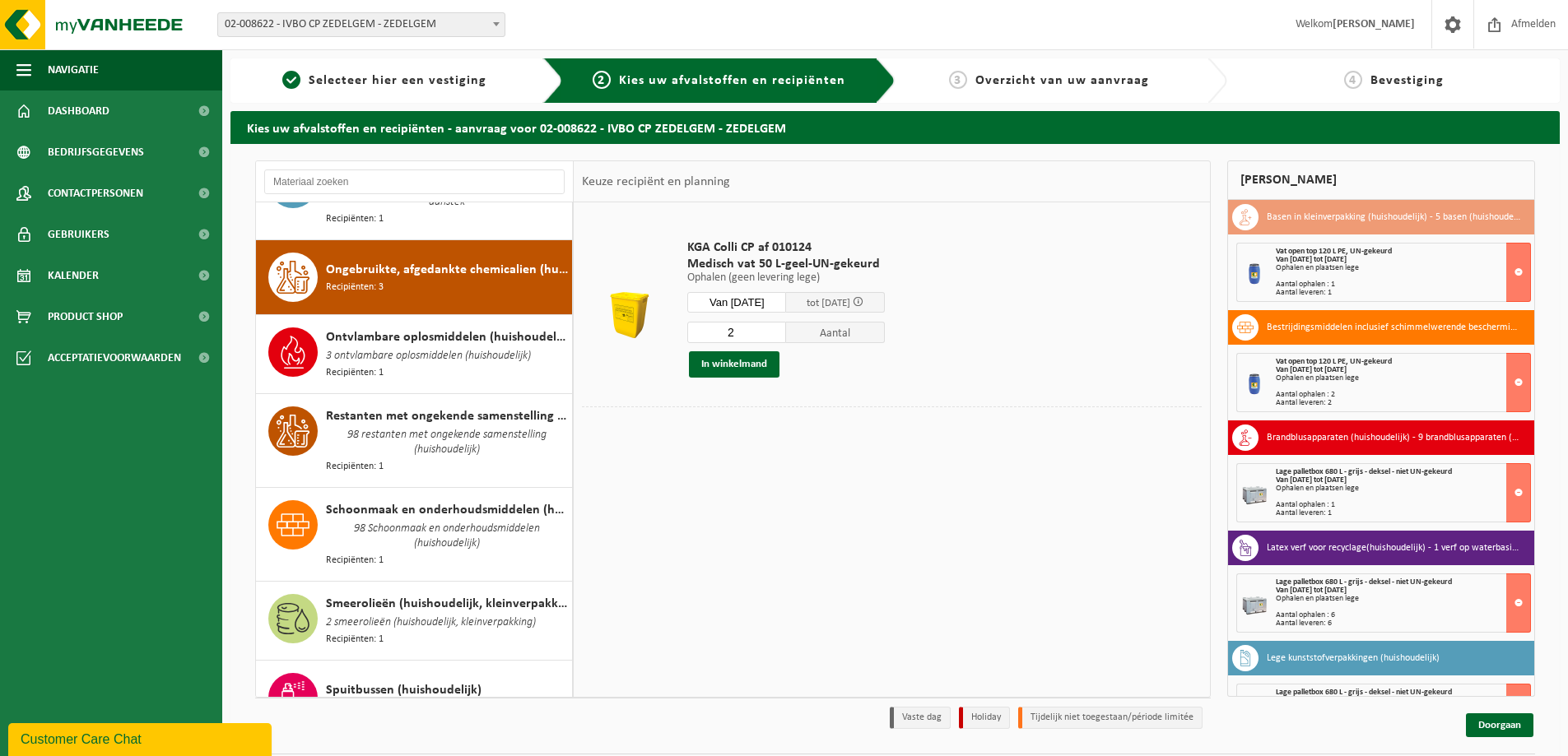
scroll to position [1726, 0]
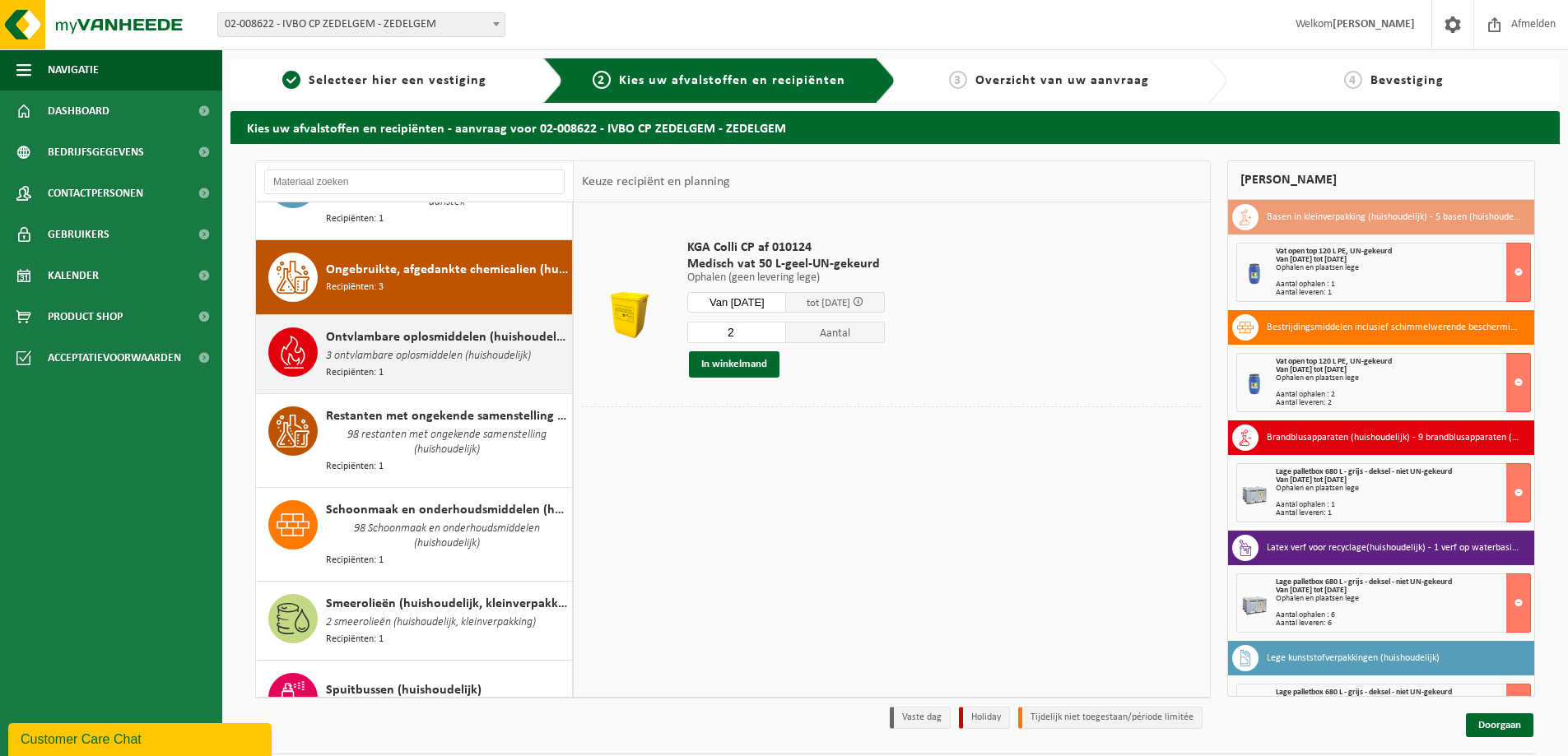
click at [385, 347] on span "3 ontvlambare oplosmiddelen (huishoudelijk)" at bounding box center [428, 356] width 204 height 18
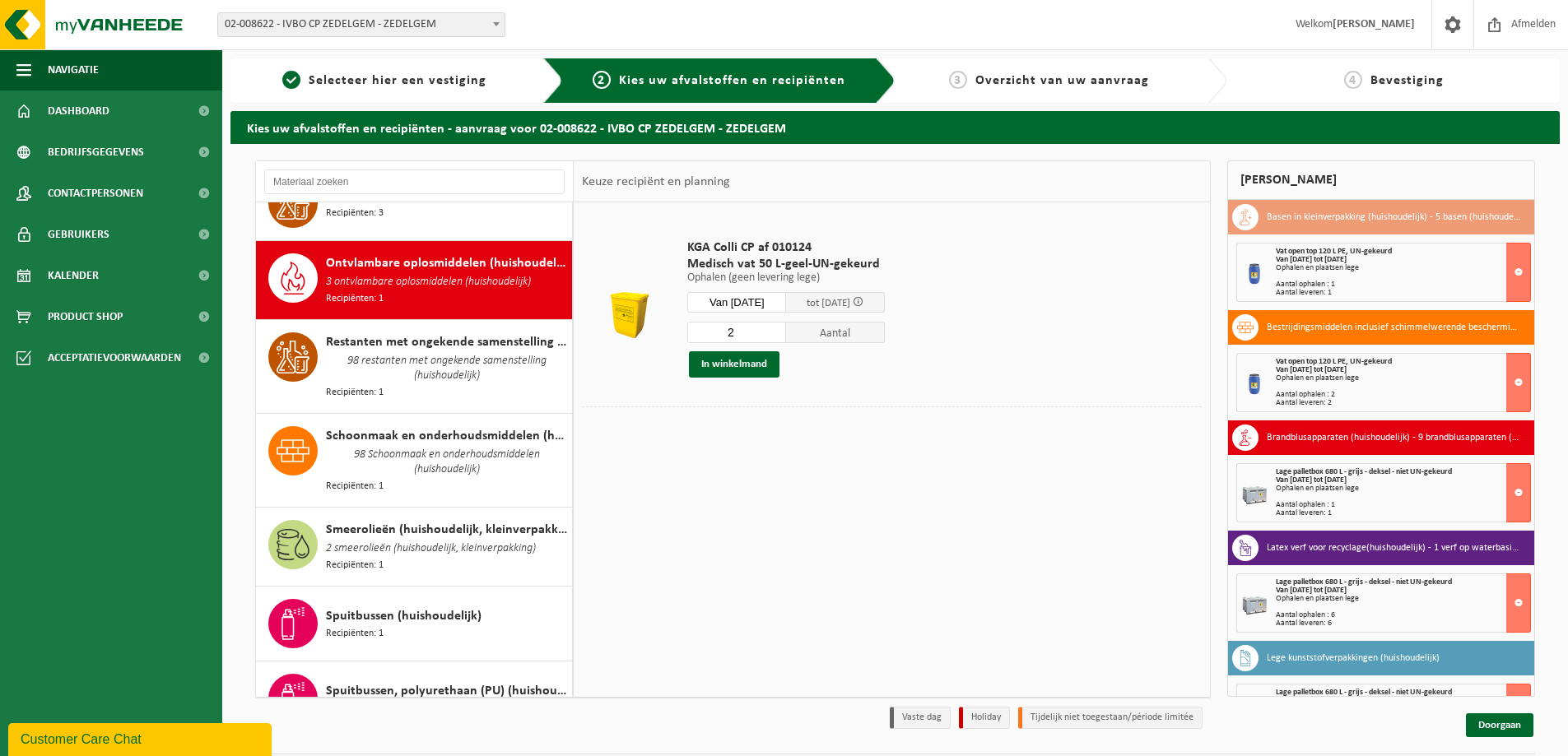
scroll to position [1801, 0]
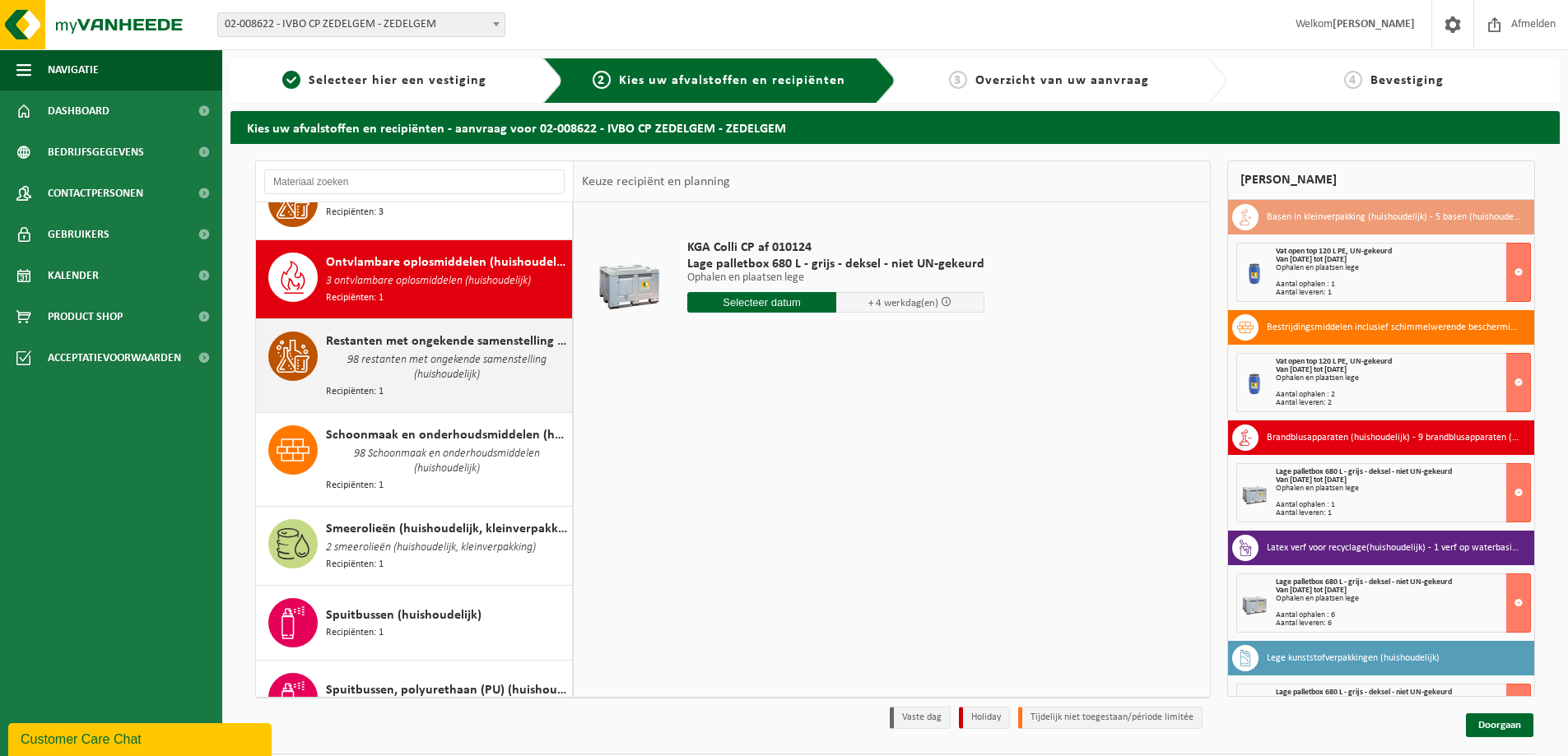
click at [382, 352] on span "98 restanten met ongekende samenstelling (huishoudelijk)" at bounding box center [446, 368] width 242 height 33
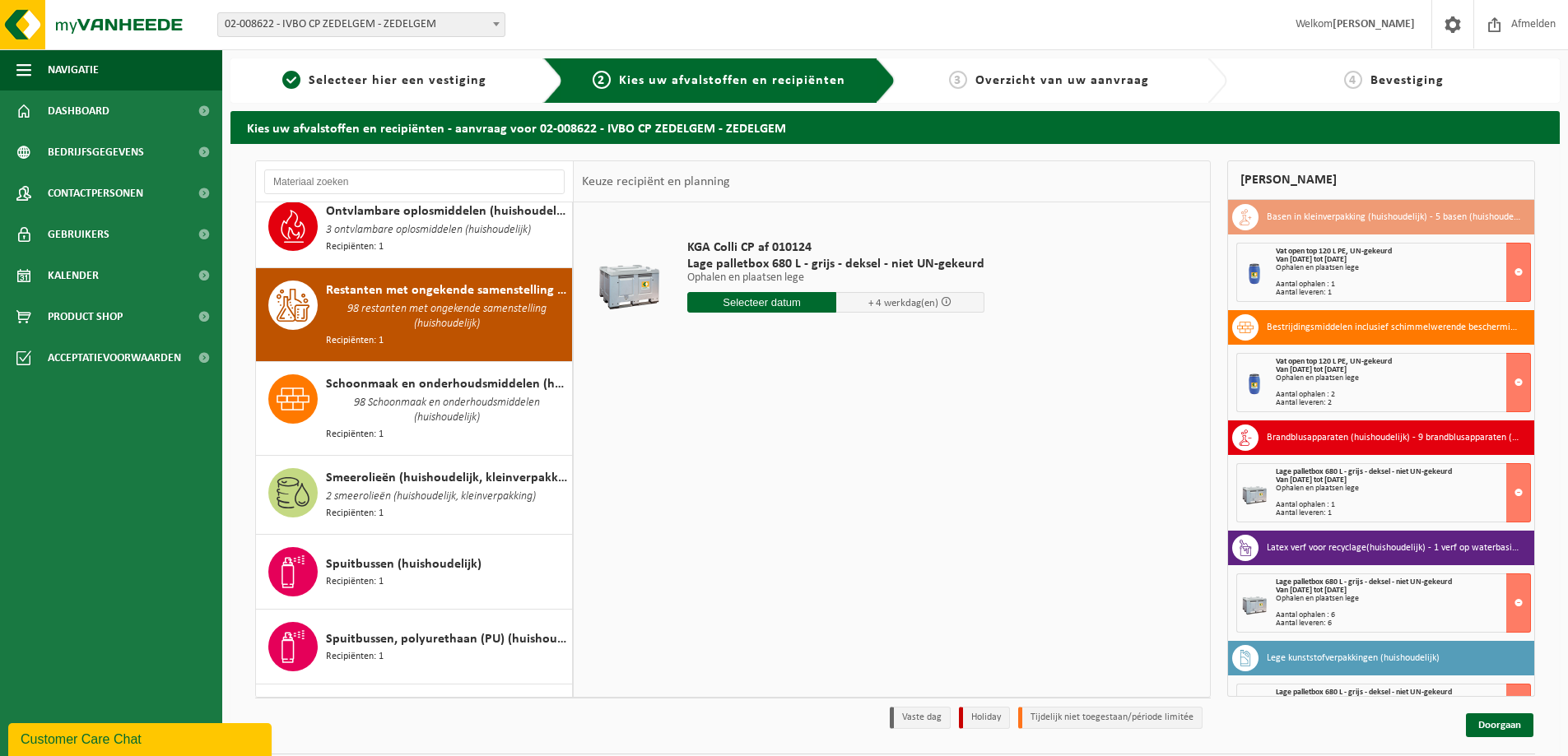
scroll to position [1877, 0]
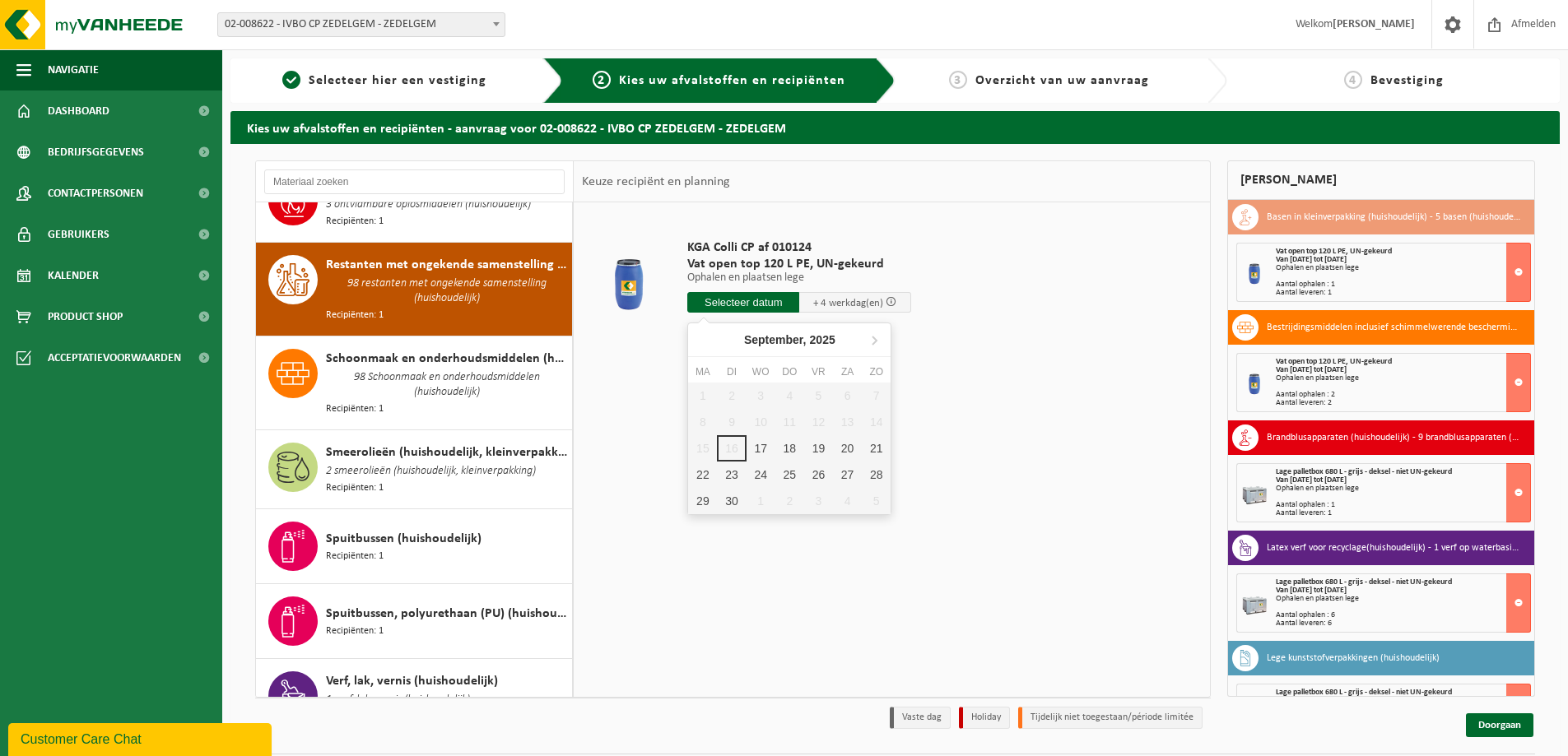
click at [728, 300] on input "text" at bounding box center [743, 302] width 112 height 21
click at [788, 446] on div "18" at bounding box center [789, 448] width 29 height 26
type input "Van 2025-09-18"
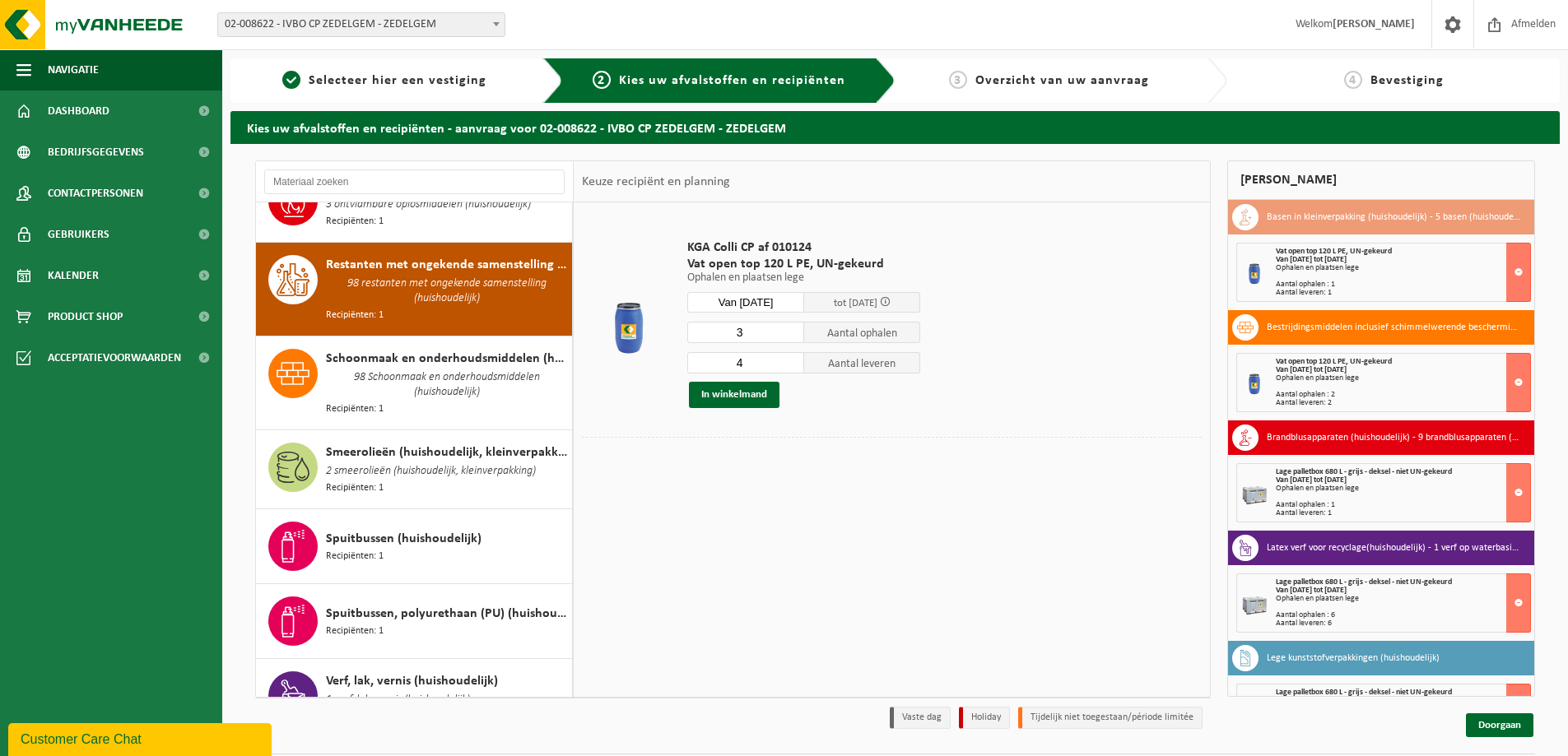
click at [790, 332] on input "3" at bounding box center [746, 332] width 117 height 21
click at [790, 332] on input "2" at bounding box center [746, 332] width 117 height 21
type input "1"
click at [790, 332] on input "1" at bounding box center [746, 332] width 117 height 21
click at [790, 366] on input "3" at bounding box center [746, 362] width 117 height 21
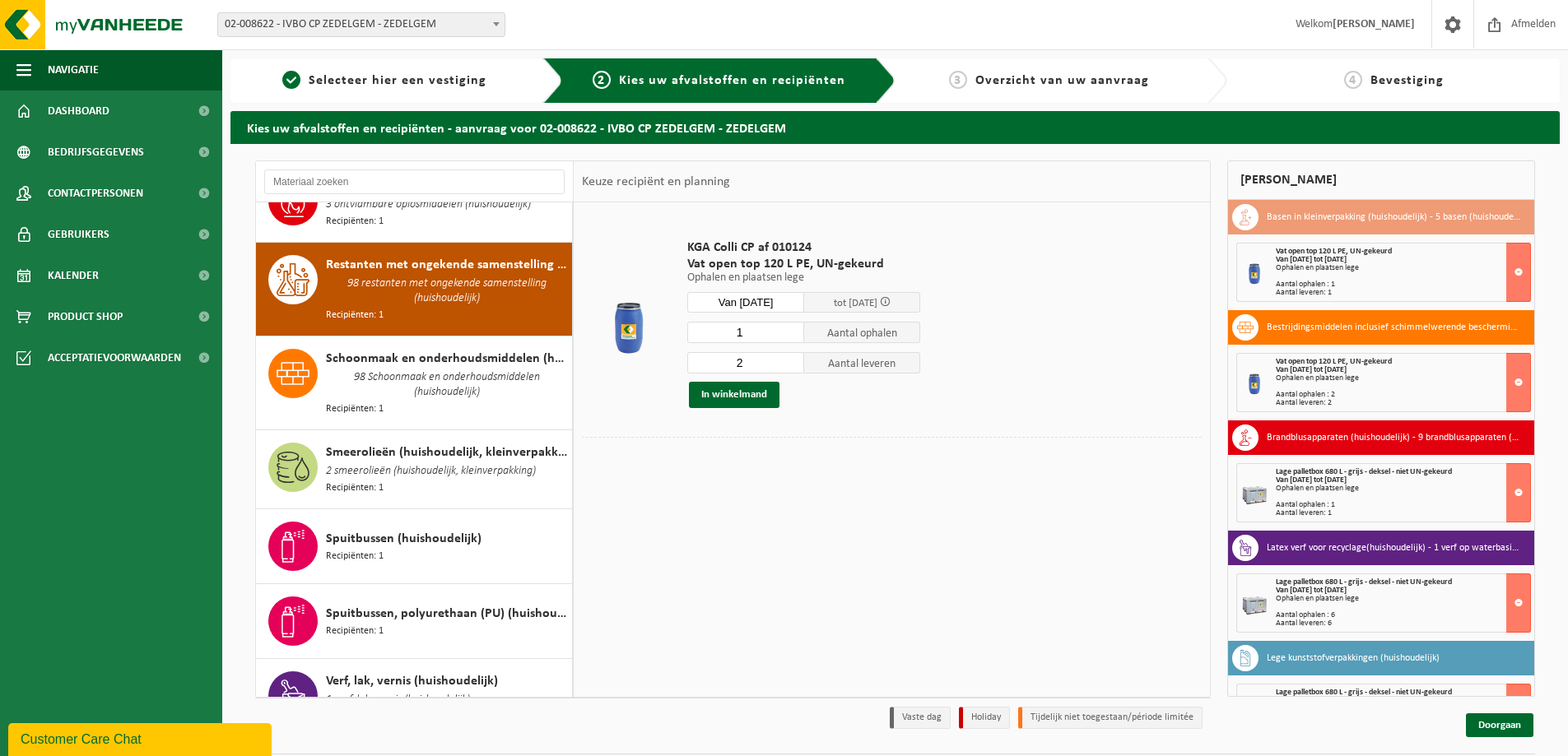
click at [790, 366] on input "2" at bounding box center [746, 362] width 117 height 21
type input "1"
click at [790, 366] on input "1" at bounding box center [746, 362] width 117 height 21
click at [736, 395] on button "In winkelmand" at bounding box center [733, 395] width 90 height 26
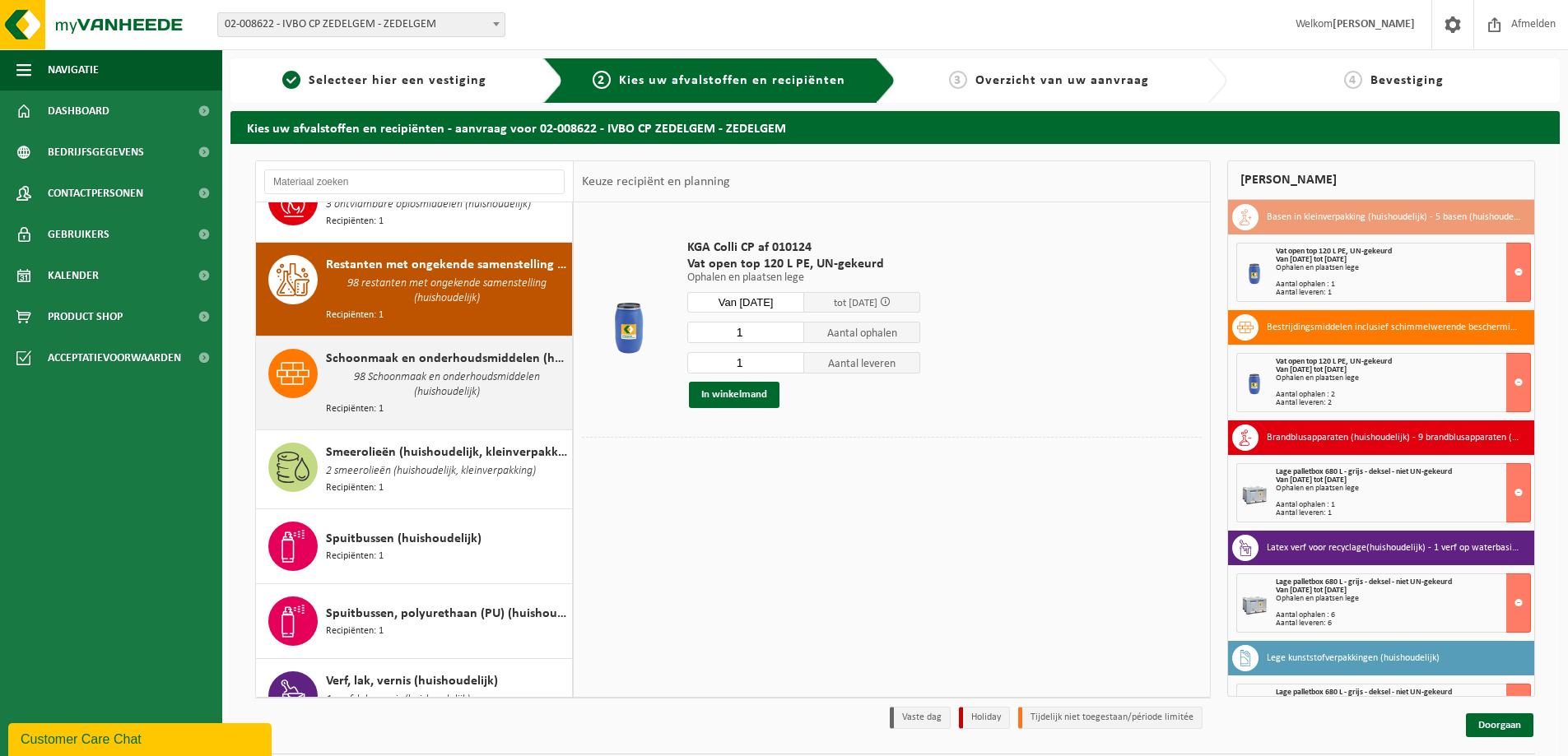
click at [383, 369] on span "98 Schoonmaak en onderhoudsmiddelen (huishoudelijk)" at bounding box center [446, 385] width 242 height 33
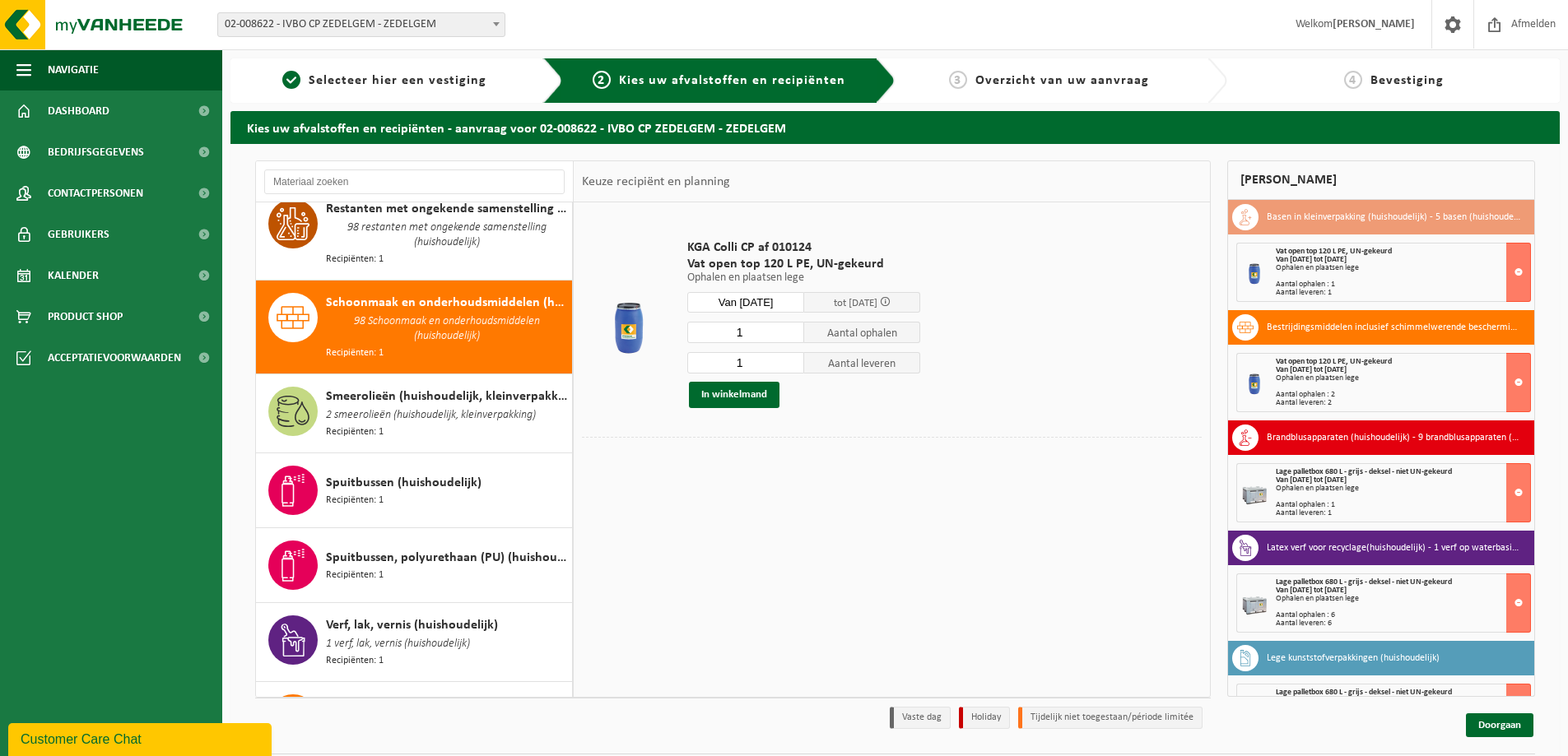
scroll to position [1968, 0]
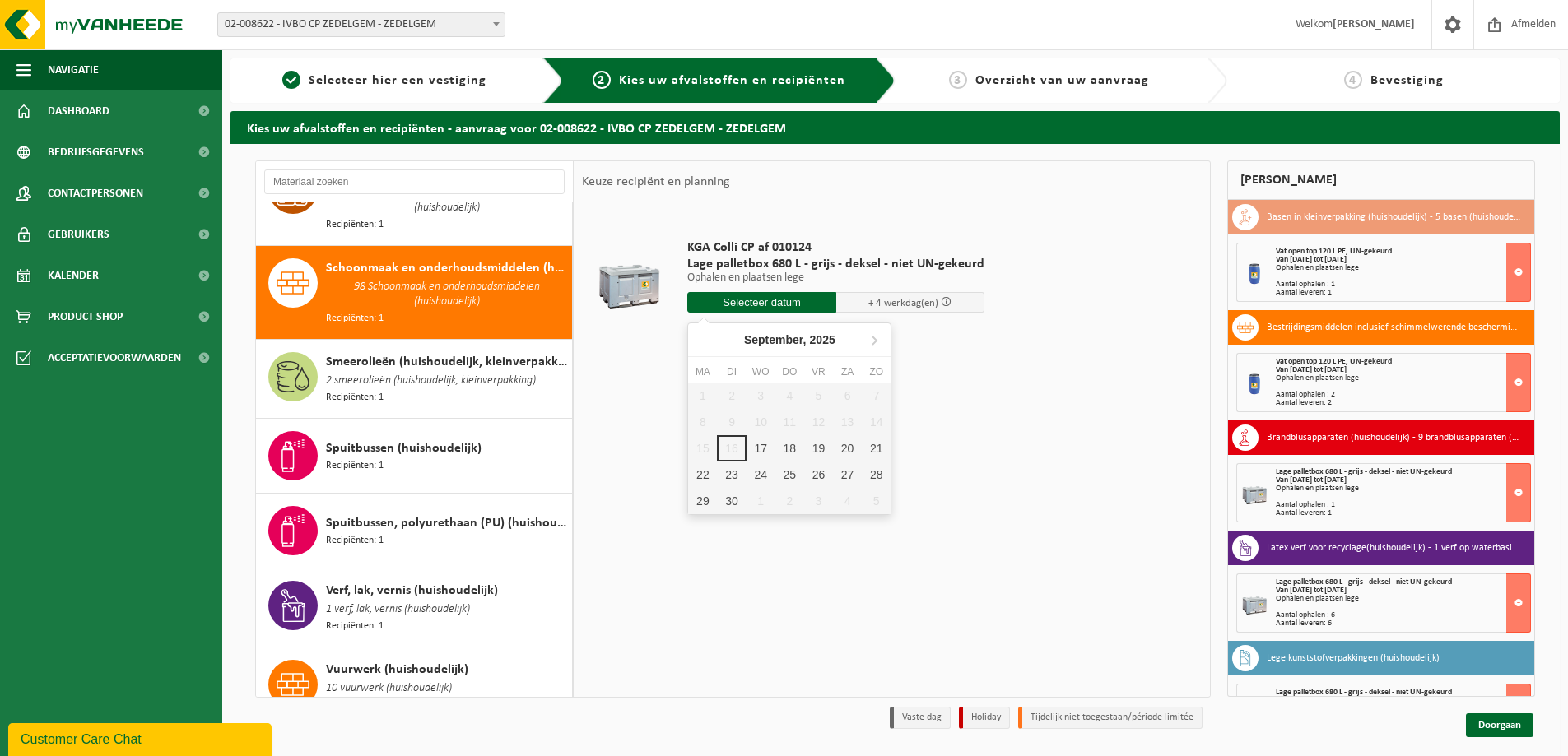
click at [751, 297] on input "text" at bounding box center [762, 302] width 149 height 21
click at [788, 446] on div "18" at bounding box center [789, 448] width 29 height 26
type input "Van 2025-09-18"
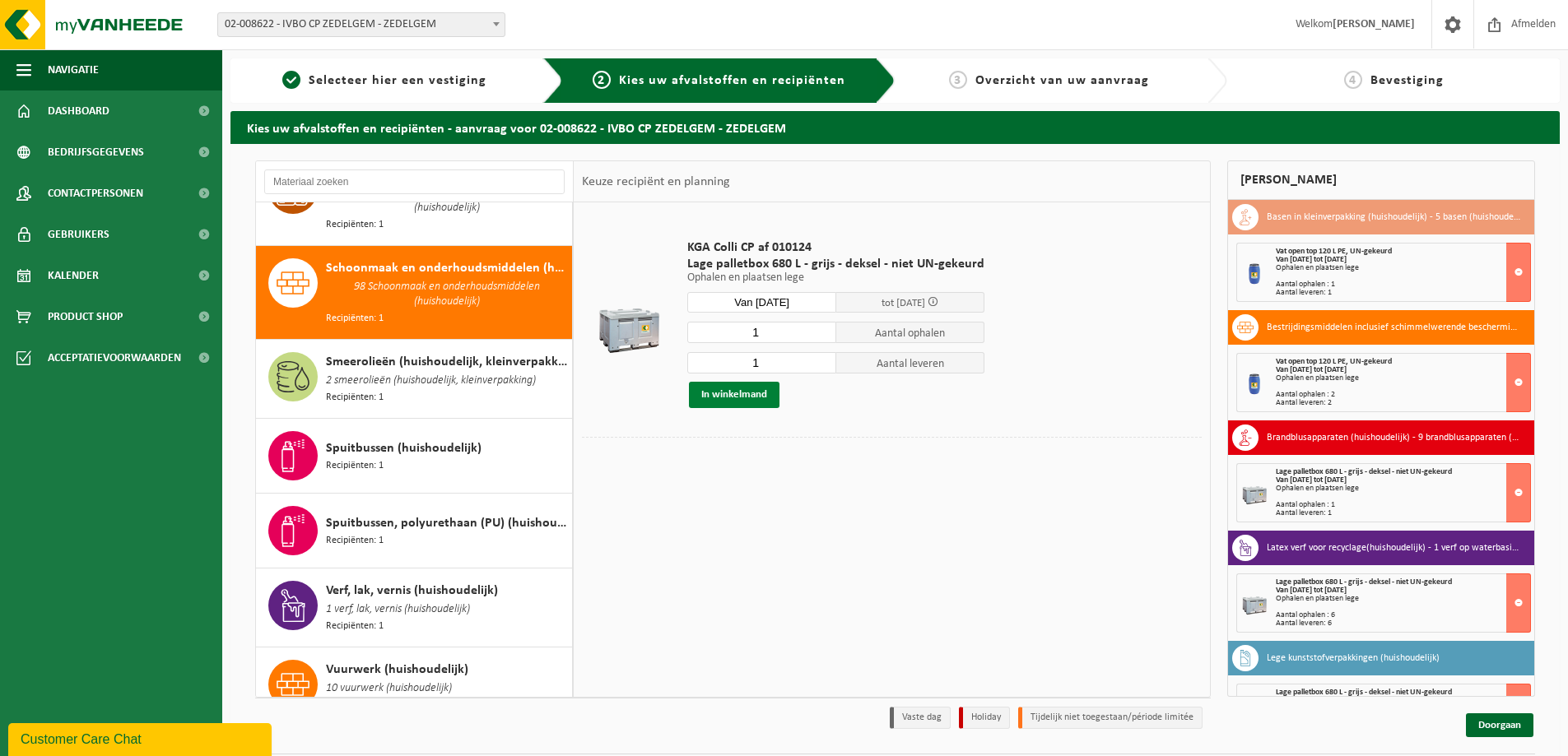
click at [744, 395] on button "In winkelmand" at bounding box center [733, 395] width 90 height 26
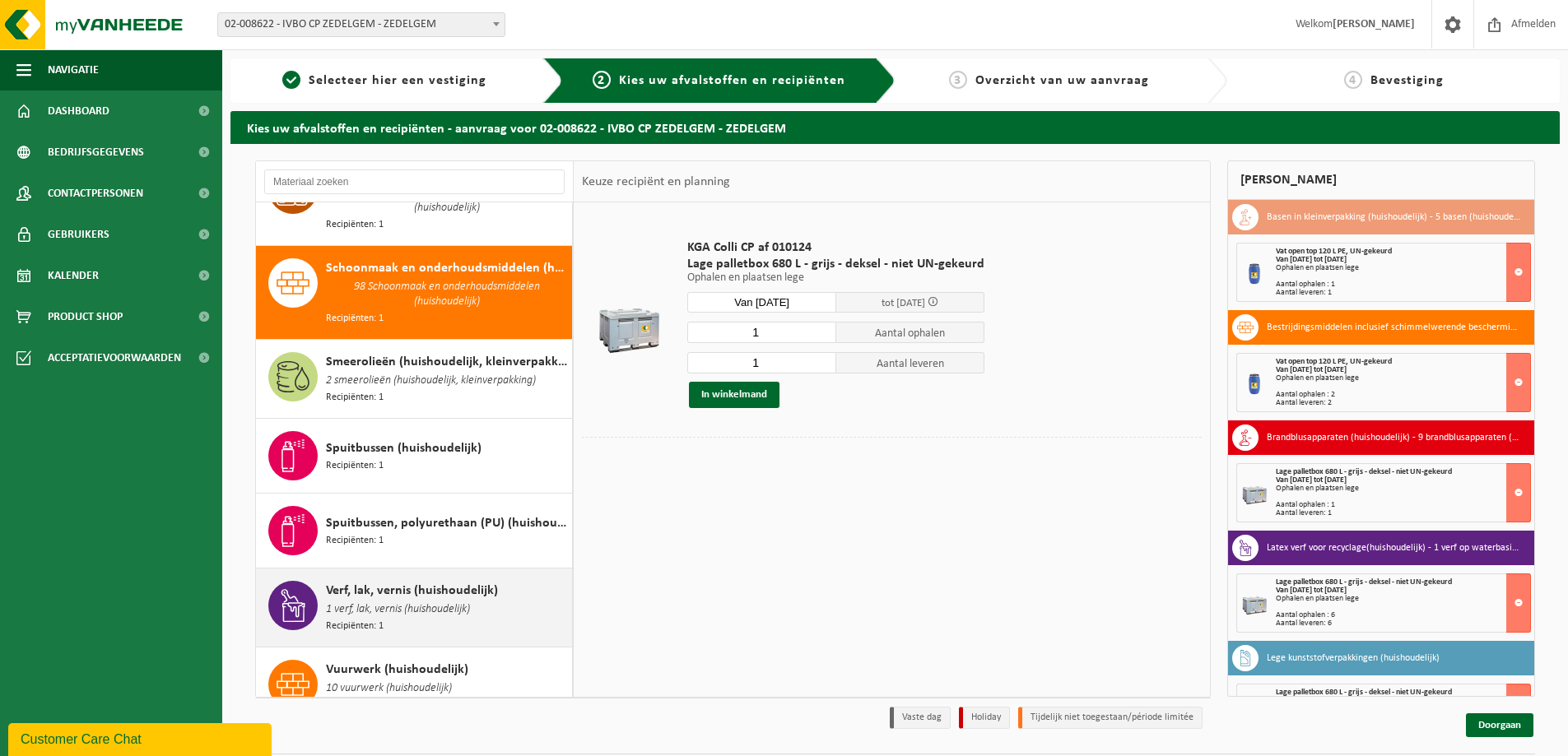
click at [387, 601] on span "1 verf, lak, vernis (huishoudelijk)" at bounding box center [397, 610] width 144 height 18
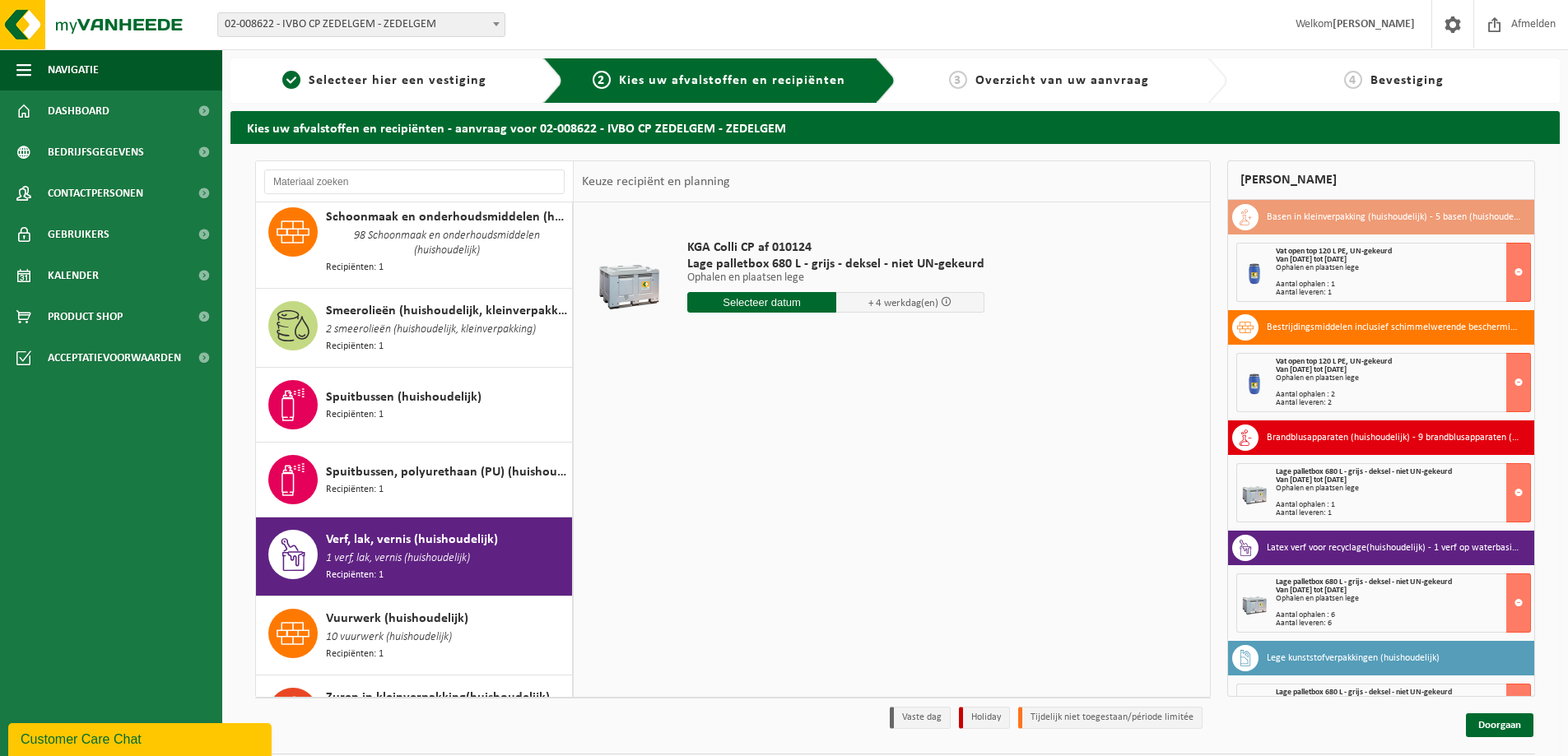
click at [745, 294] on input "text" at bounding box center [762, 302] width 149 height 21
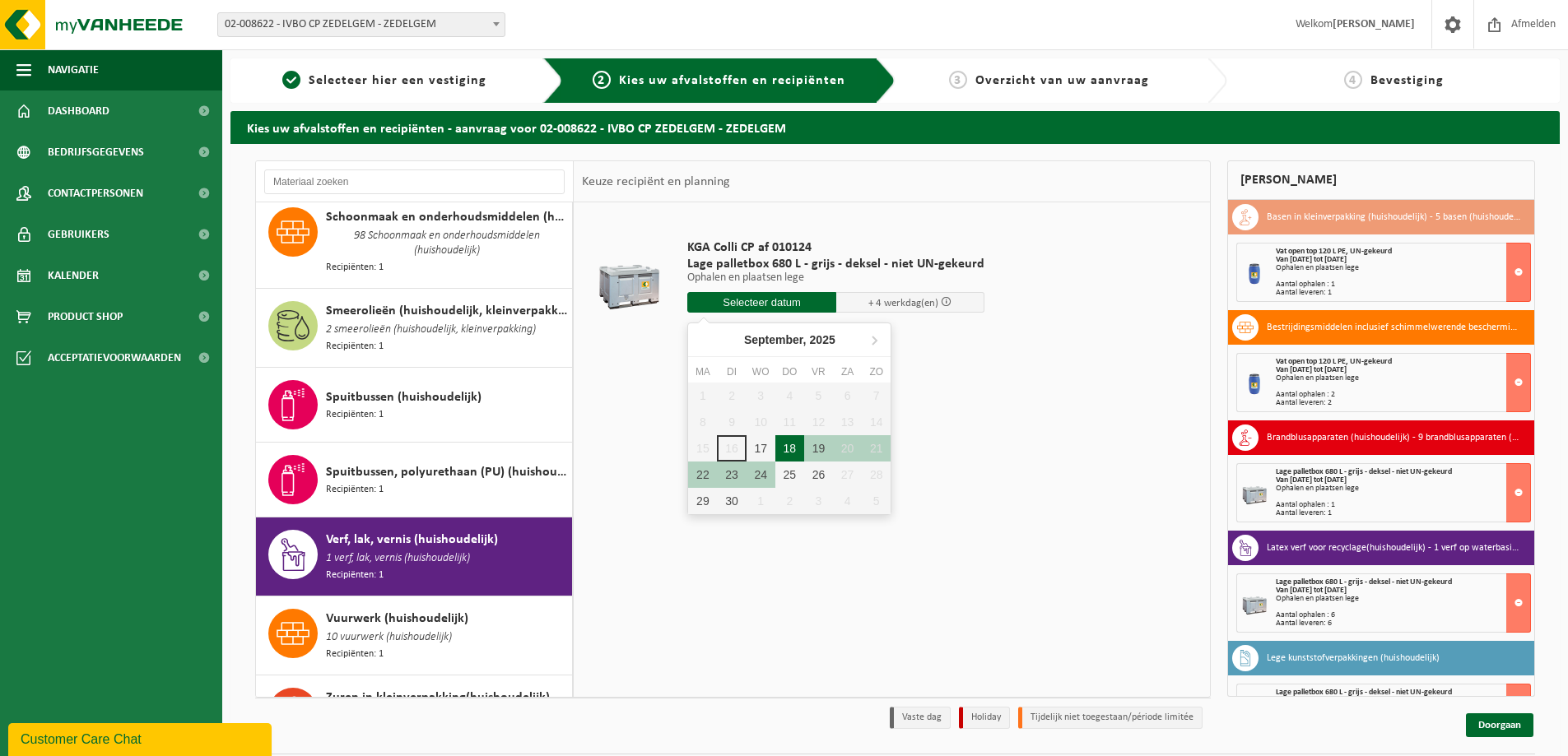
click at [797, 442] on div "18" at bounding box center [789, 448] width 29 height 26
type input "Van 2025-09-18"
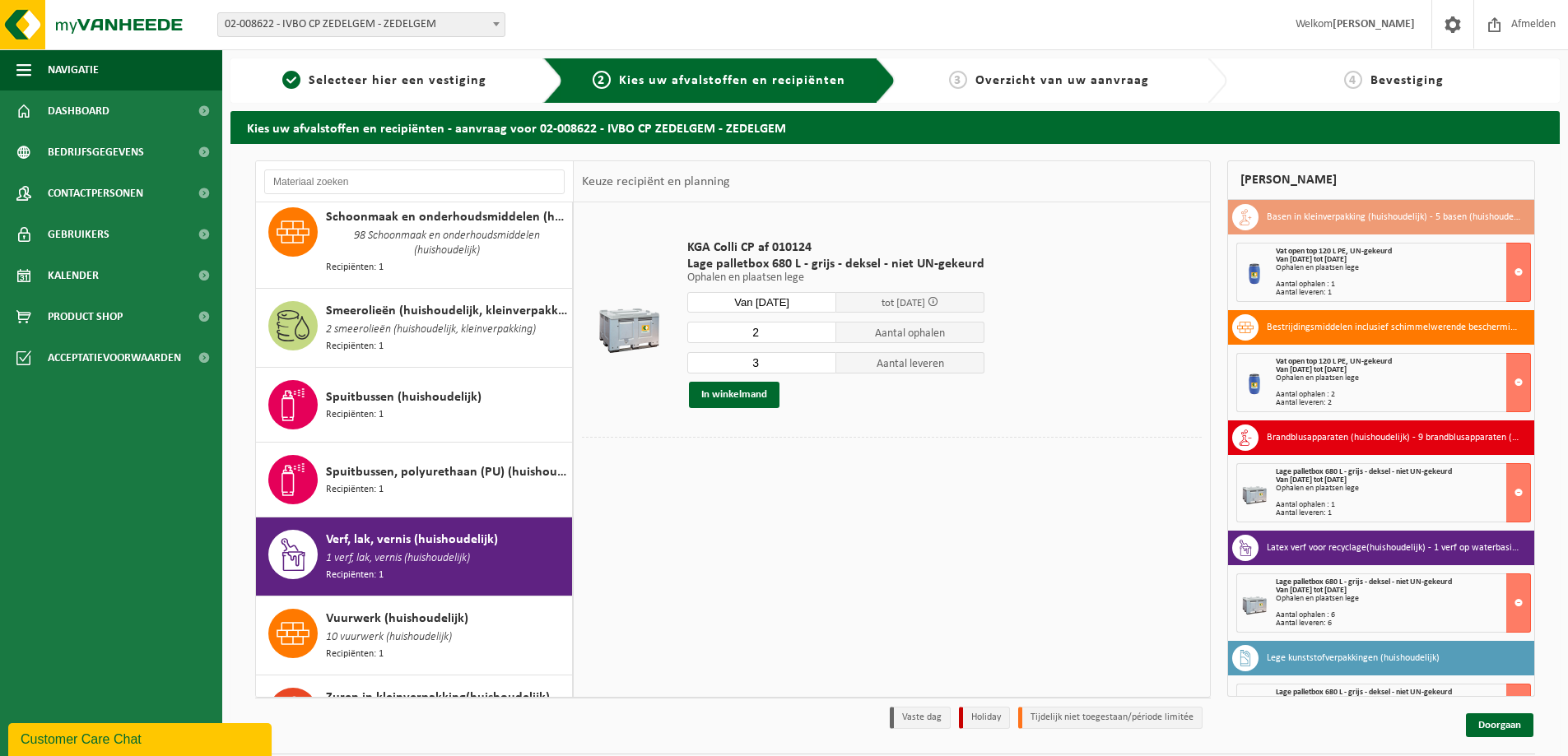
type input "2"
click at [822, 336] on input "2" at bounding box center [762, 332] width 149 height 21
type input "2"
click at [820, 364] on input "2" at bounding box center [762, 362] width 149 height 21
click at [736, 390] on button "In winkelmand" at bounding box center [733, 395] width 90 height 26
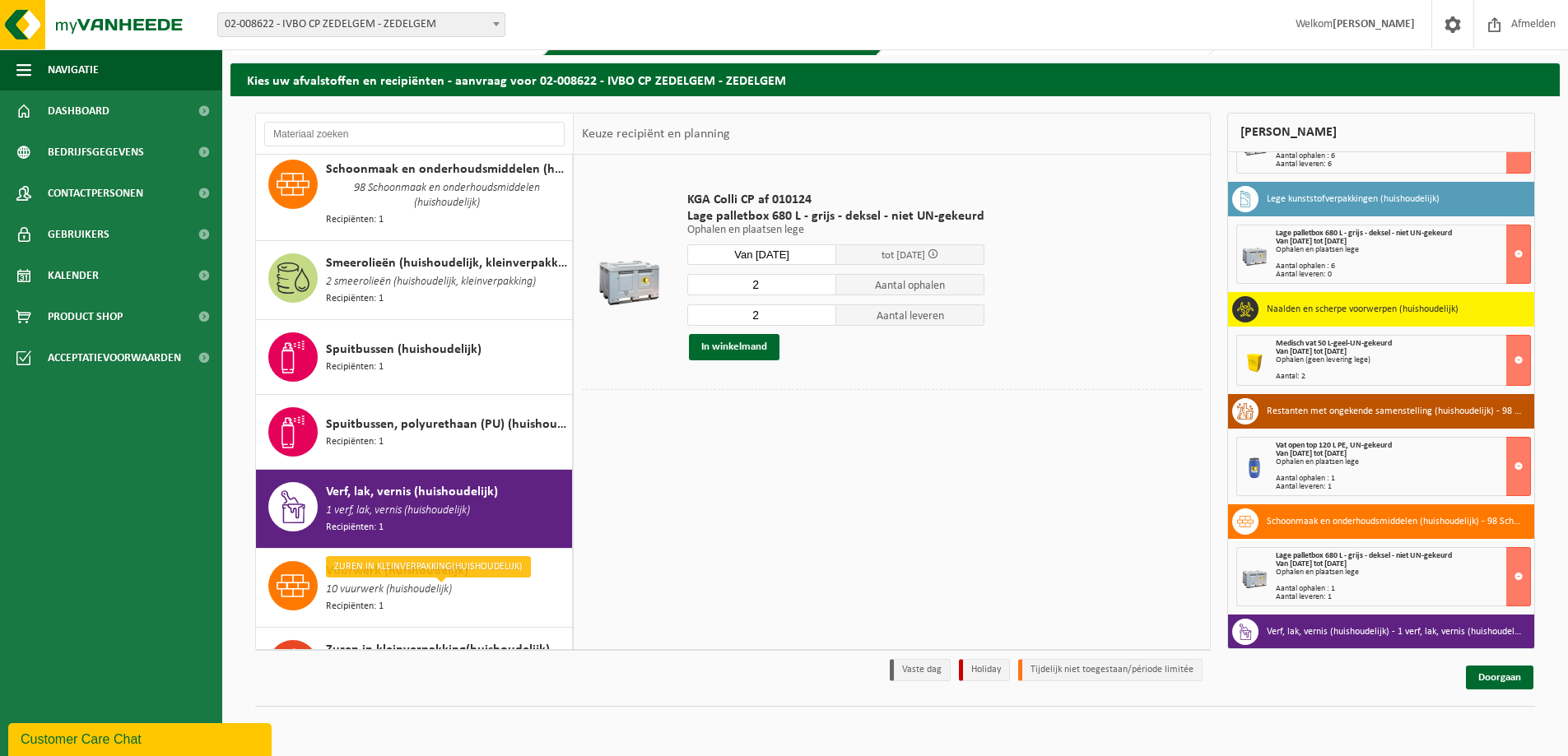
scroll to position [488, 0]
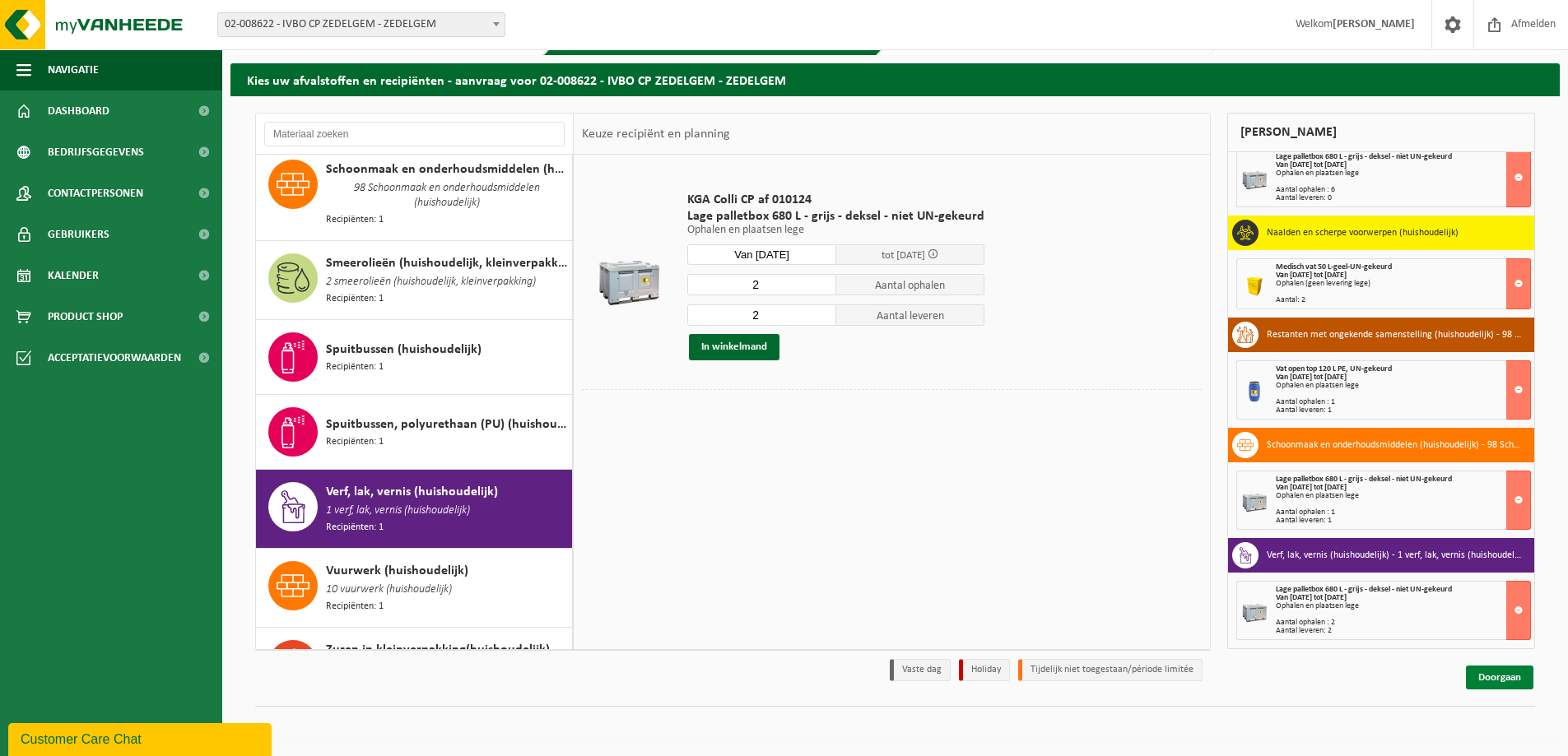
click at [1494, 678] on link "Doorgaan" at bounding box center [1499, 677] width 68 height 24
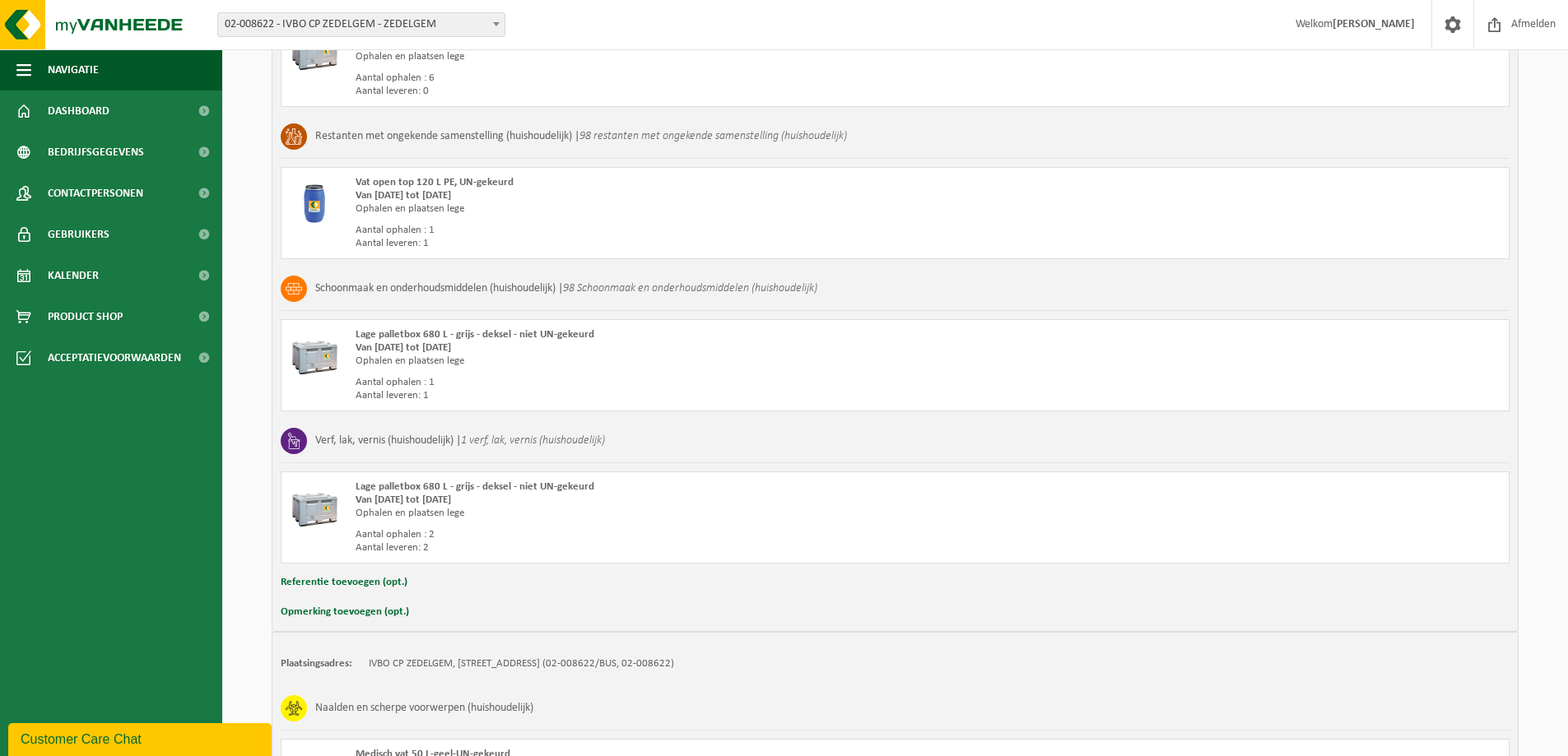
scroll to position [1283, 0]
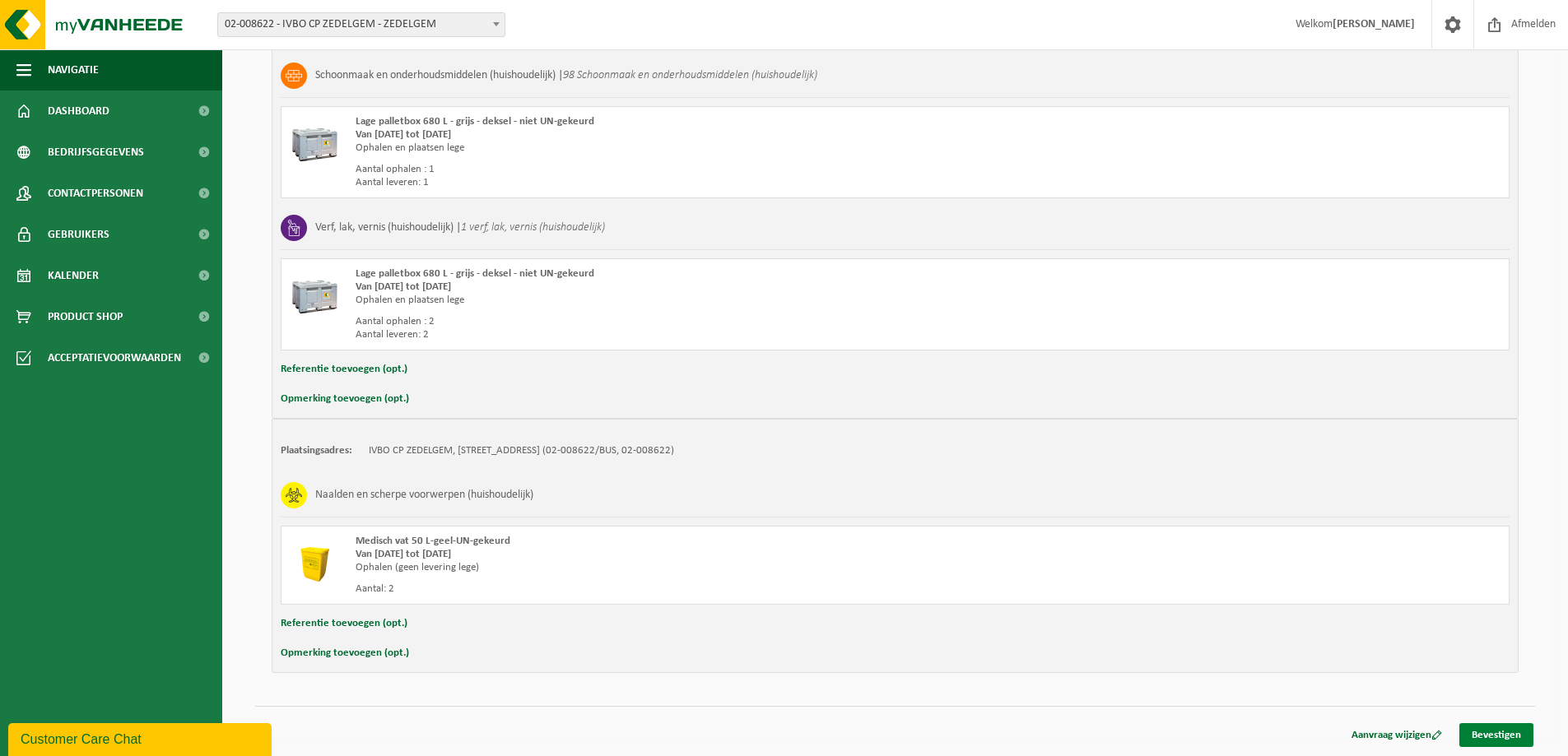
click at [1514, 730] on link "Bevestigen" at bounding box center [1496, 735] width 74 height 24
